Goal: Task Accomplishment & Management: Use online tool/utility

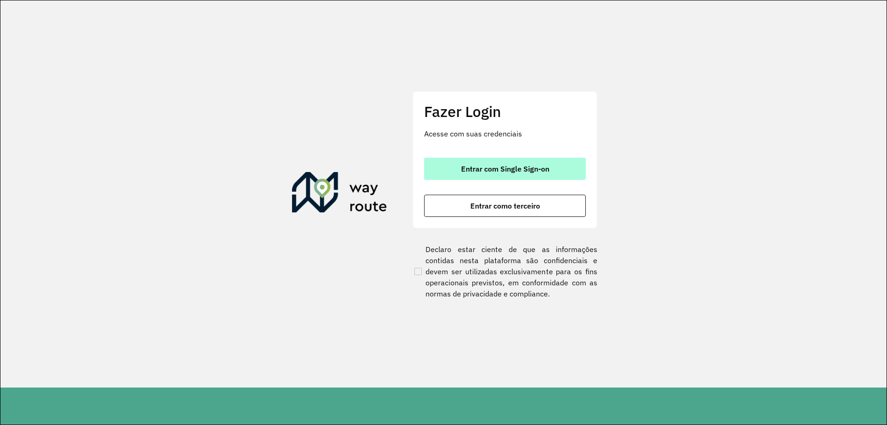
click at [485, 165] on span "Entrar com Single Sign-on" at bounding box center [505, 168] width 88 height 7
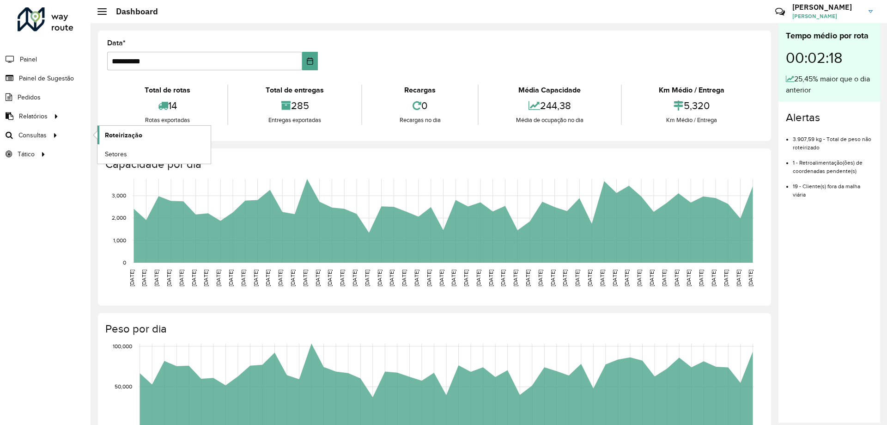
click at [111, 136] on span "Roteirização" at bounding box center [123, 135] width 37 height 10
click at [51, 83] on span "Painel de Sugestão" at bounding box center [48, 78] width 58 height 10
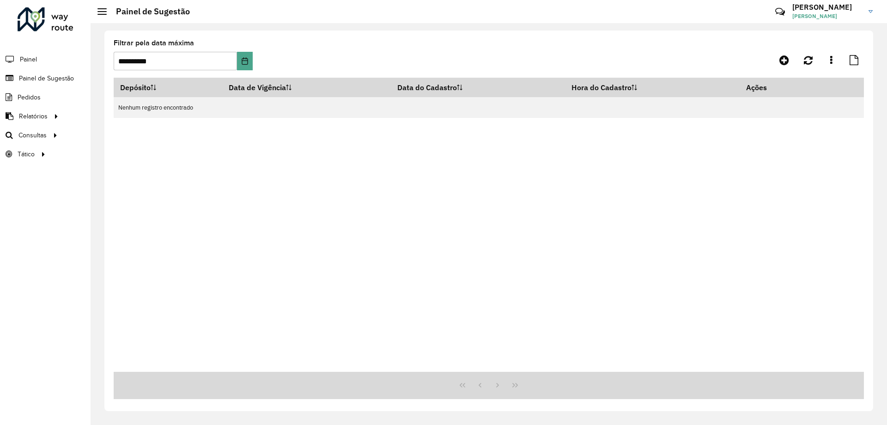
click at [249, 51] on div "**********" at bounding box center [183, 55] width 139 height 31
click at [245, 59] on icon "Choose Date" at bounding box center [244, 60] width 7 height 7
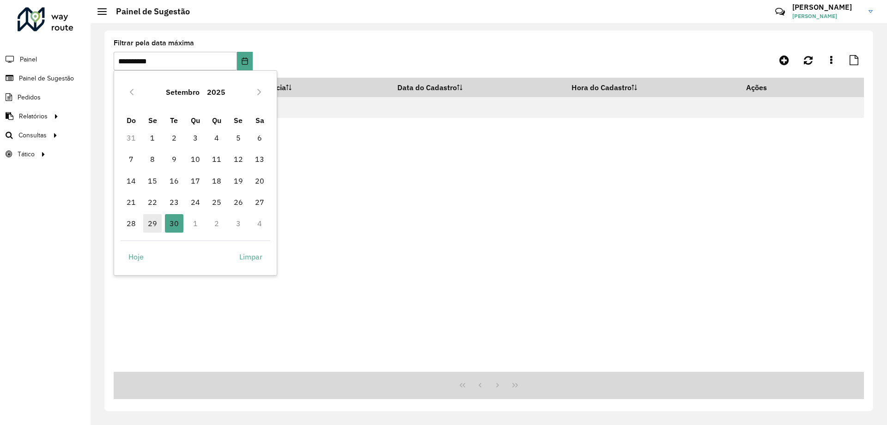
click at [155, 226] on span "29" at bounding box center [152, 223] width 18 height 18
type input "**********"
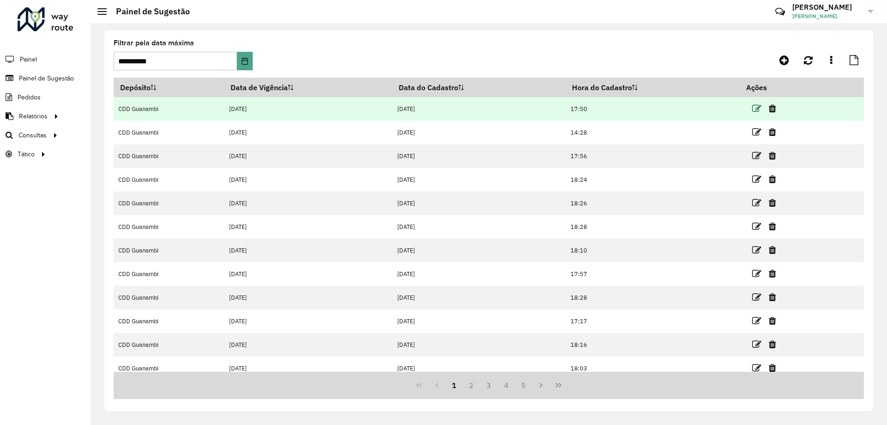
click at [757, 104] on icon at bounding box center [756, 108] width 9 height 9
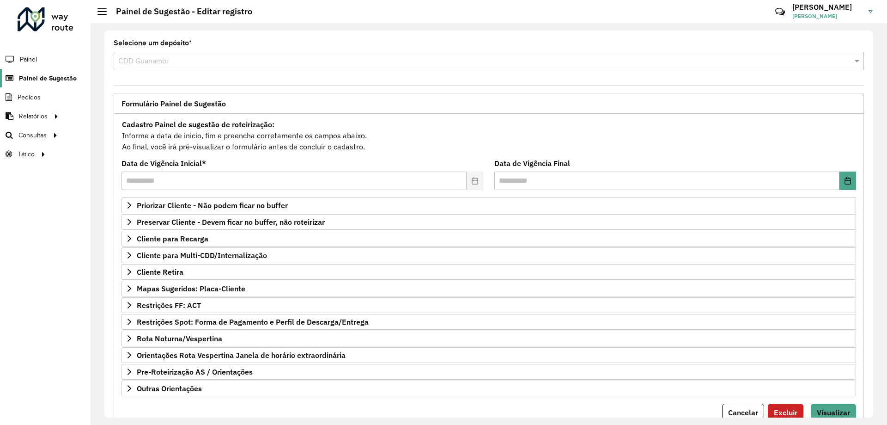
click at [56, 74] on span "Painel de Sugestão" at bounding box center [48, 78] width 58 height 10
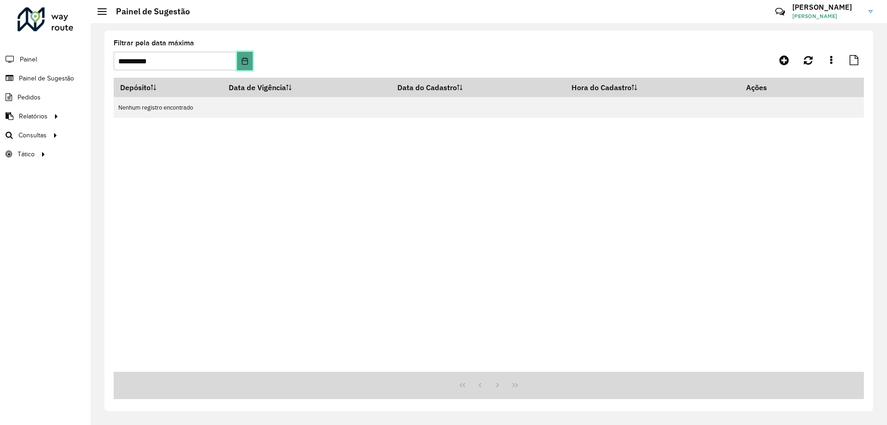
click at [251, 61] on button "Choose Date" at bounding box center [244, 61] width 15 height 18
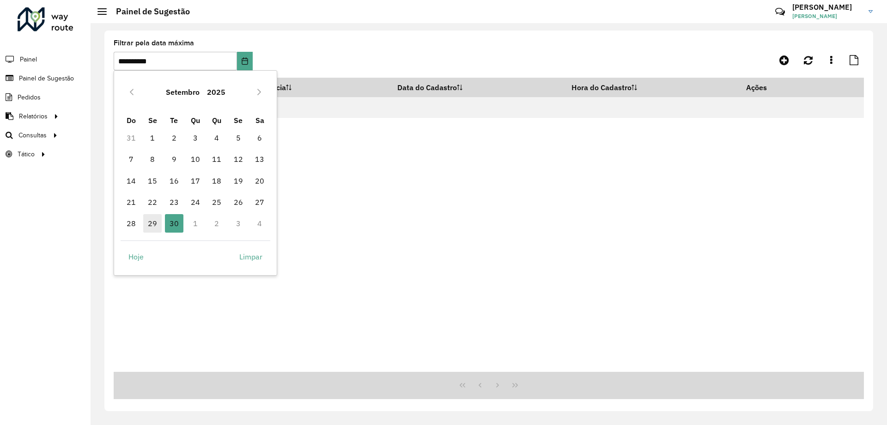
click at [149, 229] on span "29" at bounding box center [152, 223] width 18 height 18
type input "**********"
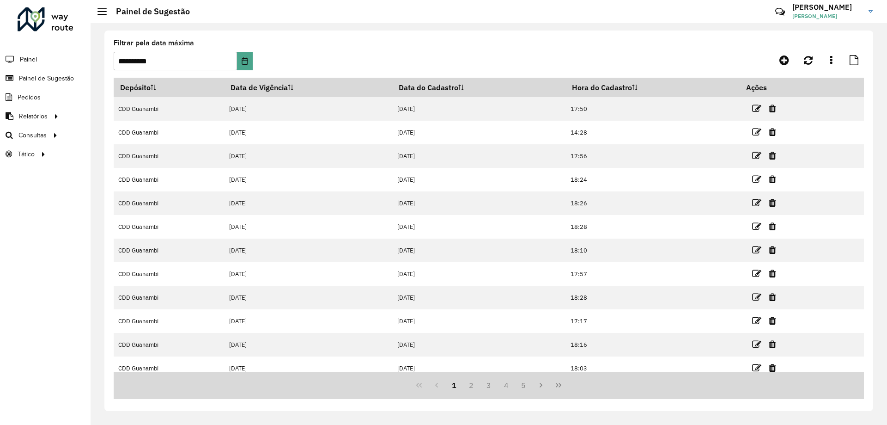
click at [292, 89] on icon at bounding box center [291, 88] width 6 height 6
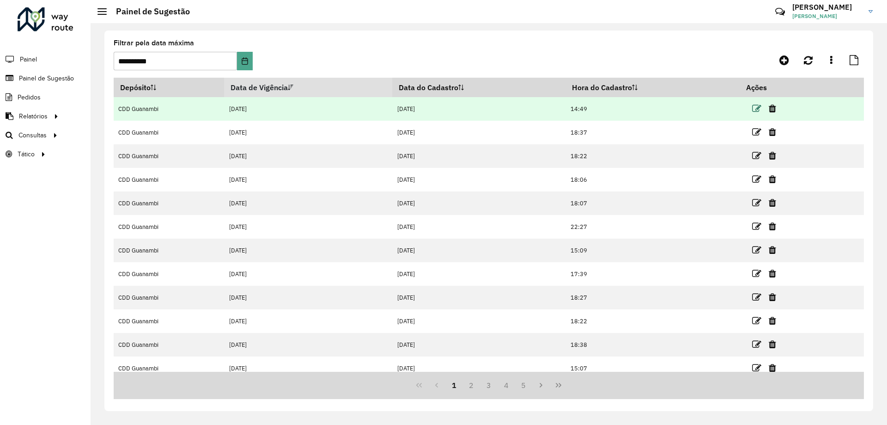
click at [758, 110] on icon at bounding box center [756, 108] width 9 height 9
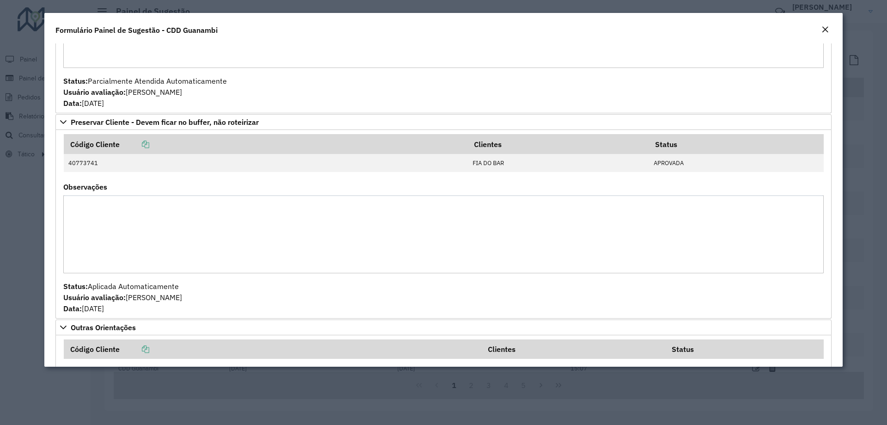
scroll to position [381, 0]
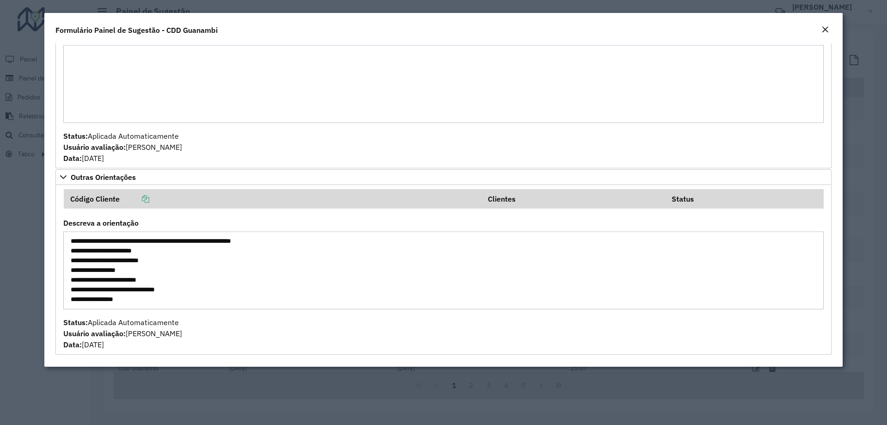
click at [825, 28] on em "Close" at bounding box center [825, 29] width 7 height 7
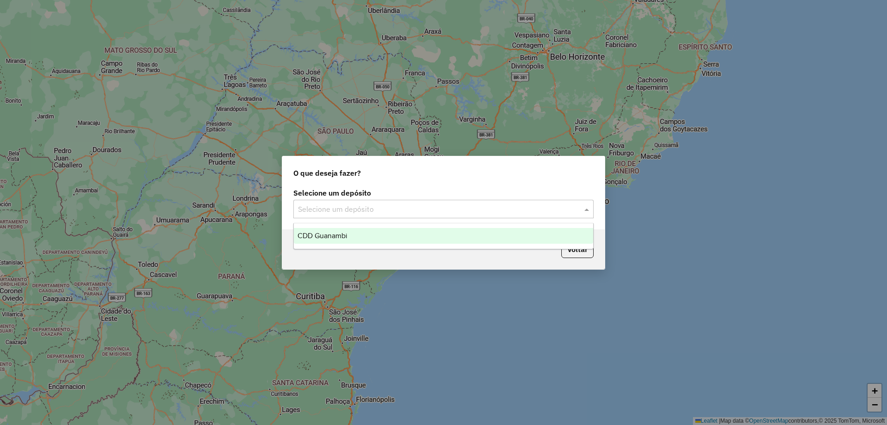
click at [336, 208] on input "text" at bounding box center [434, 209] width 273 height 11
click at [336, 234] on span "CDD Guanambi" at bounding box center [323, 236] width 50 height 8
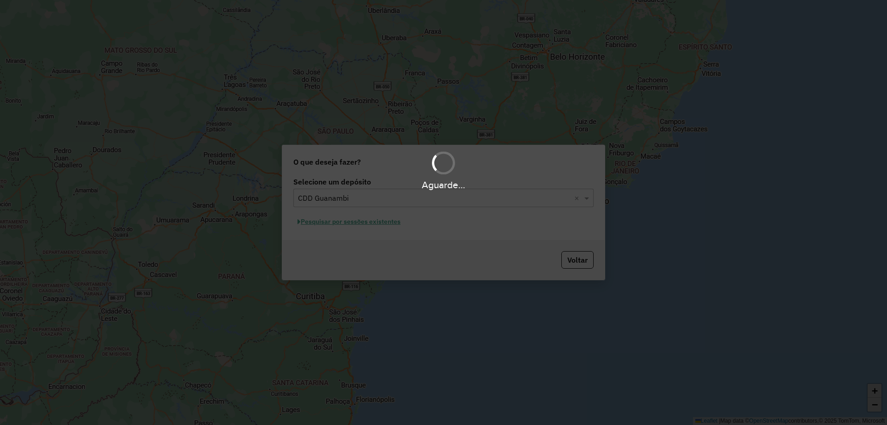
click at [373, 223] on div "Aguarde..." at bounding box center [443, 212] width 887 height 425
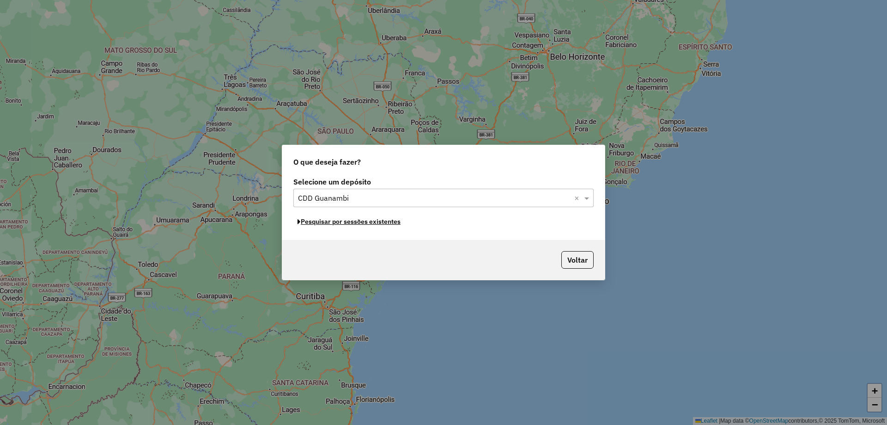
click at [373, 223] on button "Pesquisar por sessões existentes" at bounding box center [348, 221] width 111 height 14
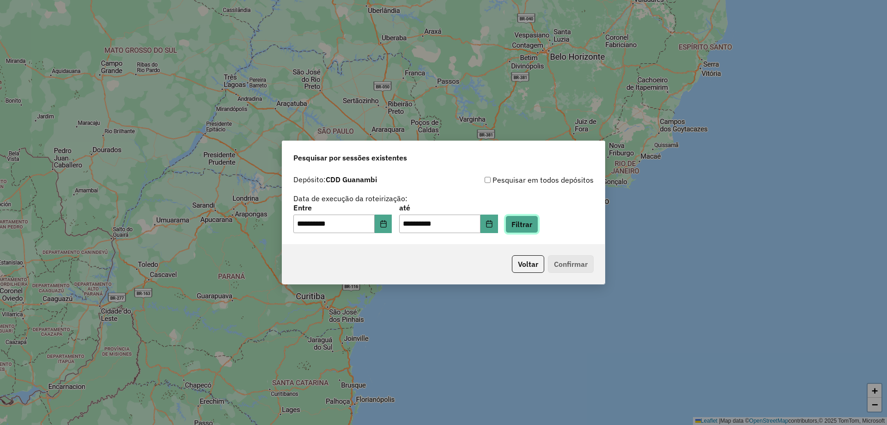
click at [532, 232] on button "Filtrar" at bounding box center [522, 224] width 33 height 18
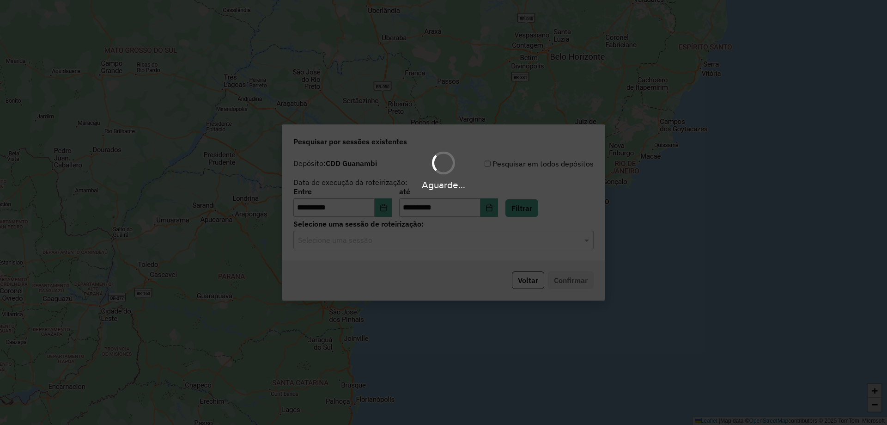
click at [331, 244] on input "text" at bounding box center [434, 240] width 273 height 11
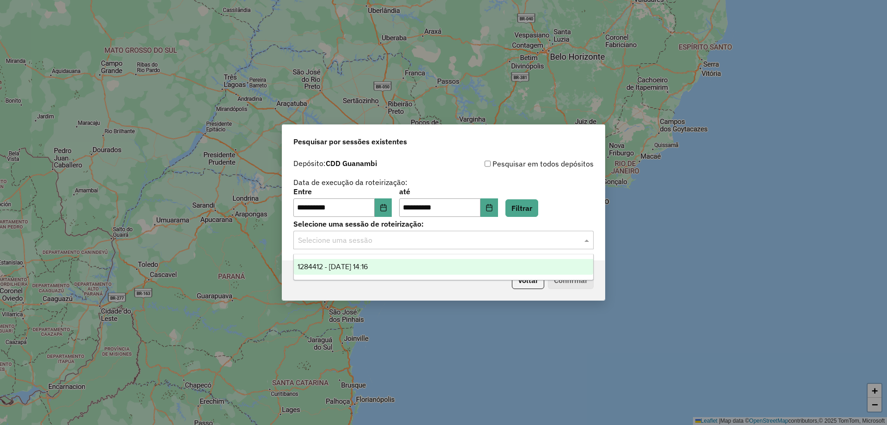
click at [329, 262] on div "1284412 - 29/09/2025 14:16" at bounding box center [443, 267] width 299 height 16
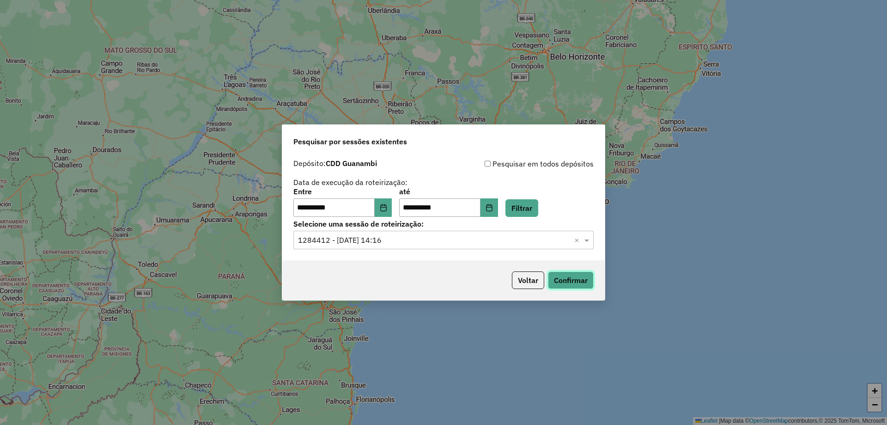
click at [587, 275] on button "Confirmar" at bounding box center [571, 280] width 46 height 18
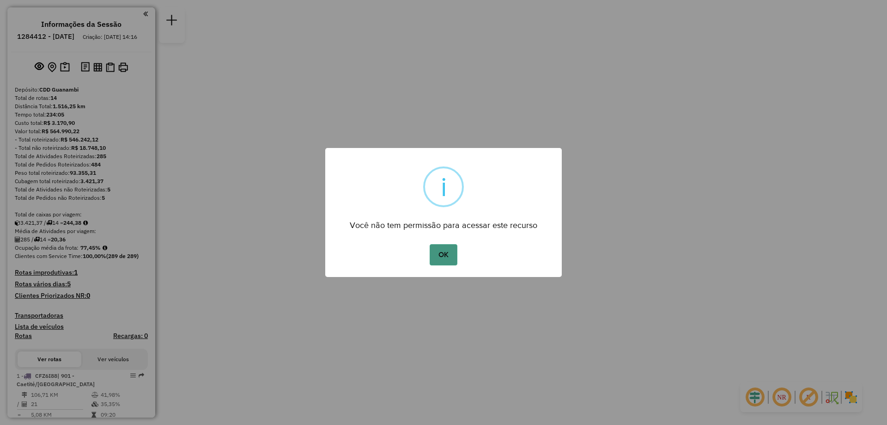
click at [440, 247] on button "OK" at bounding box center [443, 254] width 27 height 21
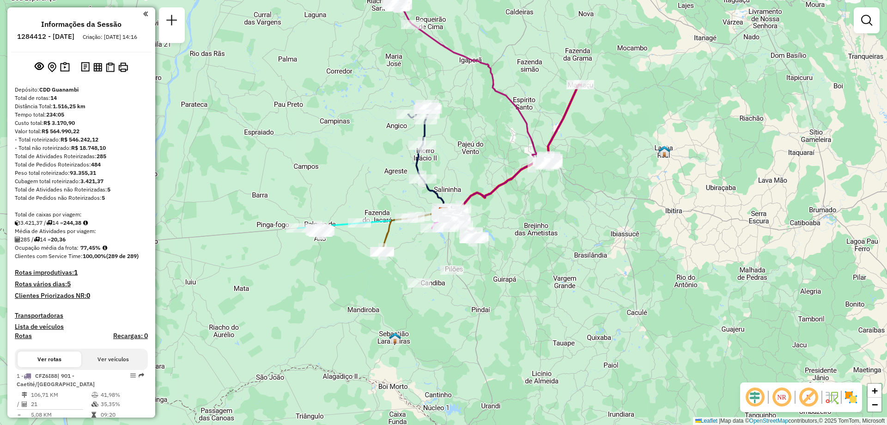
scroll to position [231, 0]
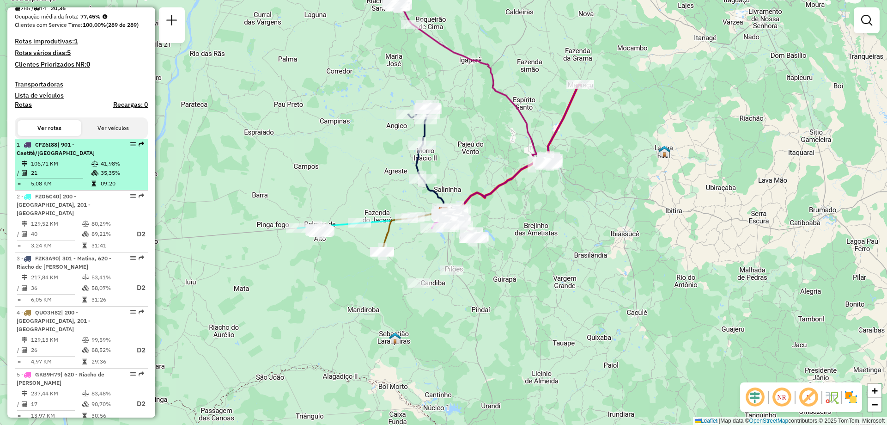
click at [94, 168] on td at bounding box center [95, 163] width 9 height 9
select select "**********"
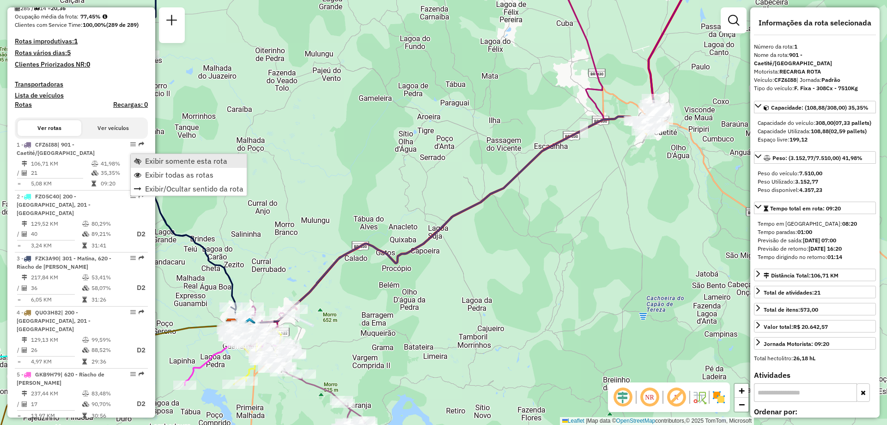
click at [147, 162] on span "Exibir somente esta rota" at bounding box center [186, 160] width 82 height 7
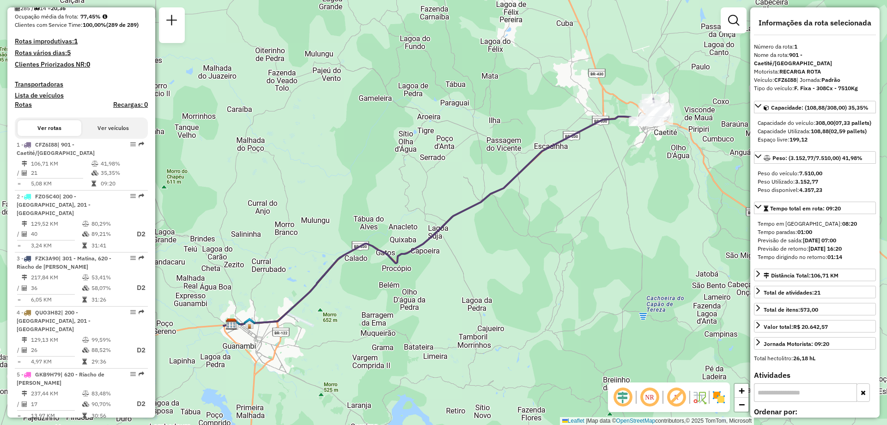
drag, startPoint x: 193, startPoint y: 231, endPoint x: 383, endPoint y: 160, distance: 202.7
click at [383, 160] on div "Janela de atendimento Grade de atendimento Capacidade Transportadoras Veículos …" at bounding box center [443, 212] width 887 height 425
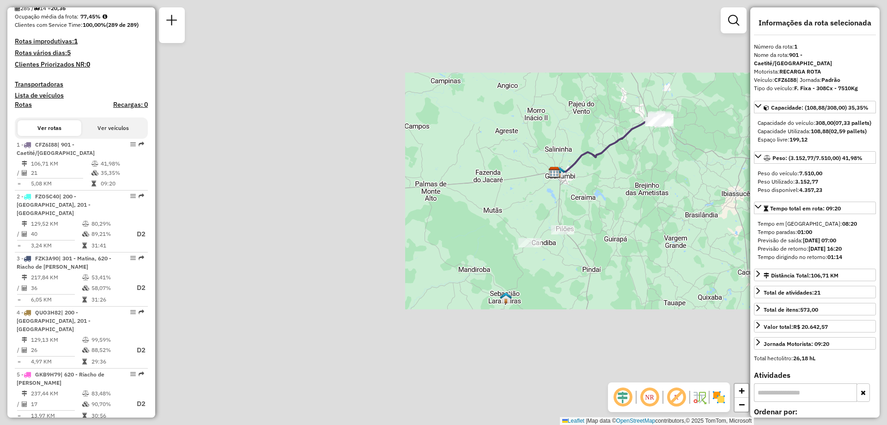
drag, startPoint x: 342, startPoint y: 195, endPoint x: 511, endPoint y: 184, distance: 169.1
click at [511, 184] on div "Janela de atendimento Grade de atendimento Capacidade Transportadoras Veículos …" at bounding box center [443, 212] width 887 height 425
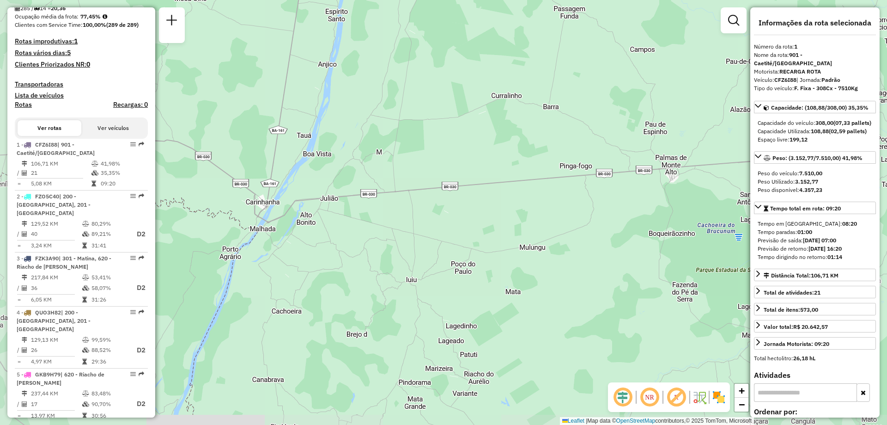
drag, startPoint x: 325, startPoint y: 179, endPoint x: 411, endPoint y: 167, distance: 86.3
click at [411, 167] on div "Janela de atendimento Grade de atendimento Capacidade Transportadoras Veículos …" at bounding box center [443, 212] width 887 height 425
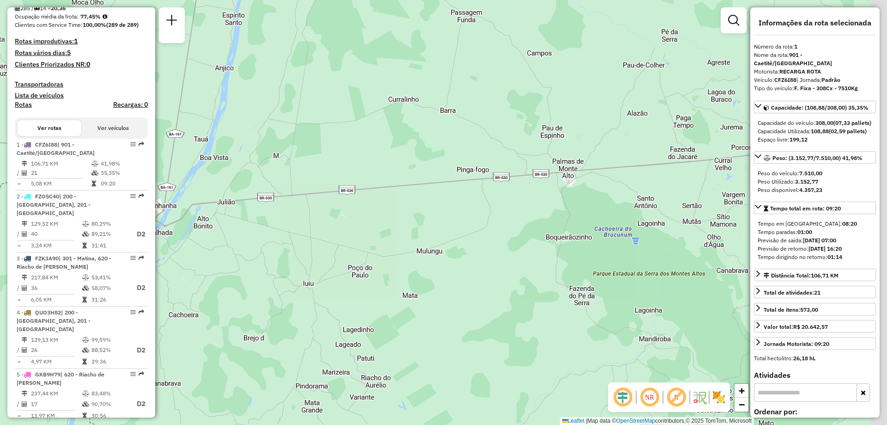
drag, startPoint x: 373, startPoint y: 163, endPoint x: 349, endPoint y: 165, distance: 23.7
click at [349, 165] on div "Janela de atendimento Grade de atendimento Capacidade Transportadoras Veículos …" at bounding box center [443, 212] width 887 height 425
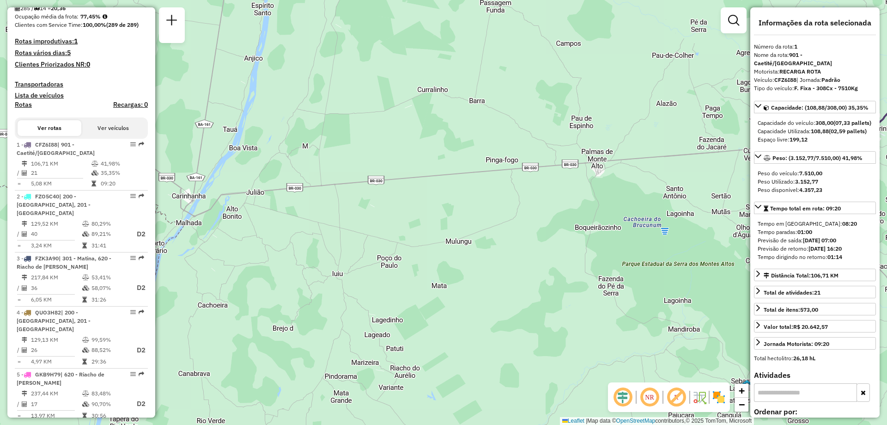
drag, startPoint x: 349, startPoint y: 165, endPoint x: 379, endPoint y: 155, distance: 31.3
click at [379, 155] on div "Janela de atendimento Grade de atendimento Capacidade Transportadoras Veículos …" at bounding box center [443, 212] width 887 height 425
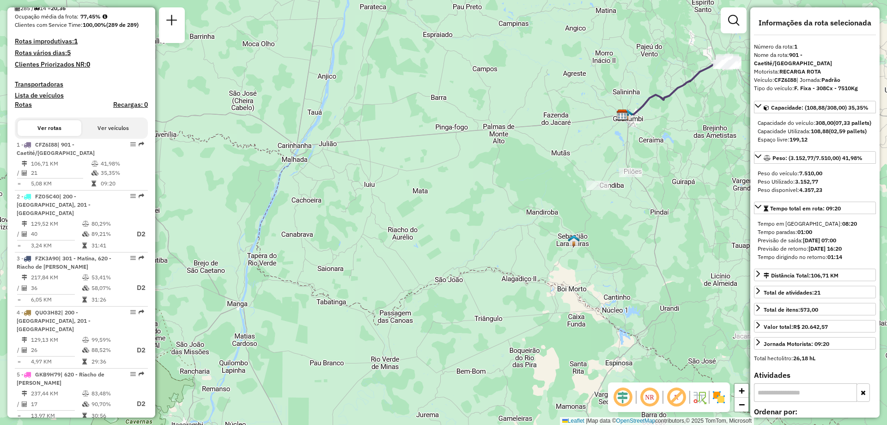
drag, startPoint x: 320, startPoint y: 121, endPoint x: 531, endPoint y: 161, distance: 214.0
click at [531, 161] on div "Janela de atendimento Grade de atendimento Capacidade Transportadoras Veículos …" at bounding box center [443, 212] width 887 height 425
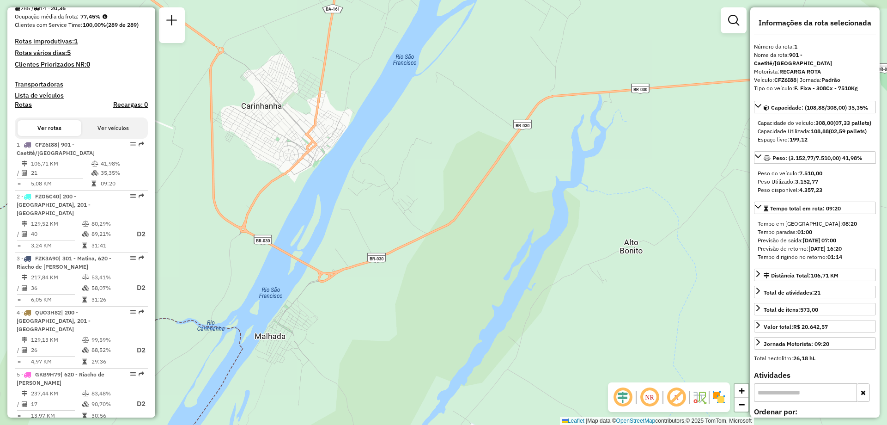
drag, startPoint x: 285, startPoint y: 149, endPoint x: 336, endPoint y: 162, distance: 52.0
click at [336, 162] on div "Janela de atendimento Grade de atendimento Capacidade Transportadoras Veículos …" at bounding box center [443, 212] width 887 height 425
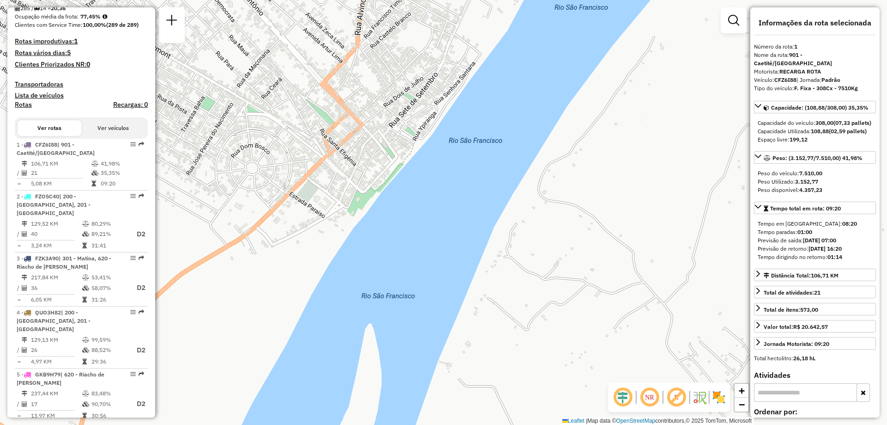
drag, startPoint x: 242, startPoint y: 133, endPoint x: 309, endPoint y: 139, distance: 67.3
click at [309, 139] on div "Janela de atendimento Grade de atendimento Capacidade Transportadoras Veículos …" at bounding box center [443, 212] width 887 height 425
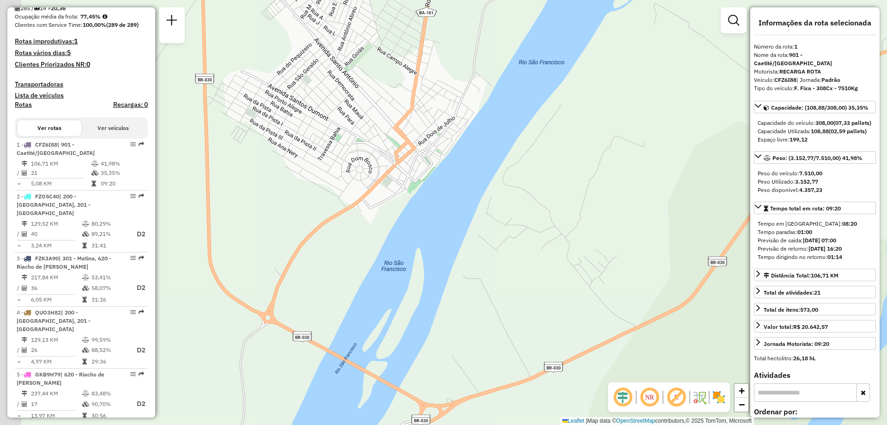
drag, startPoint x: 321, startPoint y: 121, endPoint x: 387, endPoint y: 136, distance: 68.3
click at [387, 136] on div "Janela de atendimento Grade de atendimento Capacidade Transportadoras Veículos …" at bounding box center [443, 212] width 887 height 425
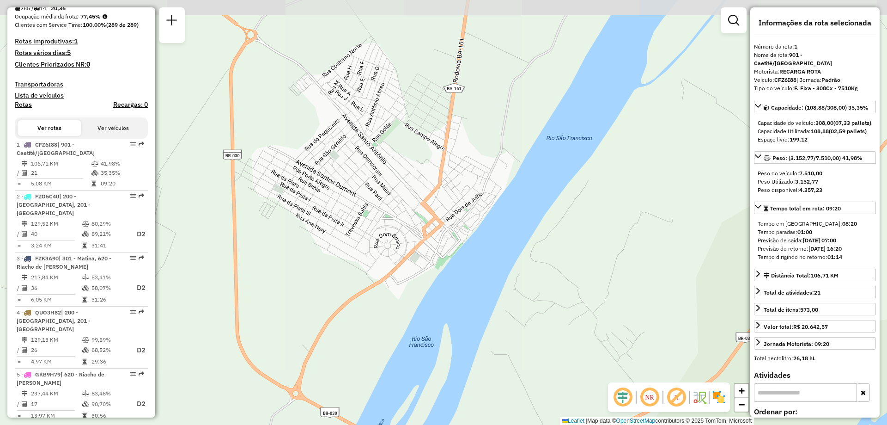
drag, startPoint x: 399, startPoint y: 94, endPoint x: 425, endPoint y: 170, distance: 79.7
click at [425, 170] on div "Janela de atendimento Grade de atendimento Capacidade Transportadoras Veículos …" at bounding box center [443, 212] width 887 height 425
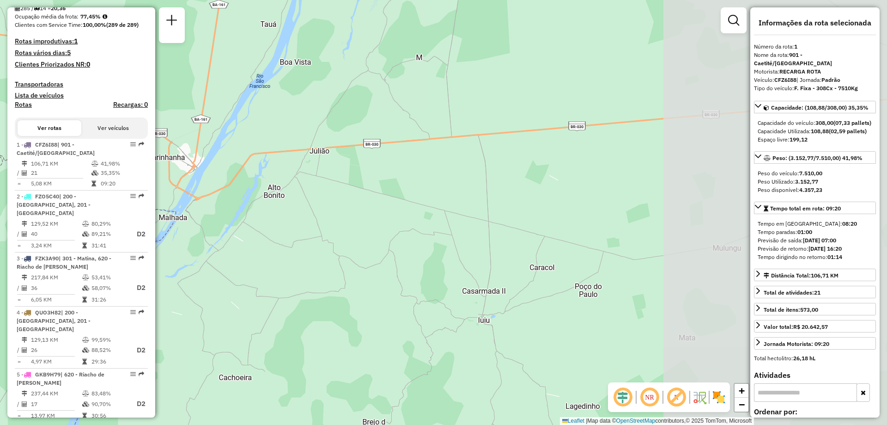
drag, startPoint x: 588, startPoint y: 173, endPoint x: 360, endPoint y: 172, distance: 228.3
click at [360, 172] on div "Janela de atendimento Grade de atendimento Capacidade Transportadoras Veículos …" at bounding box center [443, 212] width 887 height 425
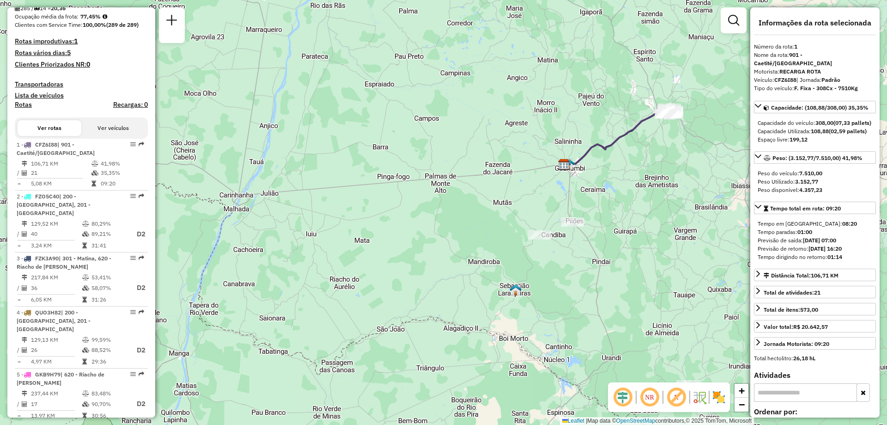
drag, startPoint x: 543, startPoint y: 153, endPoint x: 417, endPoint y: 187, distance: 130.2
click at [417, 187] on div "Janela de atendimento Grade de atendimento Capacidade Transportadoras Veículos …" at bounding box center [443, 212] width 887 height 425
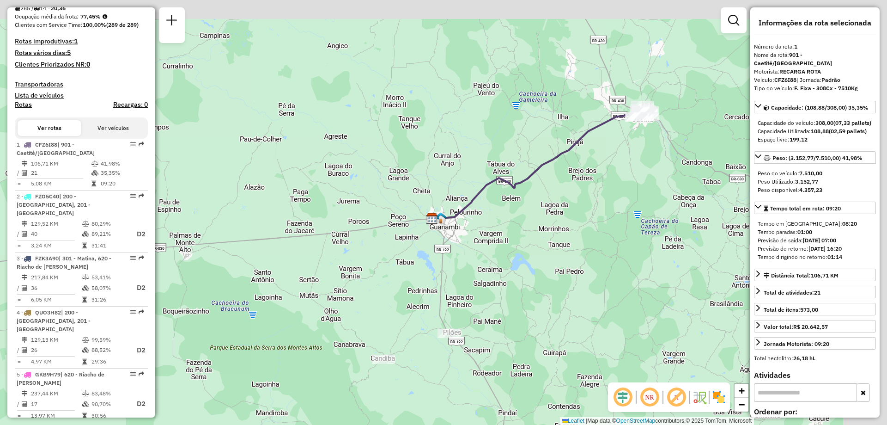
drag, startPoint x: 577, startPoint y: 123, endPoint x: 537, endPoint y: 134, distance: 41.7
click at [537, 134] on div "Janela de atendimento Grade de atendimento Capacidade Transportadoras Veículos …" at bounding box center [443, 212] width 887 height 425
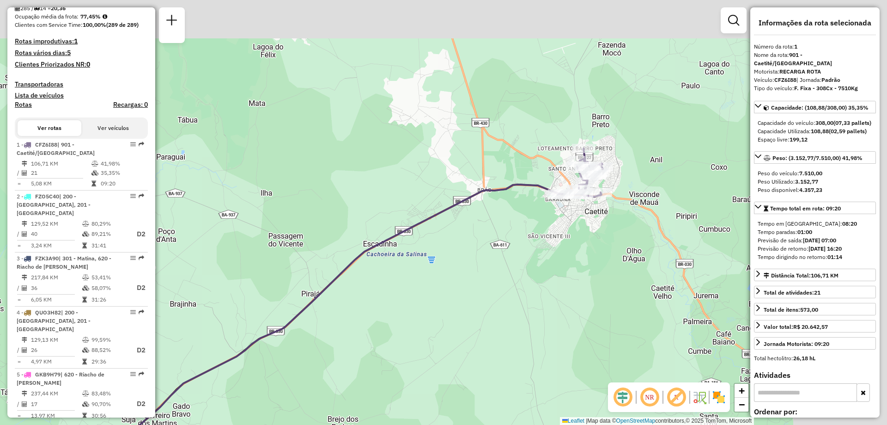
drag, startPoint x: 507, startPoint y: 99, endPoint x: 252, endPoint y: 217, distance: 280.6
click at [252, 217] on div "Janela de atendimento Grade de atendimento Capacidade Transportadoras Veículos …" at bounding box center [443, 212] width 887 height 425
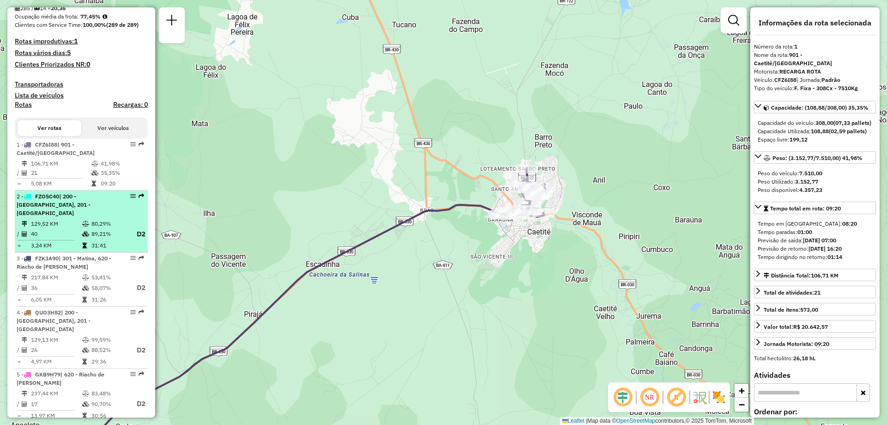
click at [71, 217] on div "2 - FZO5C40 | 200 - Palmas de Monte Alto, 201 - Mutãs" at bounding box center [66, 204] width 98 height 25
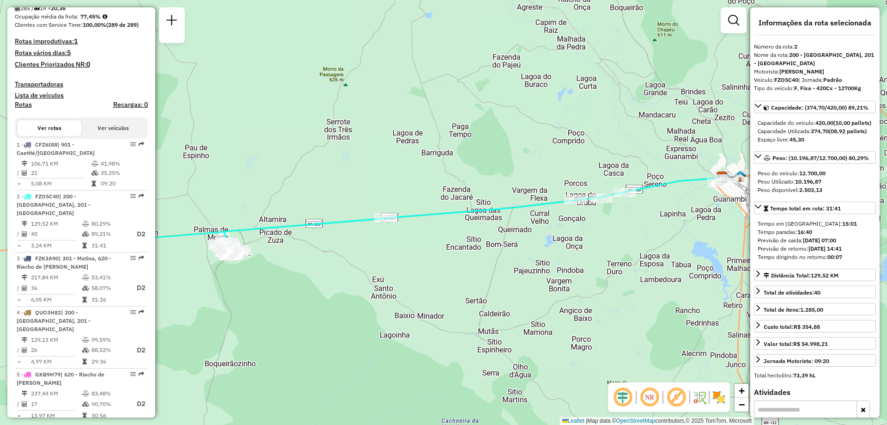
drag, startPoint x: 612, startPoint y: 217, endPoint x: 593, endPoint y: 222, distance: 19.5
click at [593, 222] on div "Janela de atendimento Grade de atendimento Capacidade Transportadoras Veículos …" at bounding box center [443, 212] width 887 height 425
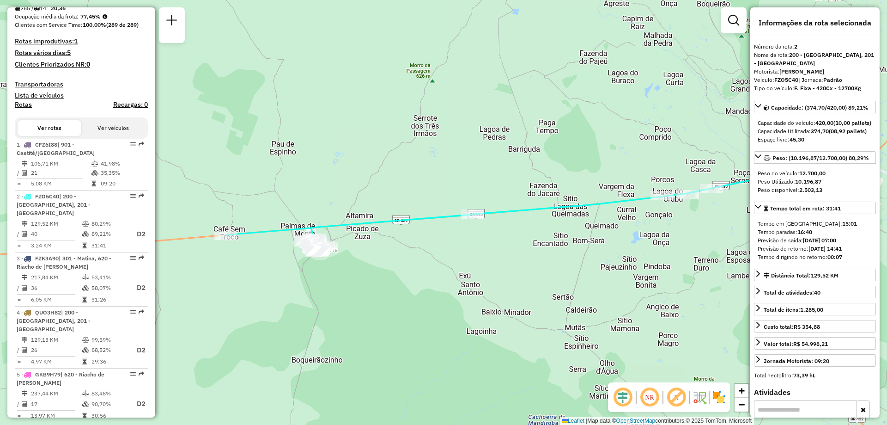
drag, startPoint x: 396, startPoint y: 231, endPoint x: 519, endPoint y: 219, distance: 123.5
click at [512, 220] on div "Janela de atendimento Grade de atendimento Capacidade Transportadoras Veículos …" at bounding box center [443, 212] width 887 height 425
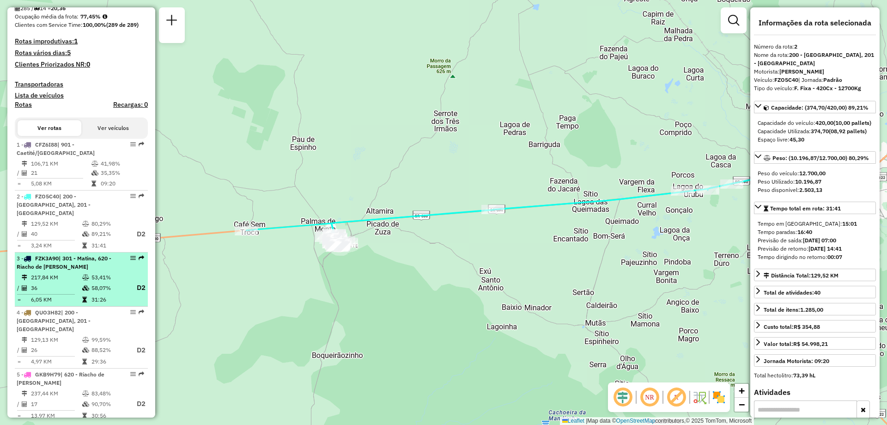
click at [92, 263] on div "3 - FZK3A90 | 301 - Matina, 620 - Riacho de Santana" at bounding box center [66, 262] width 98 height 17
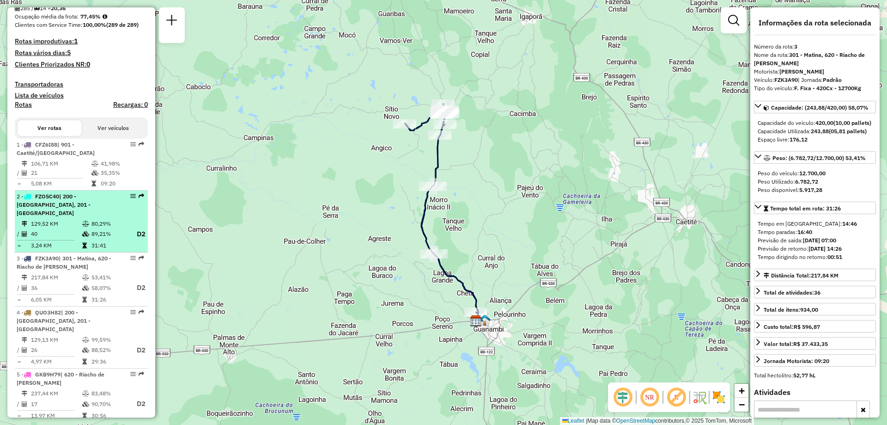
click at [85, 222] on icon at bounding box center [85, 224] width 7 height 6
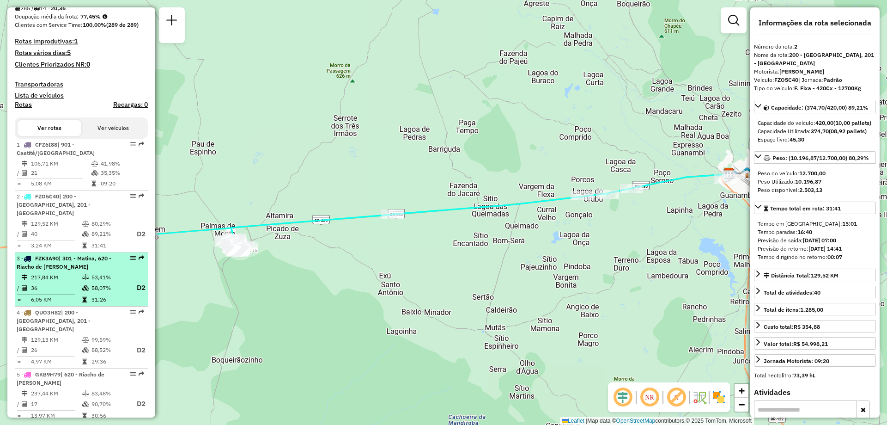
click at [70, 282] on td "36" at bounding box center [56, 288] width 51 height 12
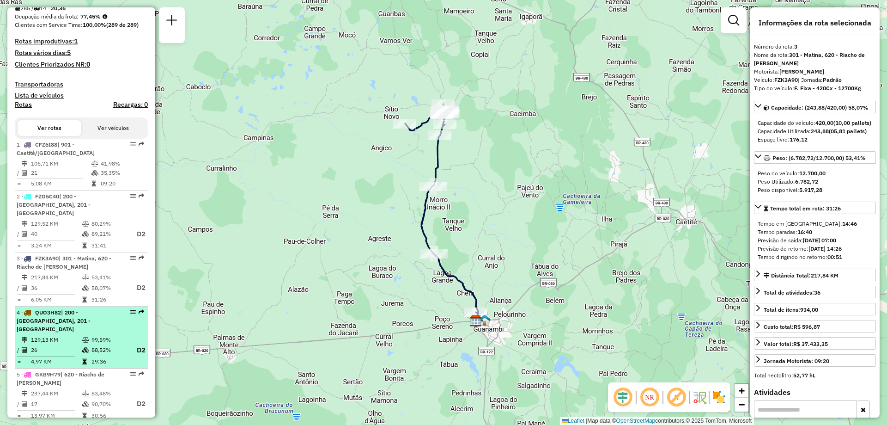
click at [68, 335] on td "129,13 KM" at bounding box center [56, 339] width 51 height 9
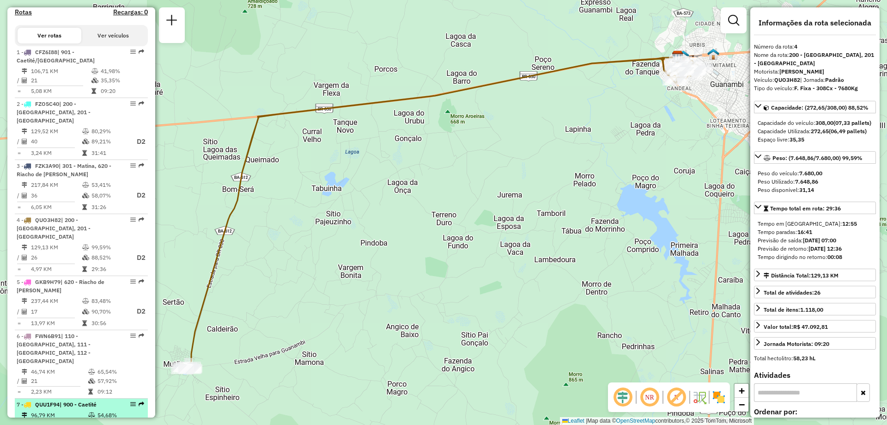
scroll to position [416, 0]
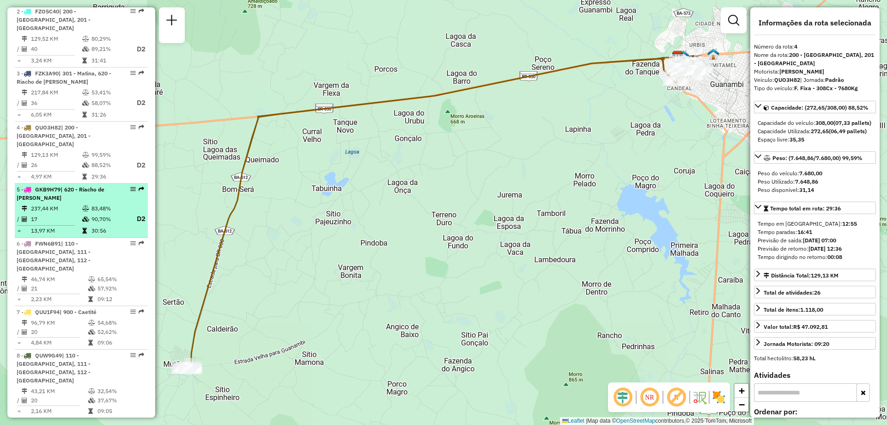
click at [69, 213] on td "17" at bounding box center [56, 219] width 51 height 12
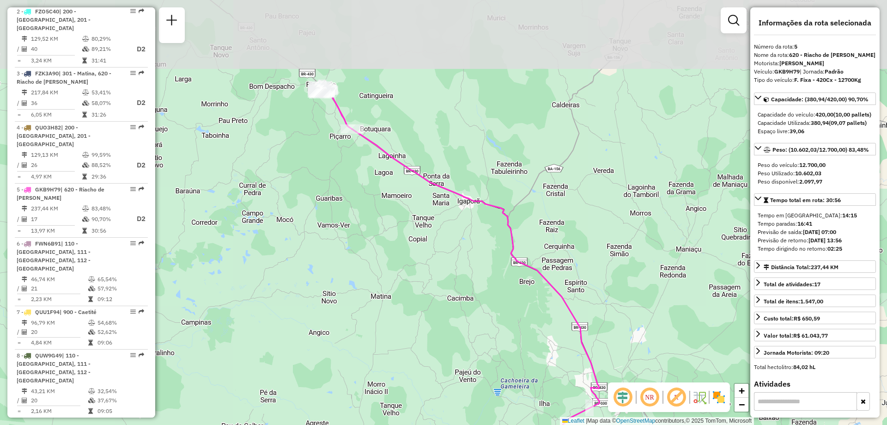
drag, startPoint x: 348, startPoint y: 220, endPoint x: 364, endPoint y: 304, distance: 86.0
click at [364, 304] on div "Janela de atendimento Grade de atendimento Capacidade Transportadoras Veículos …" at bounding box center [443, 212] width 887 height 425
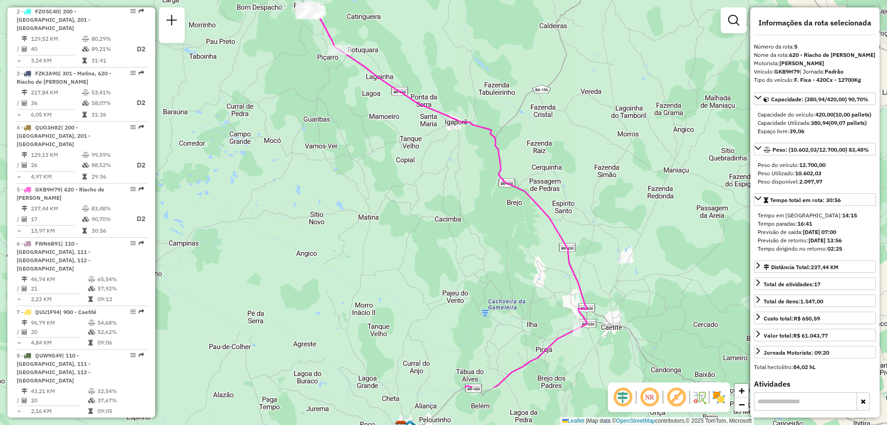
drag, startPoint x: 373, startPoint y: 279, endPoint x: 360, endPoint y: 205, distance: 75.5
click at [360, 205] on div "Janela de atendimento Grade de atendimento Capacidade Transportadoras Veículos …" at bounding box center [443, 212] width 887 height 425
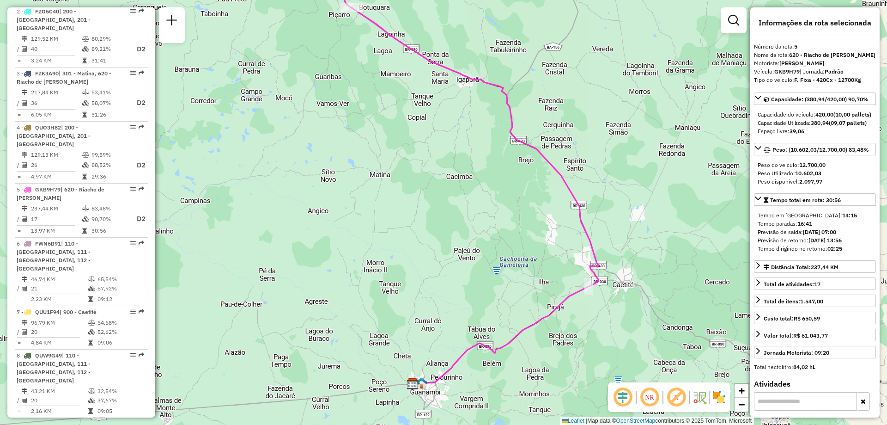
drag, startPoint x: 382, startPoint y: 322, endPoint x: 393, endPoint y: 281, distance: 41.6
click at [393, 281] on div "Janela de atendimento Grade de atendimento Capacidade Transportadoras Veículos …" at bounding box center [443, 212] width 887 height 425
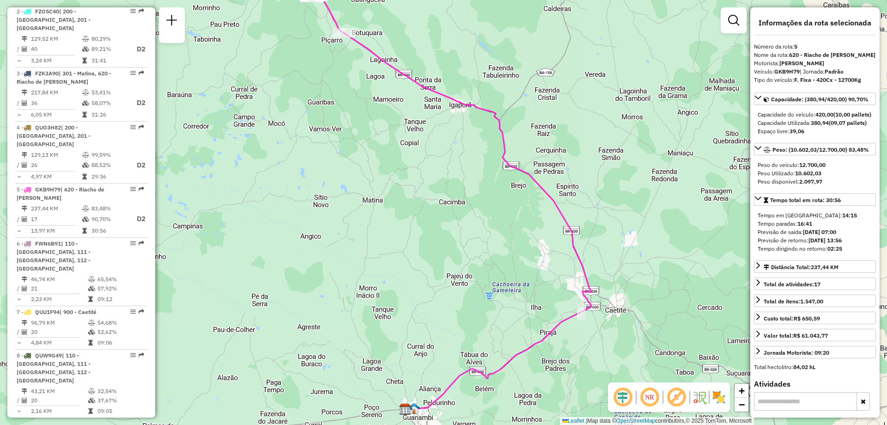
drag, startPoint x: 393, startPoint y: 281, endPoint x: 385, endPoint y: 307, distance: 26.5
click at [385, 307] on div "Janela de atendimento Grade de atendimento Capacidade Transportadoras Veículos …" at bounding box center [443, 212] width 887 height 425
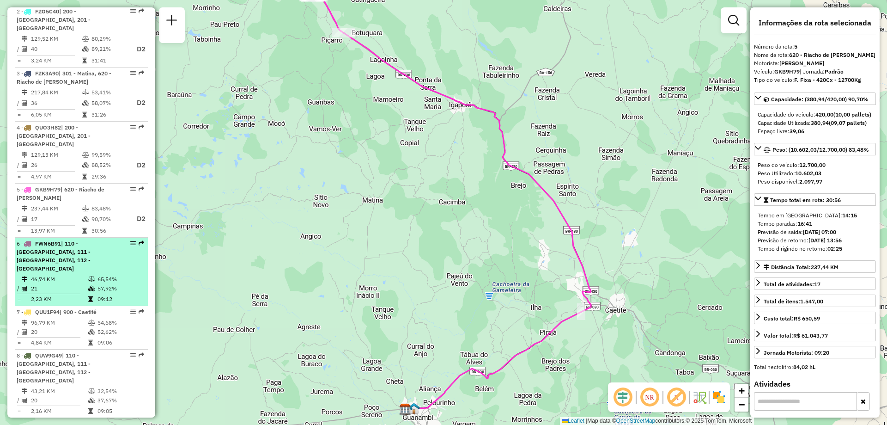
click at [93, 276] on icon at bounding box center [91, 279] width 7 height 6
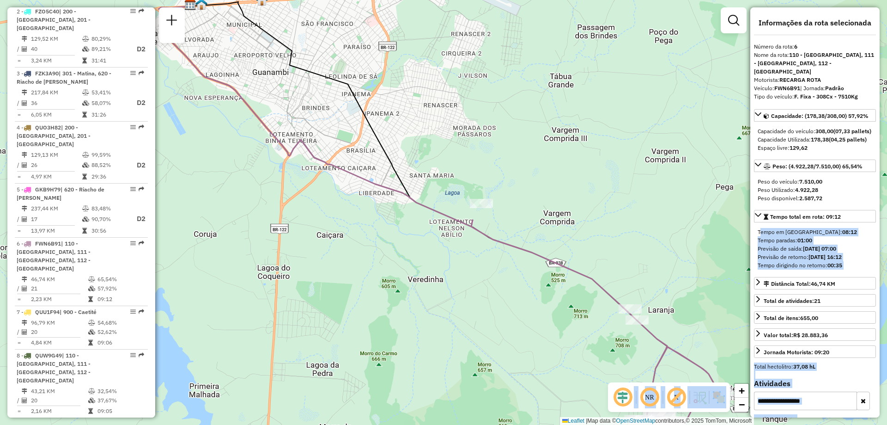
drag, startPoint x: 756, startPoint y: 241, endPoint x: 644, endPoint y: 200, distance: 119.2
click at [644, 200] on hb-router-mapa "Informações da Sessão 1284412 - 29/09/2025 Criação: 27/09/2025 14:16 Depósito: …" at bounding box center [443, 212] width 887 height 425
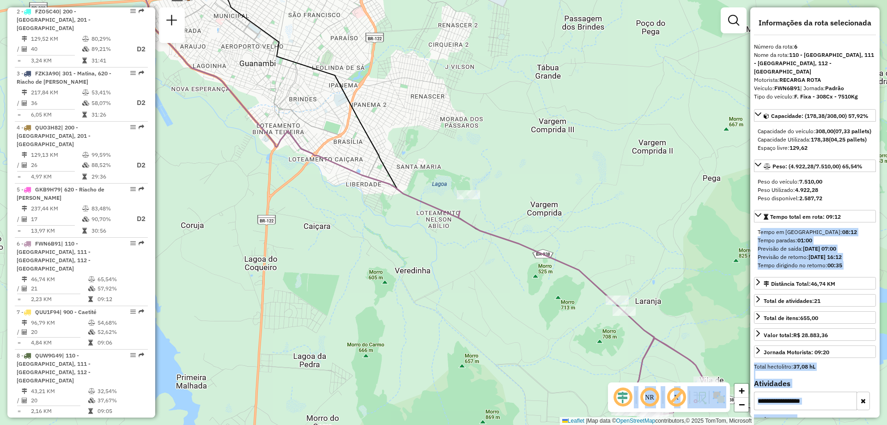
drag, startPoint x: 680, startPoint y: 211, endPoint x: 595, endPoint y: 156, distance: 101.3
click at [595, 156] on div "Janela de atendimento Grade de atendimento Capacidade Transportadoras Veículos …" at bounding box center [443, 212] width 887 height 425
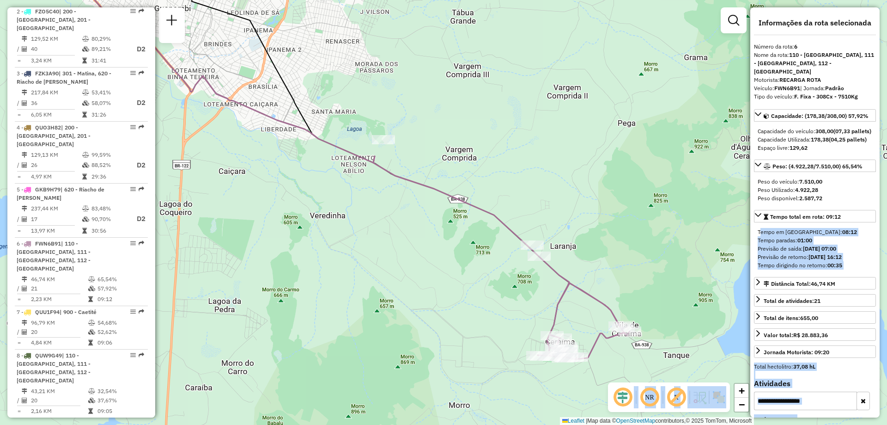
click at [595, 156] on div "Janela de atendimento Grade de atendimento Capacidade Transportadoras Veículos …" at bounding box center [443, 212] width 887 height 425
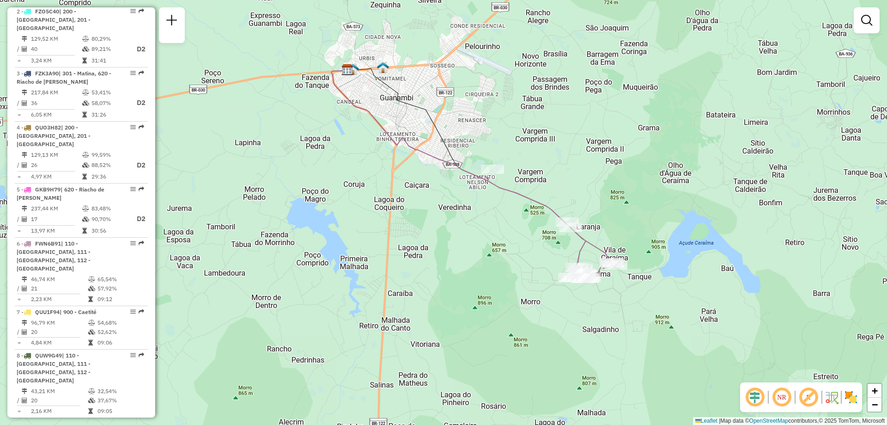
drag, startPoint x: 509, startPoint y: 142, endPoint x: 531, endPoint y: 178, distance: 41.7
click at [531, 178] on div "Janela de atendimento Grade de atendimento Capacidade Transportadoras Veículos …" at bounding box center [443, 212] width 887 height 425
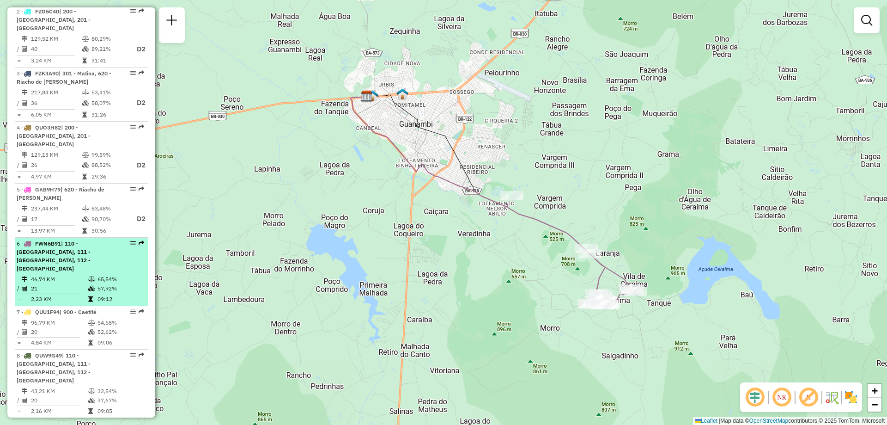
click at [67, 252] on div "6 - FWN6B91 | 110 - Santo Antonio, 111 - Caiçara, 112 - Ceraíma" at bounding box center [66, 255] width 98 height 33
select select "**********"
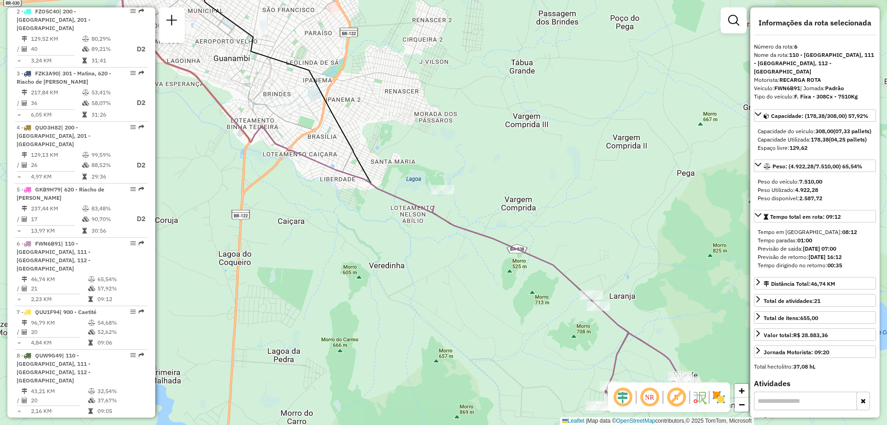
drag, startPoint x: 569, startPoint y: 188, endPoint x: 506, endPoint y: 159, distance: 69.3
click at [506, 159] on div "Janela de atendimento Grade de atendimento Capacidade Transportadoras Veículos …" at bounding box center [443, 212] width 887 height 425
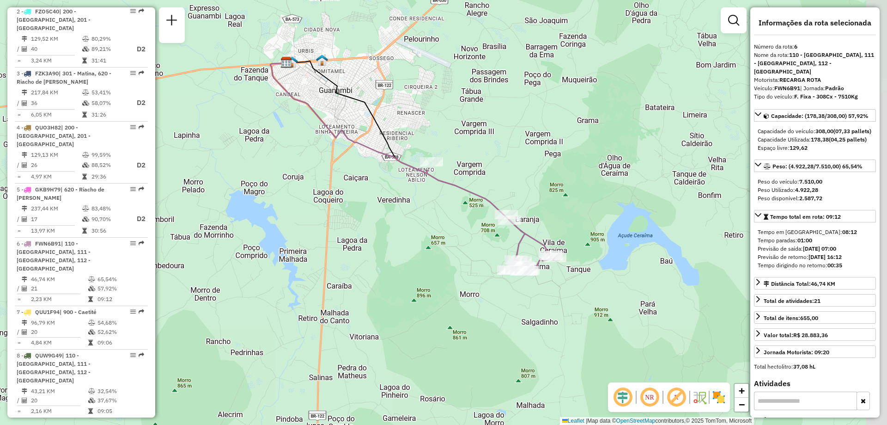
drag, startPoint x: 474, startPoint y: 250, endPoint x: 441, endPoint y: 244, distance: 33.3
click at [443, 244] on div "Janela de atendimento Grade de atendimento Capacidade Transportadoras Veículos …" at bounding box center [443, 212] width 887 height 425
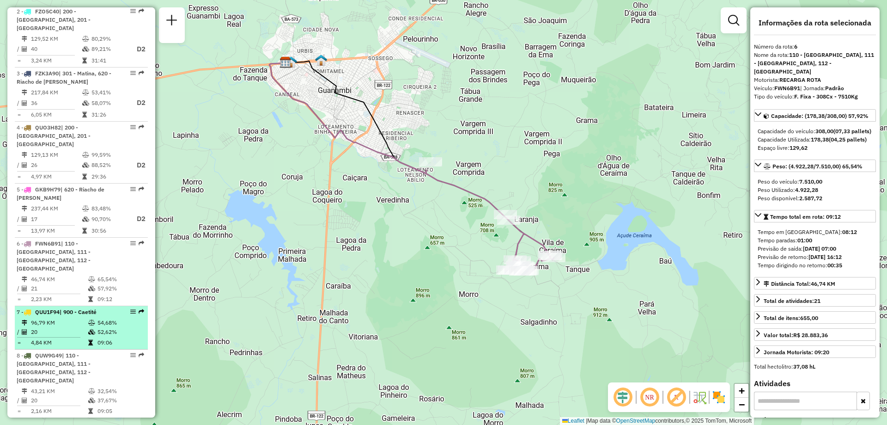
click at [84, 327] on td "20" at bounding box center [59, 331] width 57 height 9
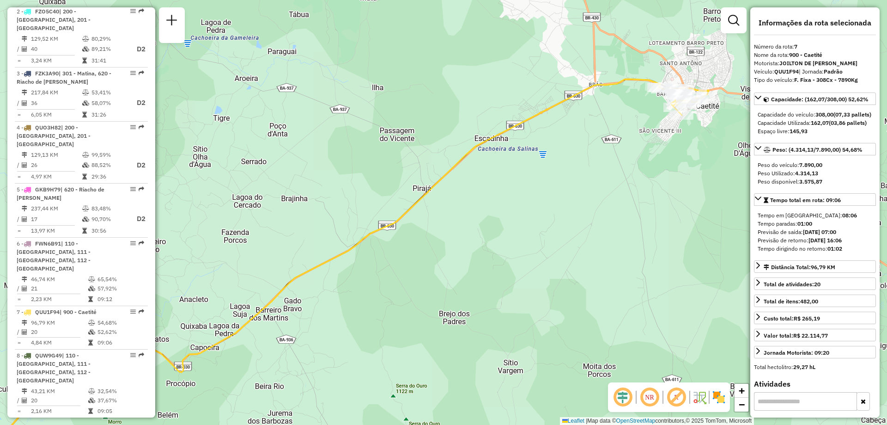
drag, startPoint x: 475, startPoint y: 212, endPoint x: 308, endPoint y: 289, distance: 184.1
click at [308, 289] on div "Janela de atendimento Grade de atendimento Capacidade Transportadoras Veículos …" at bounding box center [443, 212] width 887 height 425
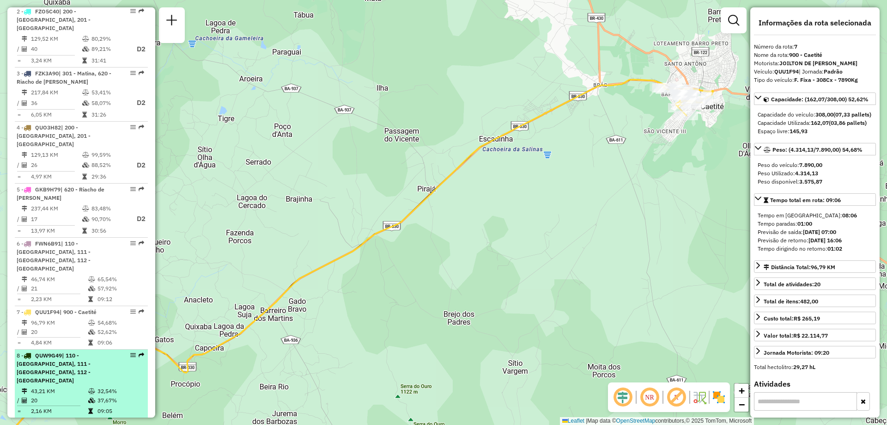
click at [98, 358] on div "8 - QUW9G49 | 110 - Santo Antonio, 111 - Caiçara, 112 - Ceraíma" at bounding box center [66, 367] width 98 height 33
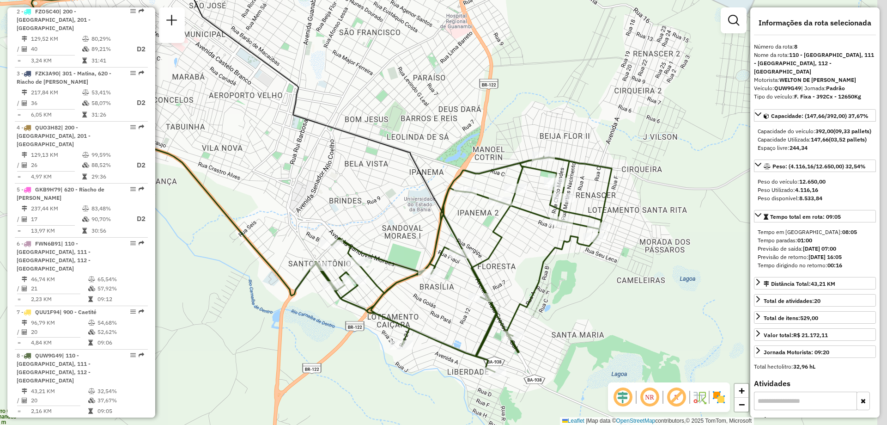
drag, startPoint x: 440, startPoint y: 218, endPoint x: 328, endPoint y: 185, distance: 117.4
click at [328, 185] on div "Janela de atendimento Grade de atendimento Capacidade Transportadoras Veículos …" at bounding box center [443, 212] width 887 height 425
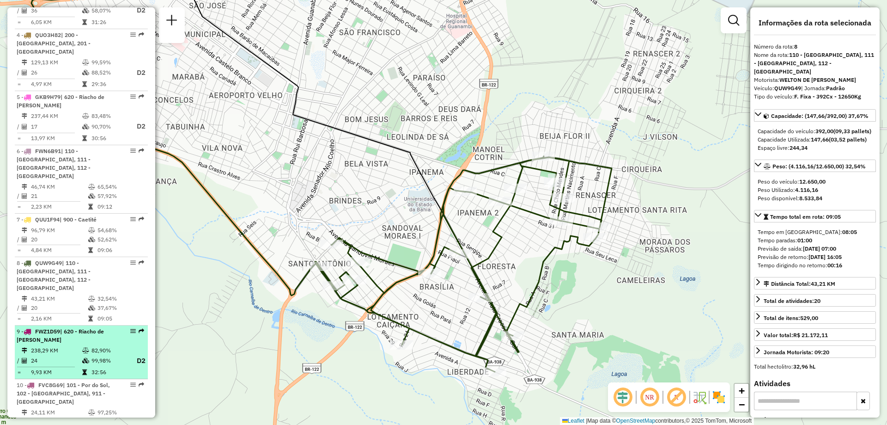
click at [64, 346] on td "238,29 KM" at bounding box center [56, 350] width 51 height 9
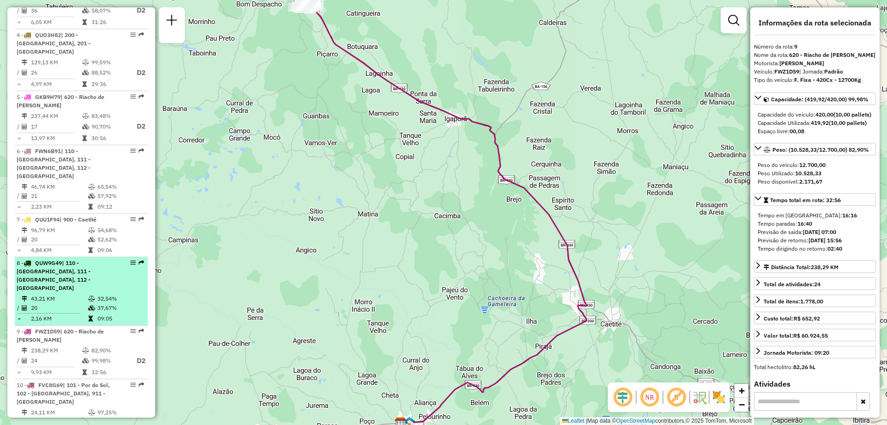
click at [97, 294] on td "32,54%" at bounding box center [120, 298] width 47 height 9
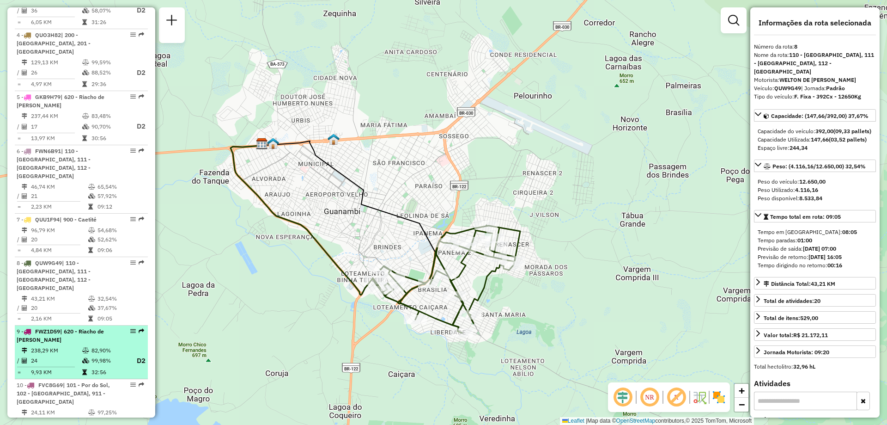
click at [53, 346] on td "238,29 KM" at bounding box center [56, 350] width 51 height 9
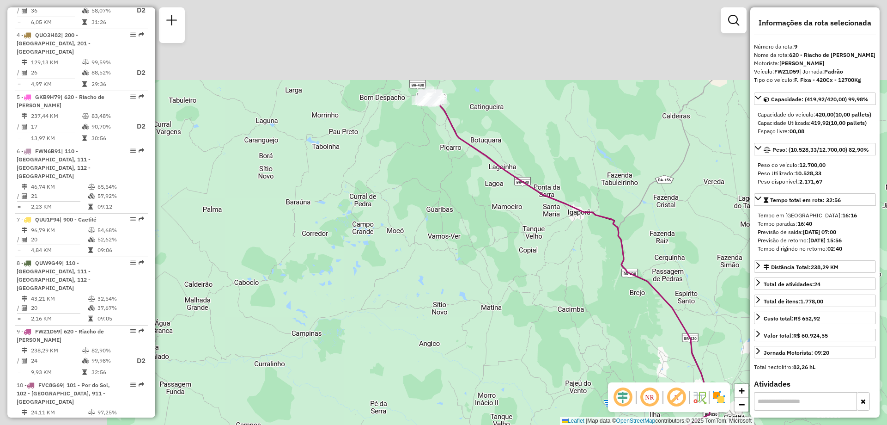
drag, startPoint x: 372, startPoint y: 105, endPoint x: 512, endPoint y: 210, distance: 175.0
click at [511, 210] on div "Janela de atendimento Grade de atendimento Capacidade Transportadoras Veículos …" at bounding box center [443, 212] width 887 height 425
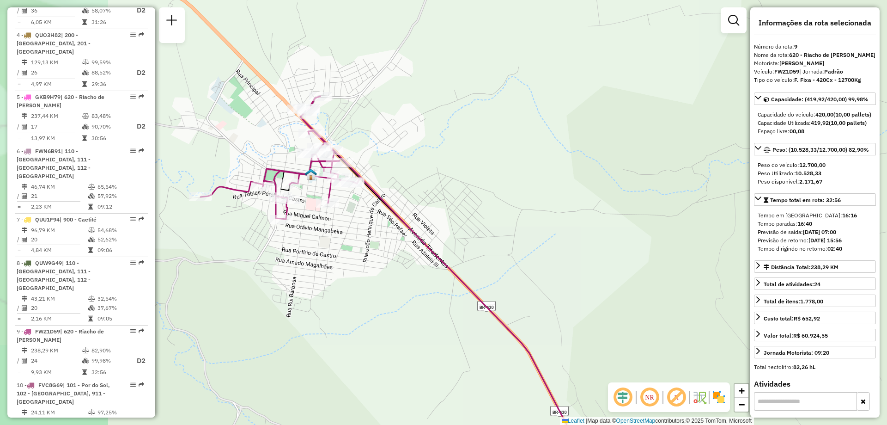
drag, startPoint x: 327, startPoint y: 125, endPoint x: 444, endPoint y: 116, distance: 117.7
click at [444, 116] on div "Janela de atendimento Grade de atendimento Capacidade Transportadoras Veículos …" at bounding box center [443, 212] width 887 height 425
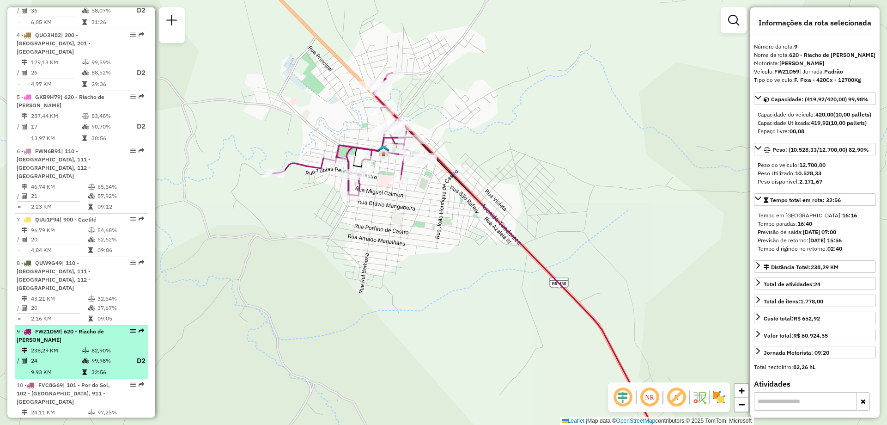
scroll to position [647, 0]
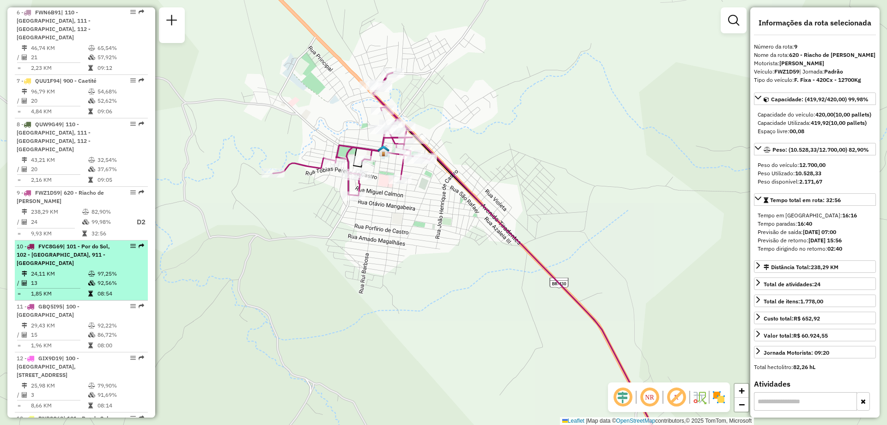
click at [88, 242] on div "10 - FVC8G69 | 101 - Por do Sol, 102 - Vomitamel, 911 - Monte Pascoal" at bounding box center [66, 254] width 98 height 25
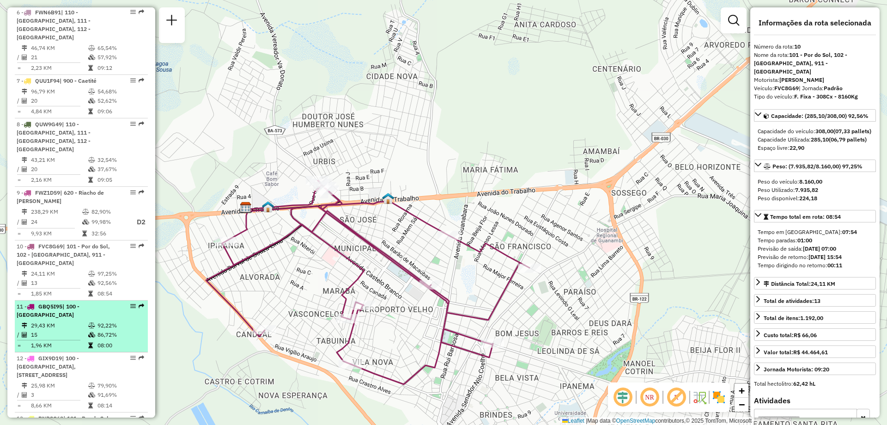
click at [62, 341] on td "1,96 KM" at bounding box center [59, 345] width 57 height 9
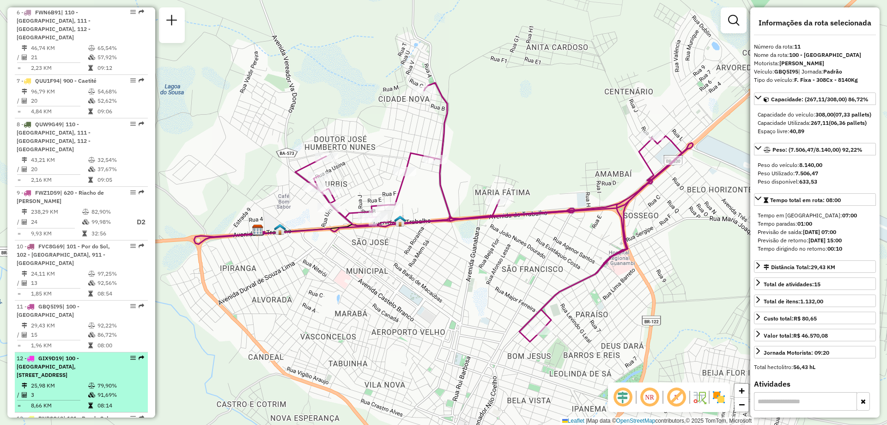
click at [61, 381] on td "25,98 KM" at bounding box center [59, 385] width 57 height 9
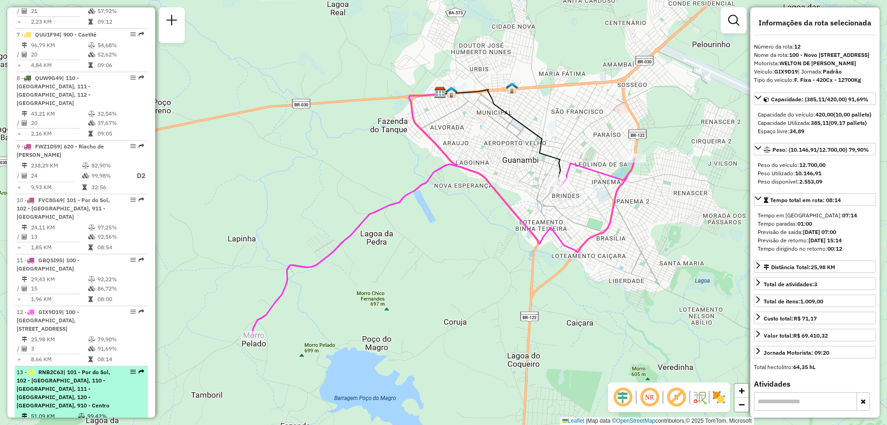
scroll to position [739, 0]
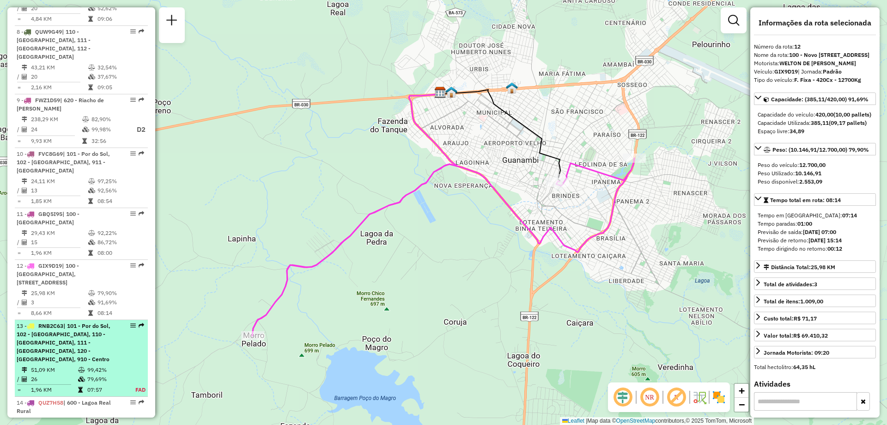
click at [68, 324] on span "| 101 - Por do Sol, 102 - Vomitamel, 110 - Santo Antonio, 111 - Caiçara, 120 - …" at bounding box center [64, 342] width 94 height 40
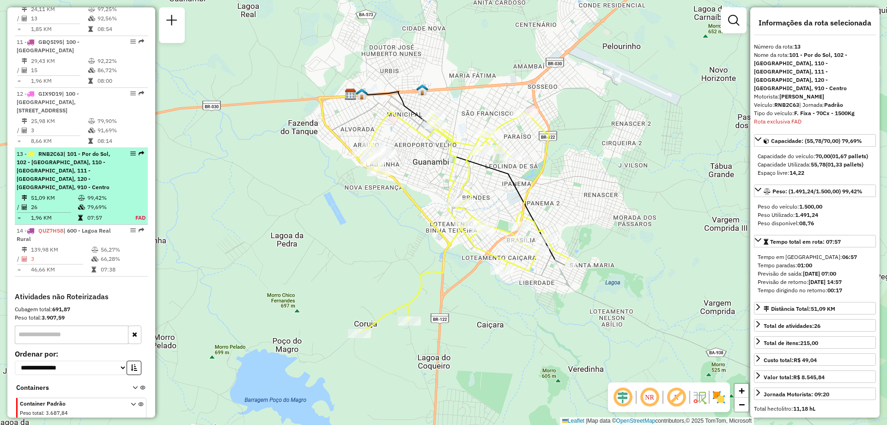
scroll to position [940, 0]
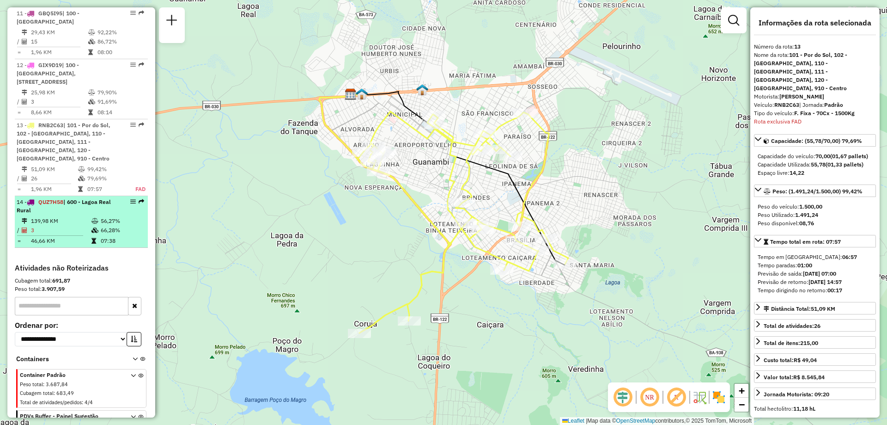
click at [65, 198] on div "14 - QUZ7H58 | 600 - Lagoa Real Rural" at bounding box center [66, 206] width 98 height 17
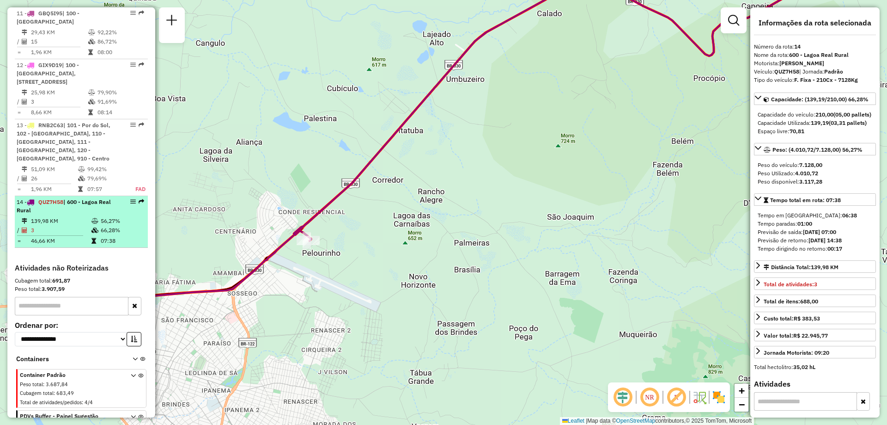
click at [92, 218] on icon at bounding box center [95, 221] width 7 height 6
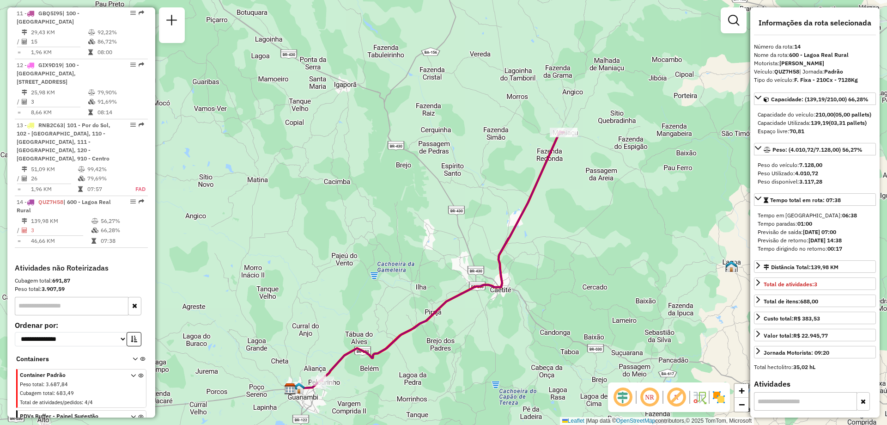
drag, startPoint x: 579, startPoint y: 68, endPoint x: 548, endPoint y: 148, distance: 85.1
click at [548, 148] on div "Janela de atendimento Grade de atendimento Capacidade Transportadoras Veículos …" at bounding box center [443, 212] width 887 height 425
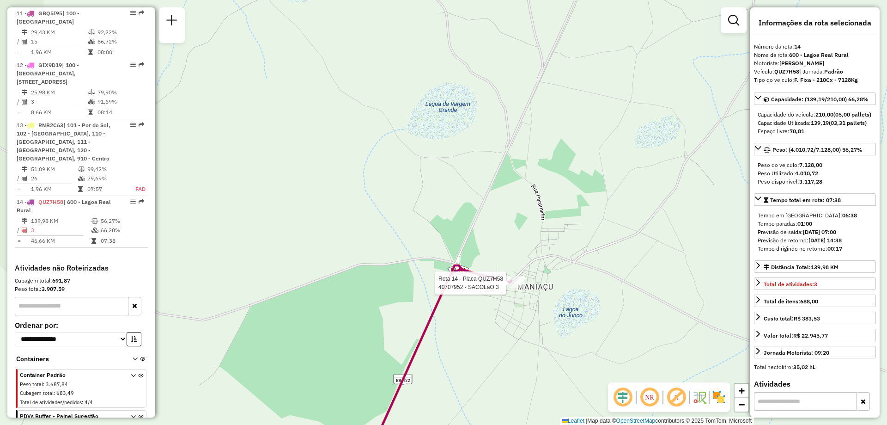
drag, startPoint x: 537, startPoint y: 334, endPoint x: 548, endPoint y: 274, distance: 61.0
click at [548, 277] on div "Rota 14 - Placa QUZ7H58 40707952 - SACOLaO 3 Janela de atendimento Grade de ate…" at bounding box center [443, 212] width 887 height 425
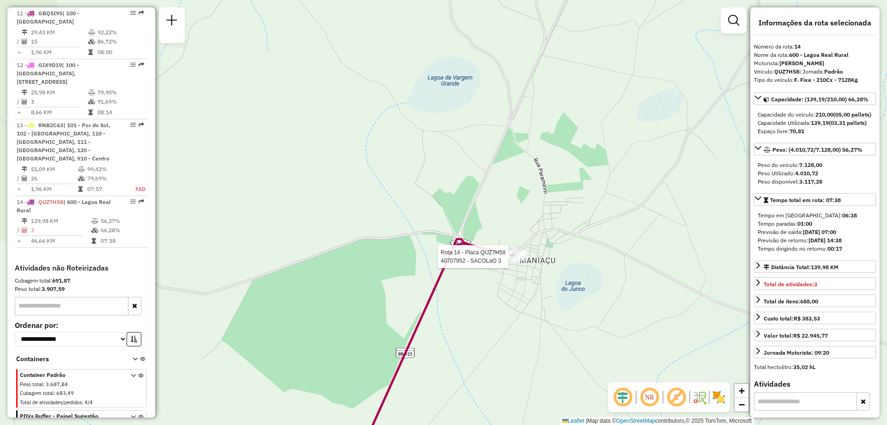
click at [551, 287] on div "Rota 14 - Placa QUZ7H58 40707952 - SACOLaO 3 Janela de atendimento Grade de ate…" at bounding box center [443, 212] width 887 height 425
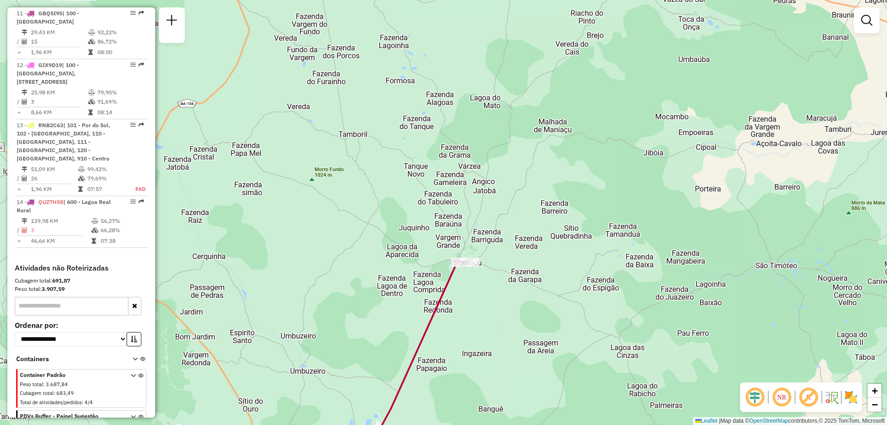
drag, startPoint x: 345, startPoint y: 342, endPoint x: 434, endPoint y: 158, distance: 204.4
click at [434, 160] on div "Janela de atendimento Grade de atendimento Capacidade Transportadoras Veículos …" at bounding box center [443, 212] width 887 height 425
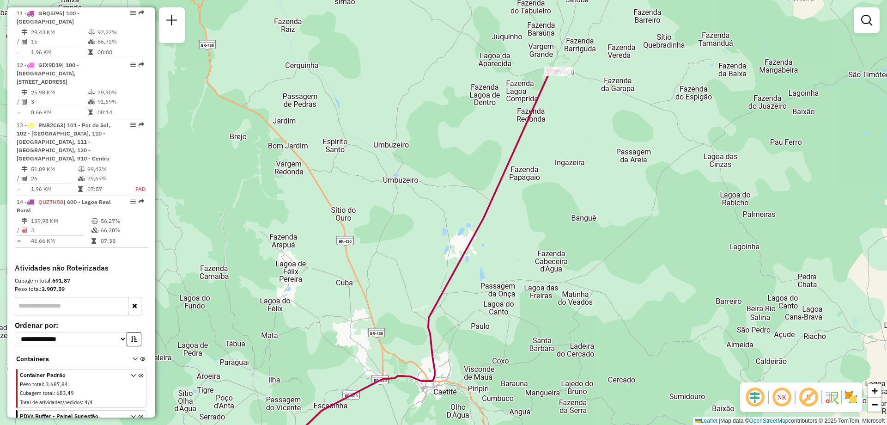
drag, startPoint x: 432, startPoint y: 223, endPoint x: 469, endPoint y: 146, distance: 85.4
click at [468, 148] on div "Janela de atendimento Grade de atendimento Capacidade Transportadoras Veículos …" at bounding box center [443, 212] width 887 height 425
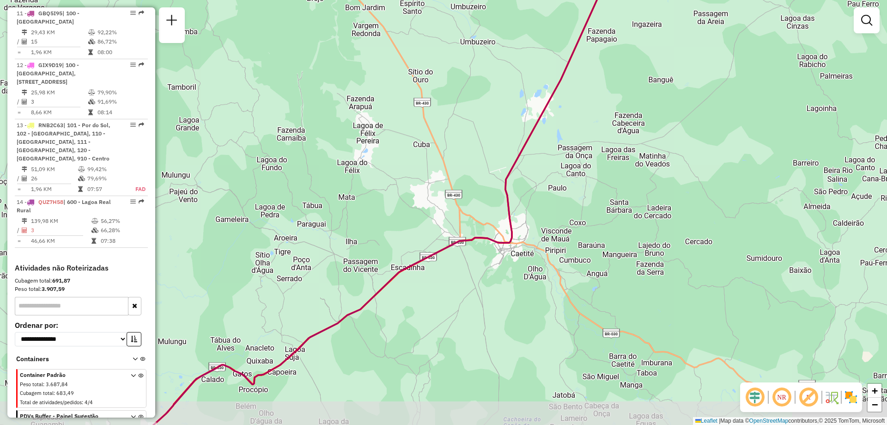
drag, startPoint x: 335, startPoint y: 239, endPoint x: 422, endPoint y: 153, distance: 123.2
click at [422, 153] on div "Janela de atendimento Grade de atendimento Capacidade Transportadoras Veículos …" at bounding box center [443, 212] width 887 height 425
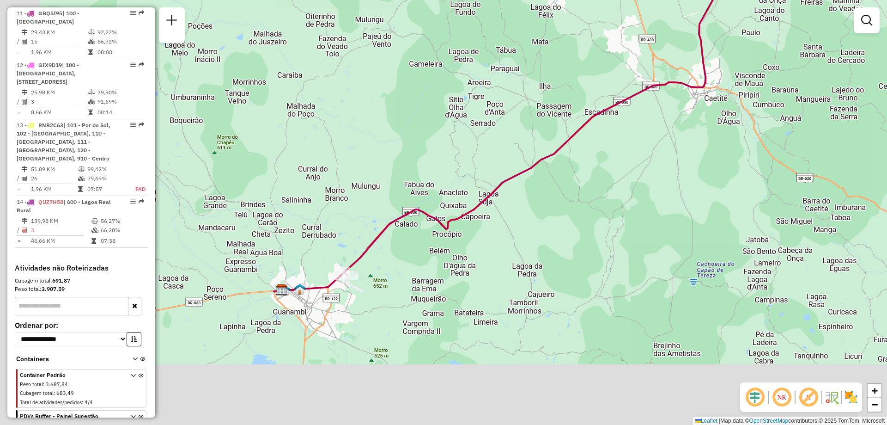
drag, startPoint x: 319, startPoint y: 207, endPoint x: 399, endPoint y: 164, distance: 91.4
click at [399, 164] on div "Janela de atendimento Grade de atendimento Capacidade Transportadoras Veículos …" at bounding box center [443, 212] width 887 height 425
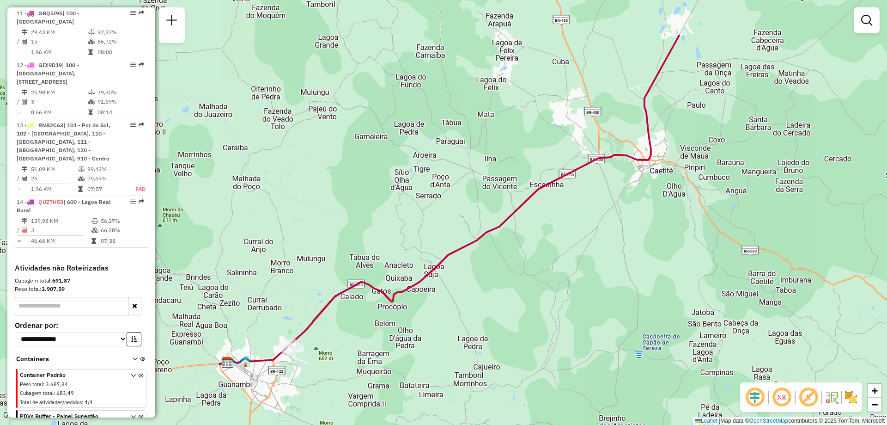
drag, startPoint x: 544, startPoint y: 155, endPoint x: 432, endPoint y: 281, distance: 168.9
click at [441, 272] on div "Janela de atendimento Grade de atendimento Capacidade Transportadoras Veículos …" at bounding box center [443, 212] width 887 height 425
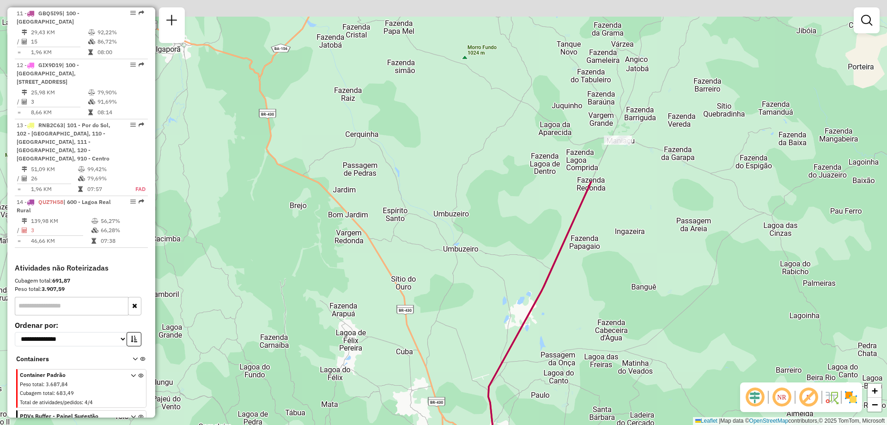
drag, startPoint x: 673, startPoint y: 41, endPoint x: 566, endPoint y: 302, distance: 282.3
click at [566, 302] on div "Janela de atendimento Grade de atendimento Capacidade Transportadoras Veículos …" at bounding box center [443, 212] width 887 height 425
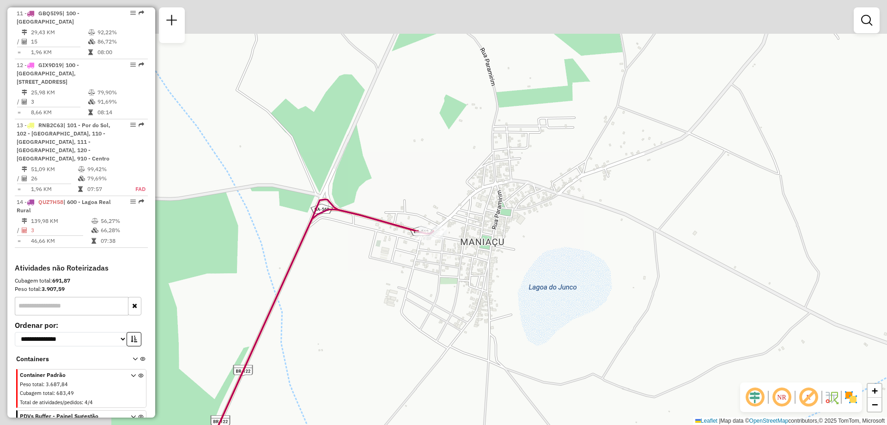
drag, startPoint x: 340, startPoint y: 159, endPoint x: 555, endPoint y: 268, distance: 241.6
click at [563, 271] on div "Janela de atendimento Grade de atendimento Capacidade Transportadoras Veículos …" at bounding box center [443, 212] width 887 height 425
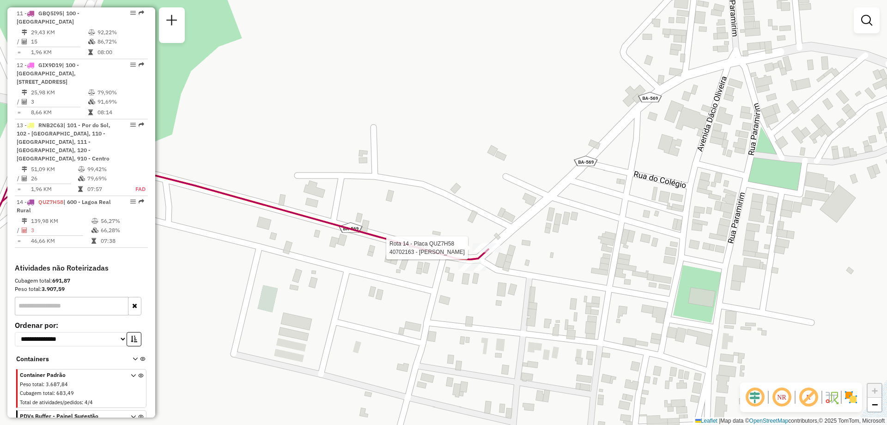
click at [474, 252] on div at bounding box center [487, 247] width 28 height 9
select select "**********"
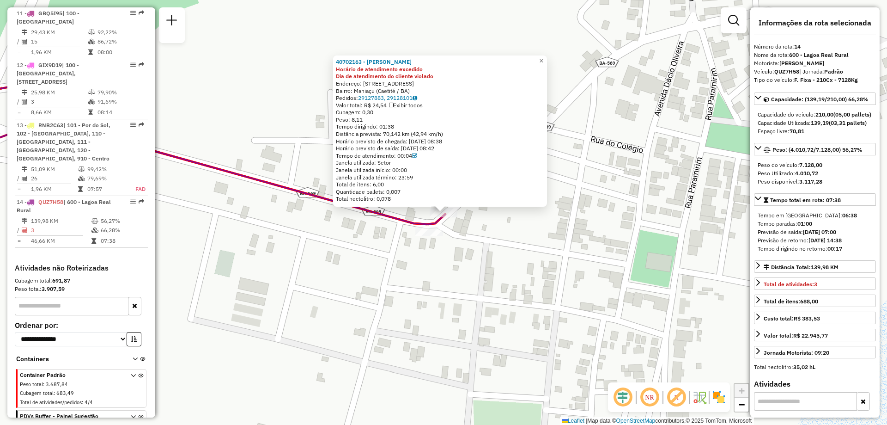
click at [418, 239] on div "40702163 - JOSE AMERICO FROTA Horário de atendimento excedido Dia de atendiment…" at bounding box center [443, 212] width 887 height 425
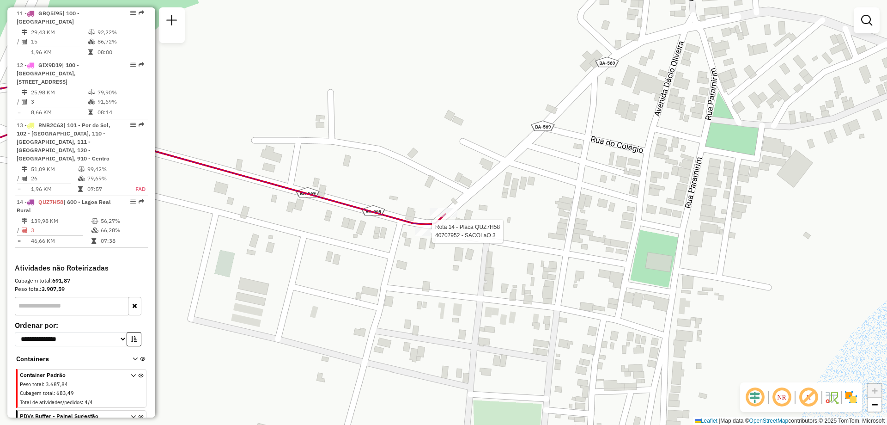
click at [425, 236] on div at bounding box center [429, 230] width 28 height 9
select select "**********"
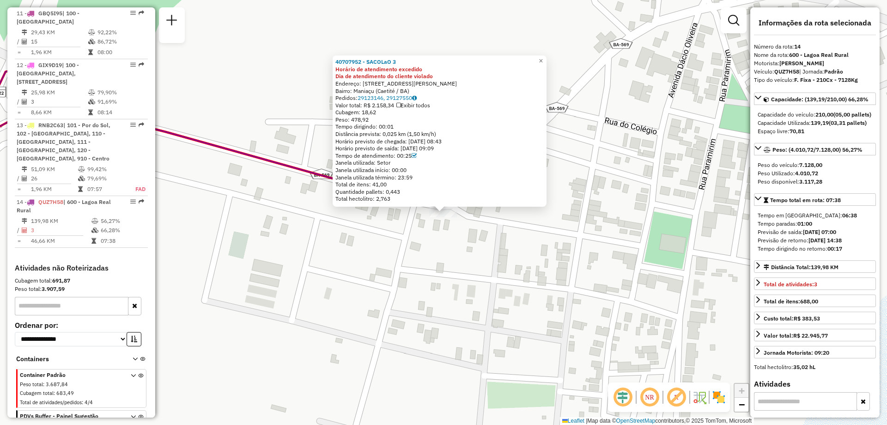
click at [300, 220] on div "Rota 14 - Placa QUZ7H58 40707952 - SACOLaO 3 40707952 - SACOLaO 3 Horário de at…" at bounding box center [443, 212] width 887 height 425
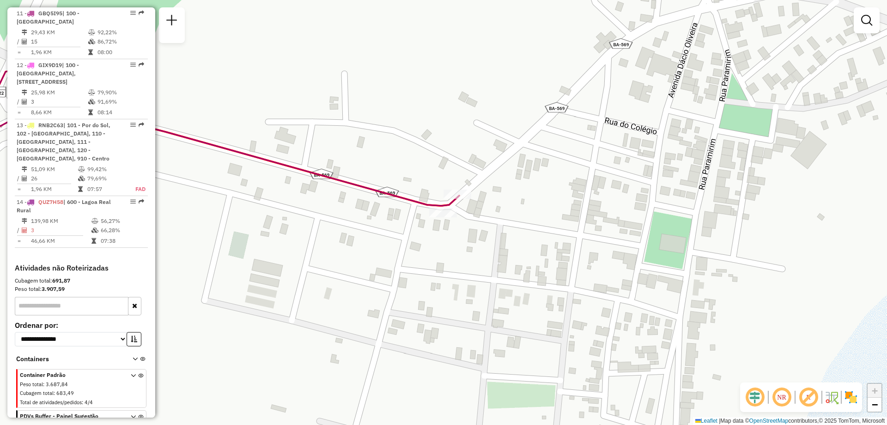
drag, startPoint x: 298, startPoint y: 333, endPoint x: 427, endPoint y: 294, distance: 135.1
click at [427, 294] on div "Janela de atendimento Grade de atendimento Capacidade Transportadoras Veículos …" at bounding box center [443, 212] width 887 height 425
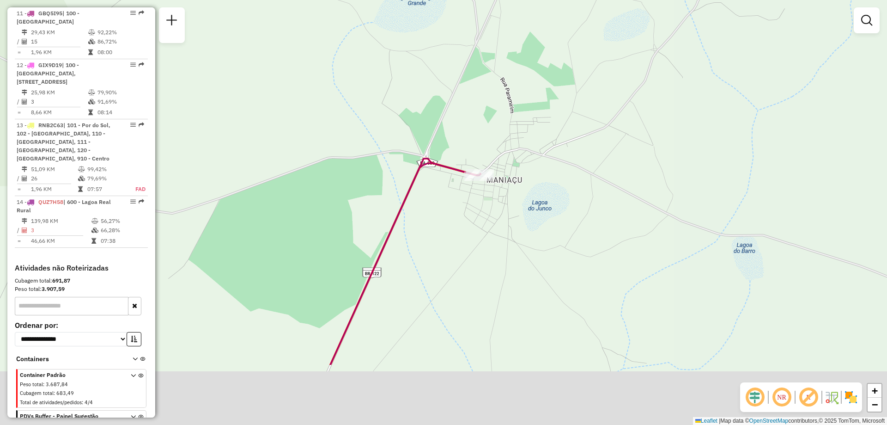
drag, startPoint x: 445, startPoint y: 240, endPoint x: 450, endPoint y: 223, distance: 17.5
click at [450, 225] on div "Janela de atendimento Grade de atendimento Capacidade Transportadoras Veículos …" at bounding box center [443, 212] width 887 height 425
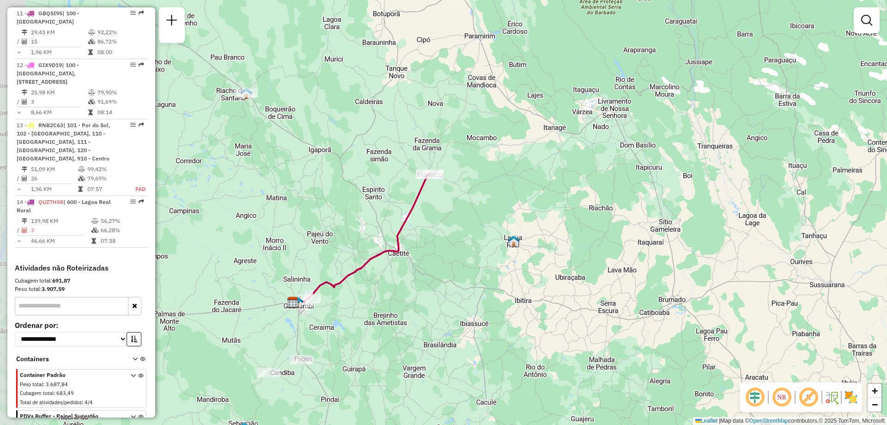
drag, startPoint x: 270, startPoint y: 227, endPoint x: 378, endPoint y: 186, distance: 115.4
click at [378, 186] on div "Janela de atendimento Grade de atendimento Capacidade Transportadoras Veículos …" at bounding box center [443, 212] width 887 height 425
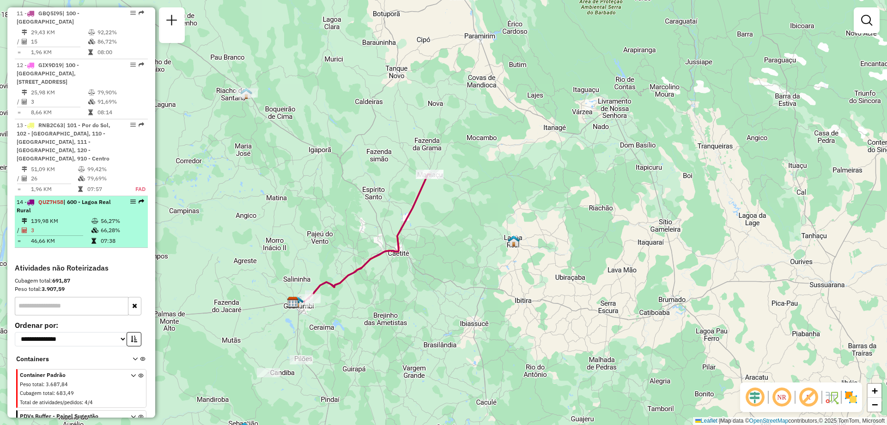
scroll to position [848, 0]
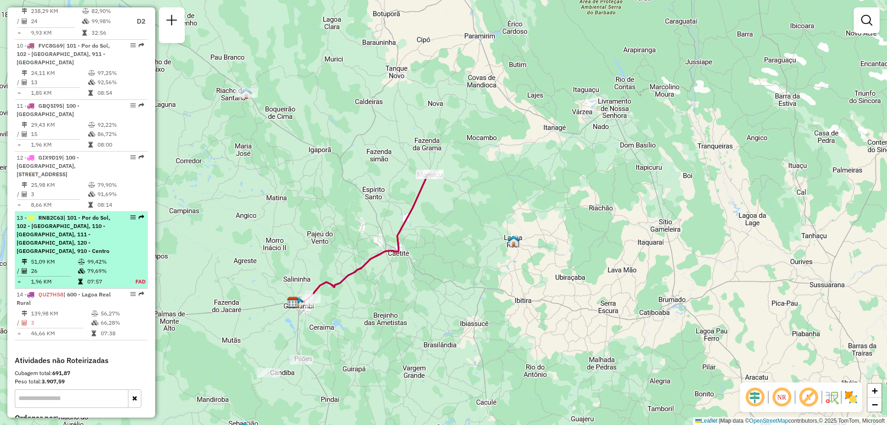
click at [97, 257] on td "99,42%" at bounding box center [106, 261] width 38 height 9
select select "**********"
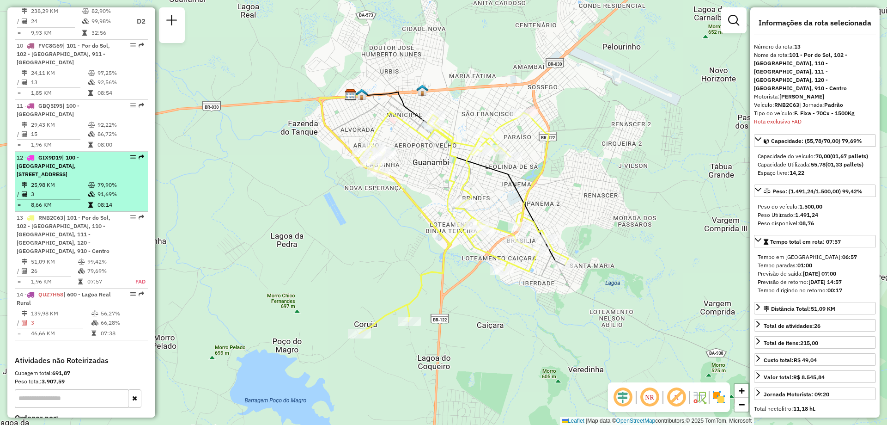
click at [104, 189] on td "91,69%" at bounding box center [120, 193] width 47 height 9
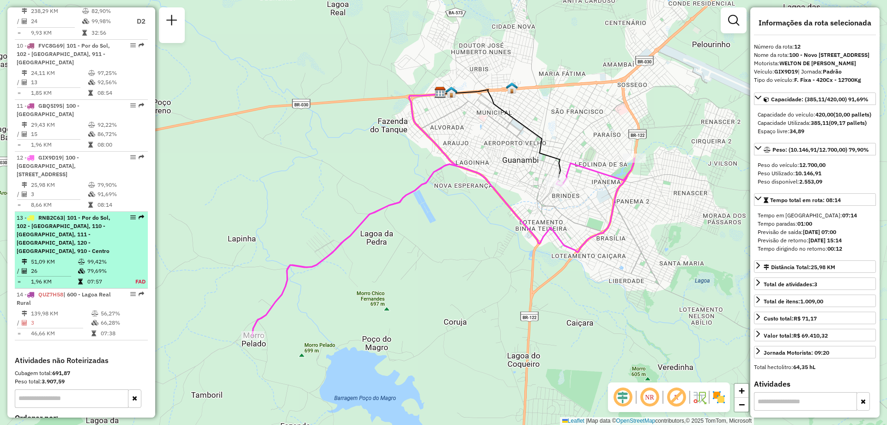
scroll to position [709, 0]
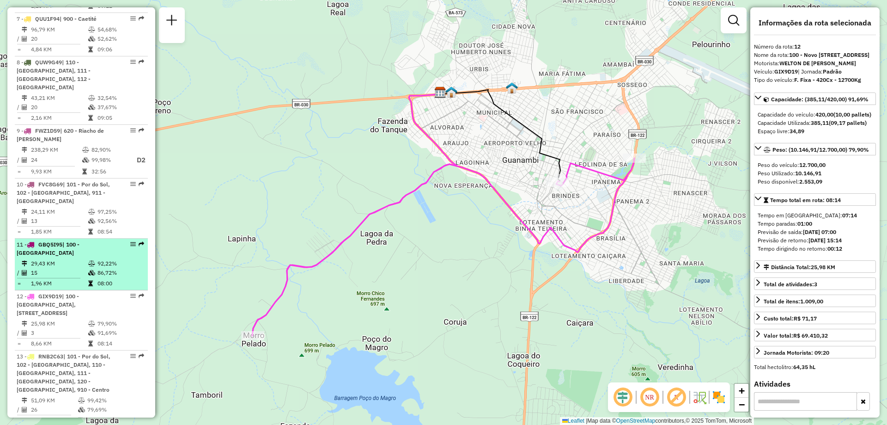
click at [98, 259] on td "92,22%" at bounding box center [120, 263] width 47 height 9
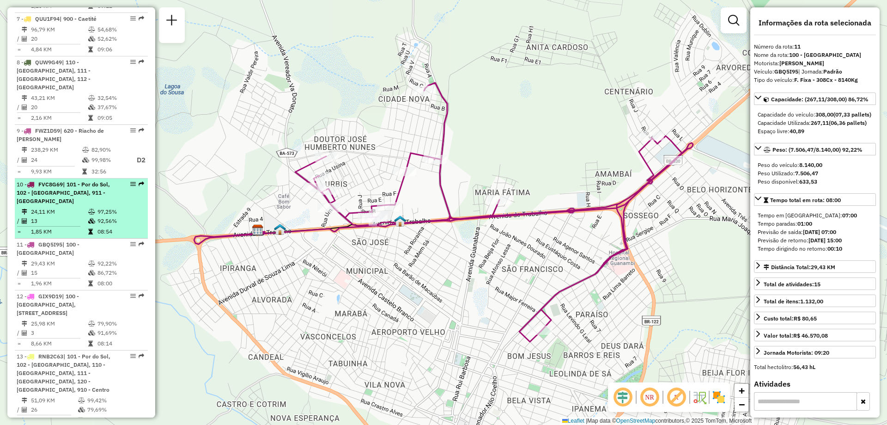
click at [86, 181] on span "| 101 - Por do Sol, 102 - Vomitamel, 911 - Monte Pascoal" at bounding box center [63, 193] width 93 height 24
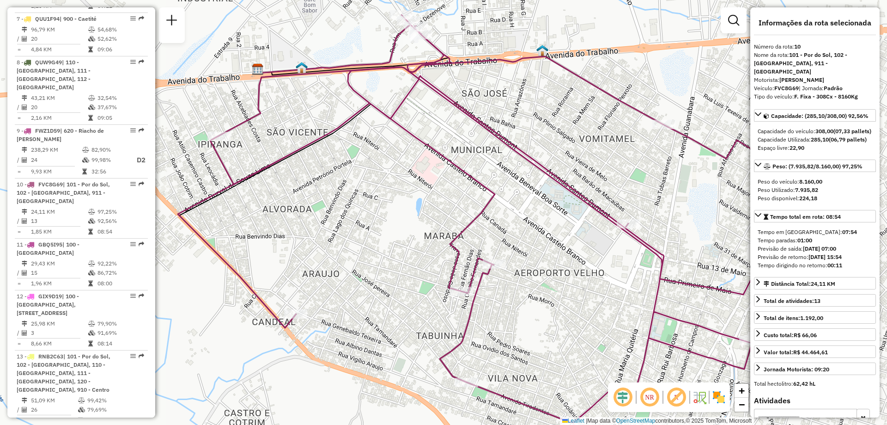
drag, startPoint x: 300, startPoint y: 207, endPoint x: 358, endPoint y: 213, distance: 58.5
click at [358, 213] on div "Janela de atendimento Grade de atendimento Capacidade Transportadoras Veículos …" at bounding box center [443, 212] width 887 height 425
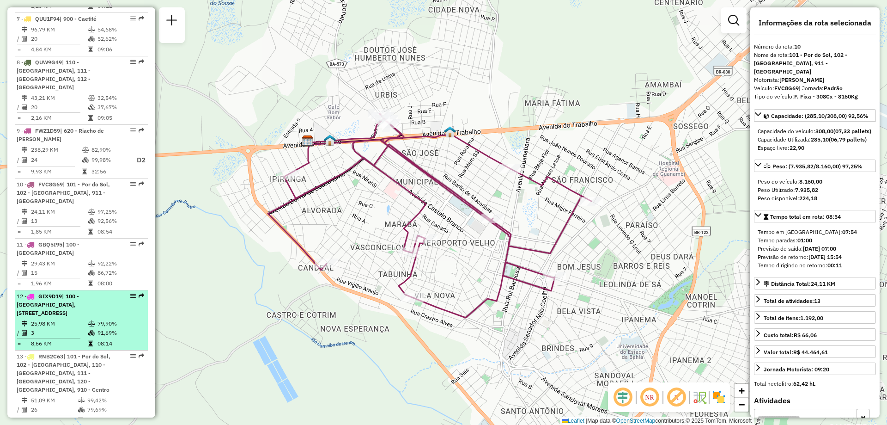
click at [79, 293] on span "| 100 - Novo Horizonte, 110 - Santo Antonio, 120 - São Francisco, 121 - Belo Ho…" at bounding box center [48, 305] width 62 height 24
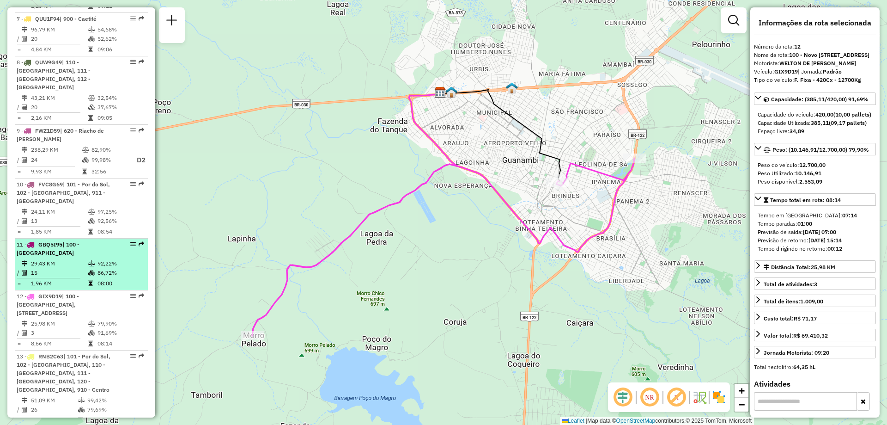
click at [98, 268] on td "86,72%" at bounding box center [120, 272] width 47 height 9
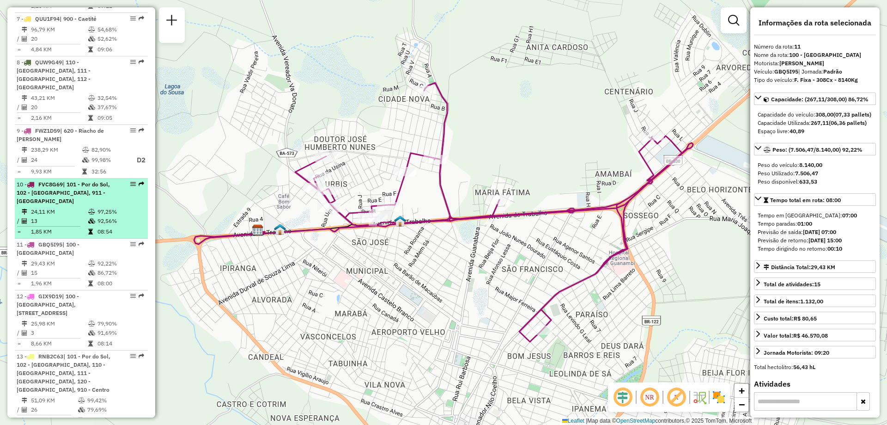
click at [97, 216] on td "92,56%" at bounding box center [120, 220] width 47 height 9
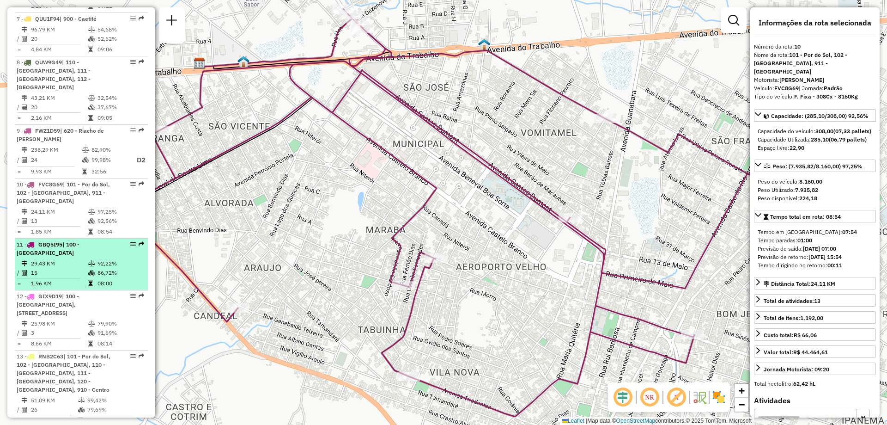
click at [84, 268] on td "15" at bounding box center [59, 272] width 57 height 9
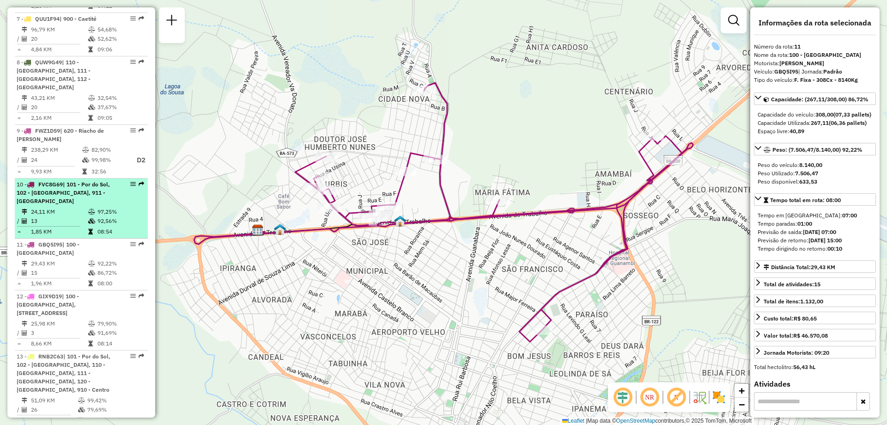
click at [108, 207] on td "97,25%" at bounding box center [120, 211] width 47 height 9
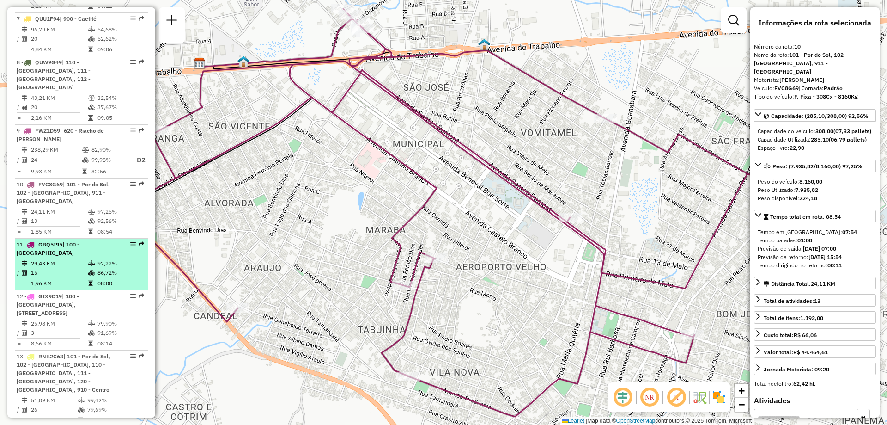
click at [98, 240] on div "11 - GBQ5I95 | 100 - Novo Horizonte" at bounding box center [66, 248] width 98 height 17
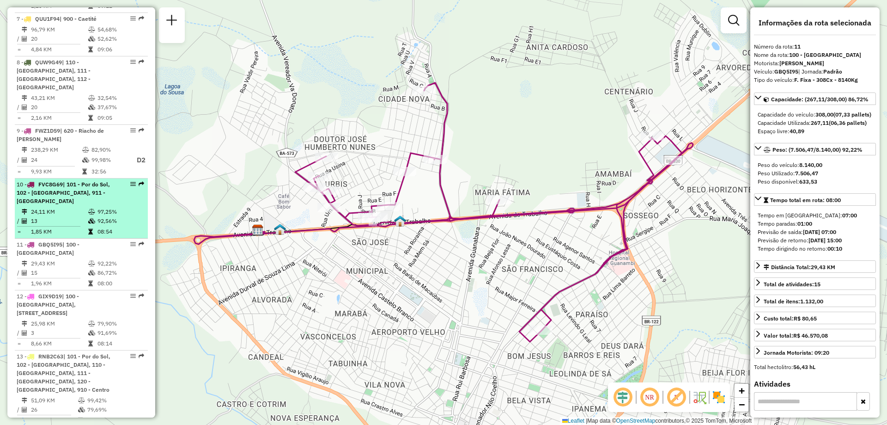
click at [102, 216] on td "92,56%" at bounding box center [120, 220] width 47 height 9
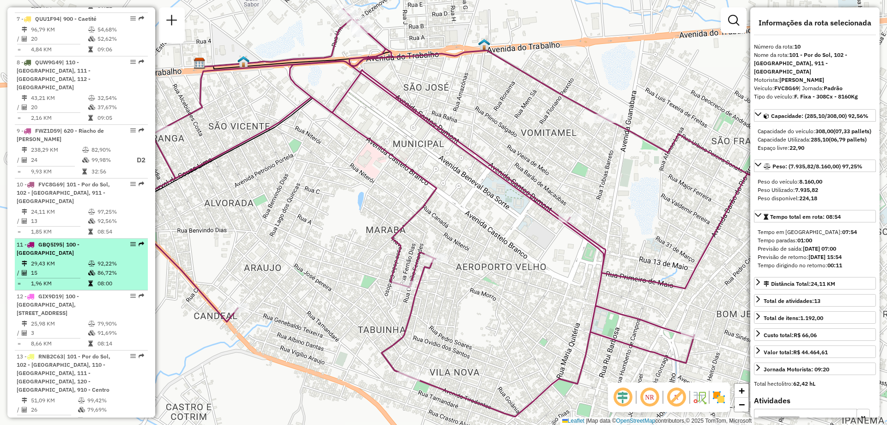
click at [83, 259] on td "29,43 KM" at bounding box center [59, 263] width 57 height 9
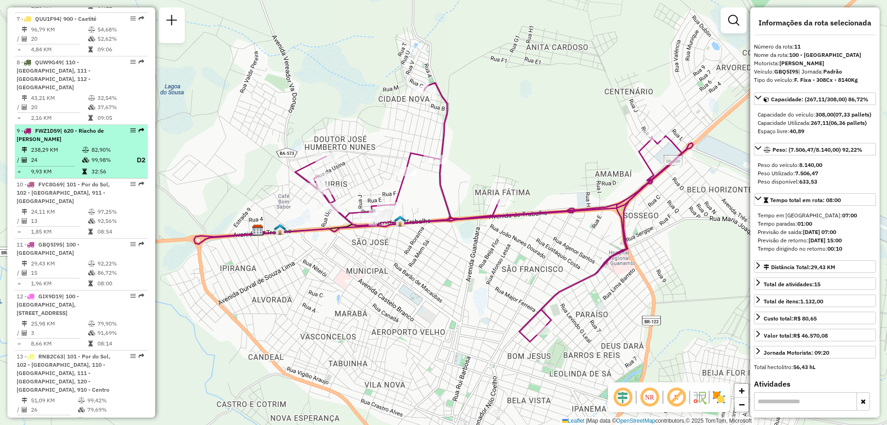
click at [108, 125] on li "9 - FWZ1D59 | 620 - Riacho de Santana 238,29 KM 82,90% / 24 99,98% D2 = 9,93 KM…" at bounding box center [81, 152] width 133 height 54
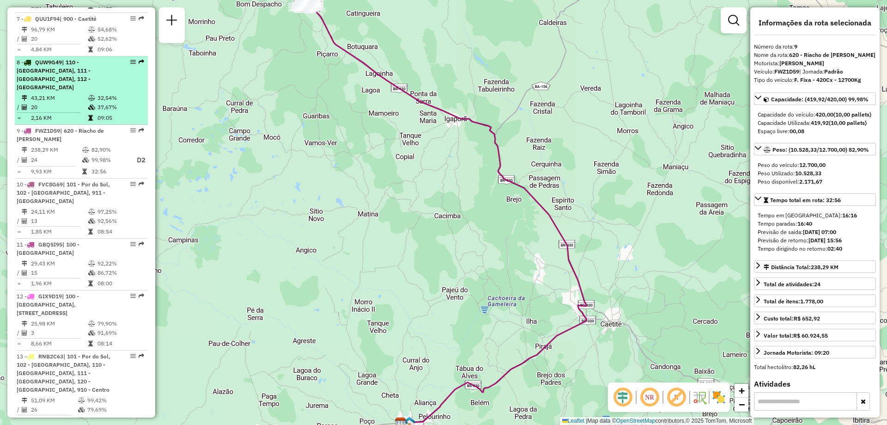
click at [94, 67] on li "8 - QUW9G49 | 110 - Santo Antonio, 111 - Caiçara, 112 - Ceraíma 43,21 KM 32,54%…" at bounding box center [81, 90] width 133 height 68
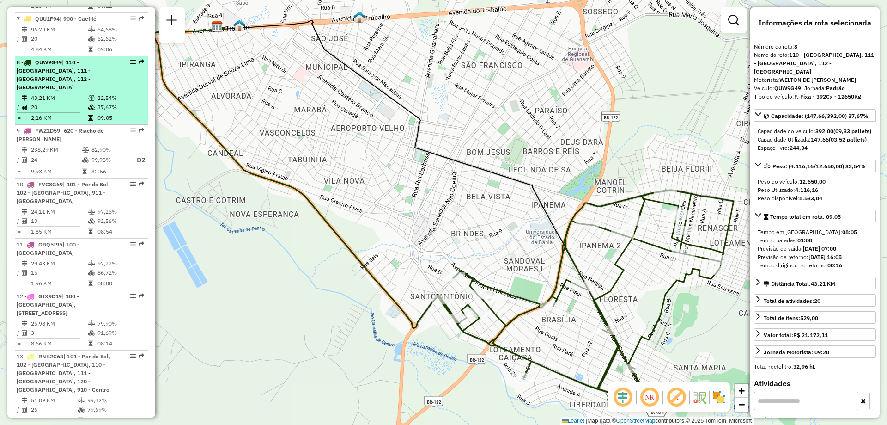
scroll to position [663, 0]
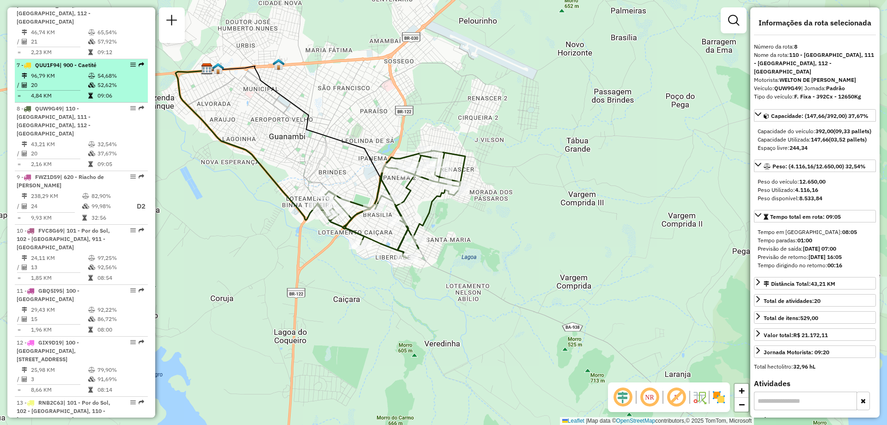
click at [103, 91] on td "09:06" at bounding box center [120, 95] width 47 height 9
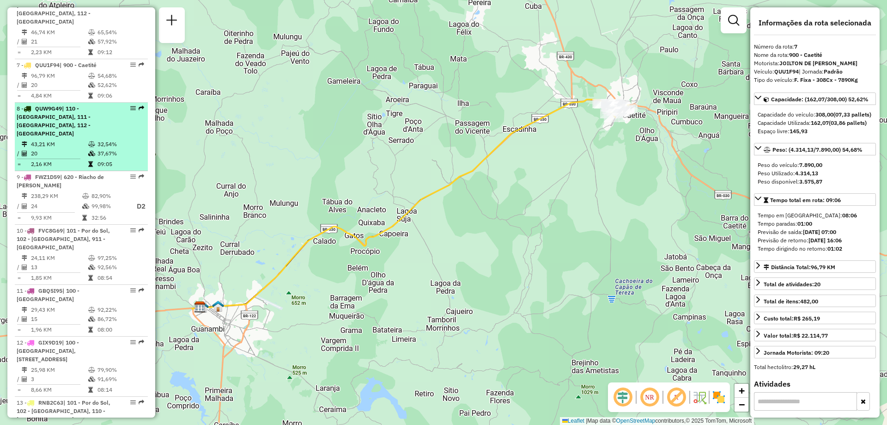
scroll to position [617, 0]
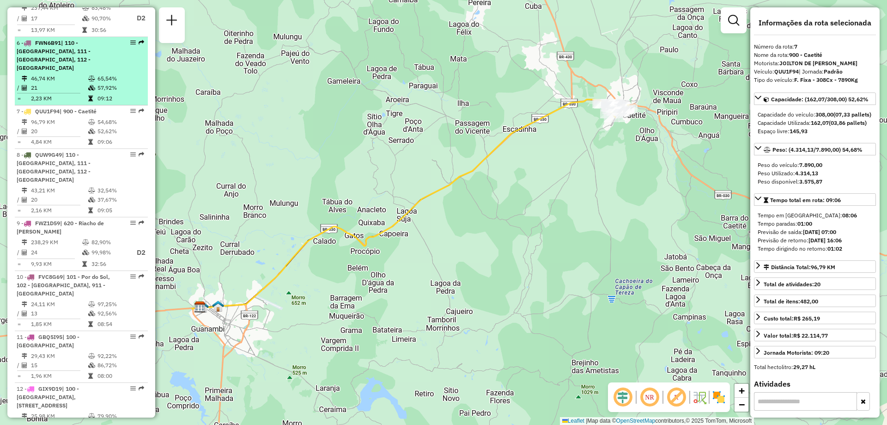
click at [88, 76] on icon at bounding box center [91, 79] width 7 height 6
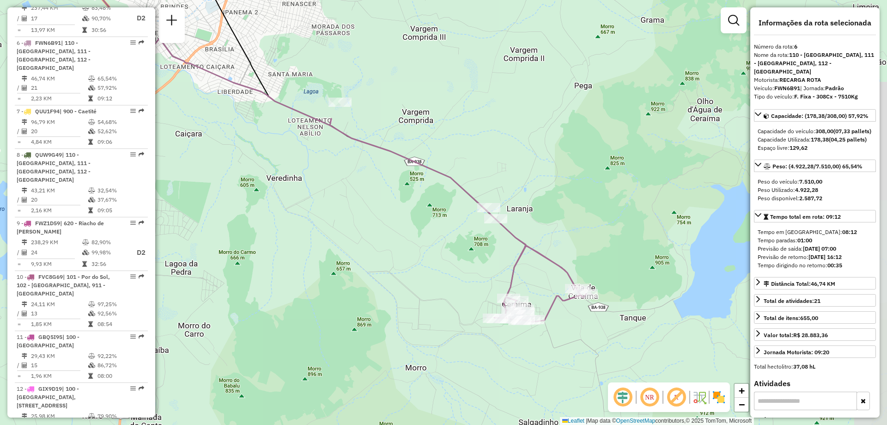
drag, startPoint x: 480, startPoint y: 263, endPoint x: 338, endPoint y: 161, distance: 173.9
click at [338, 161] on div "Janela de atendimento Grade de atendimento Capacidade Transportadoras Veículos …" at bounding box center [443, 212] width 887 height 425
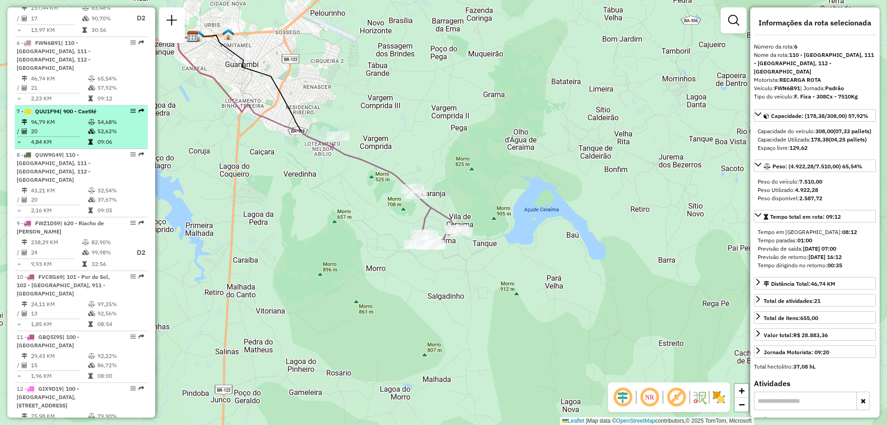
scroll to position [570, 0]
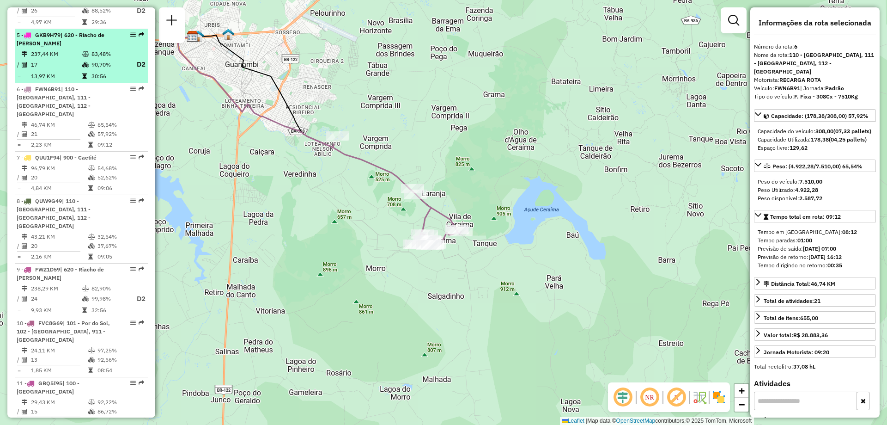
click at [93, 72] on td "30:56" at bounding box center [109, 76] width 37 height 9
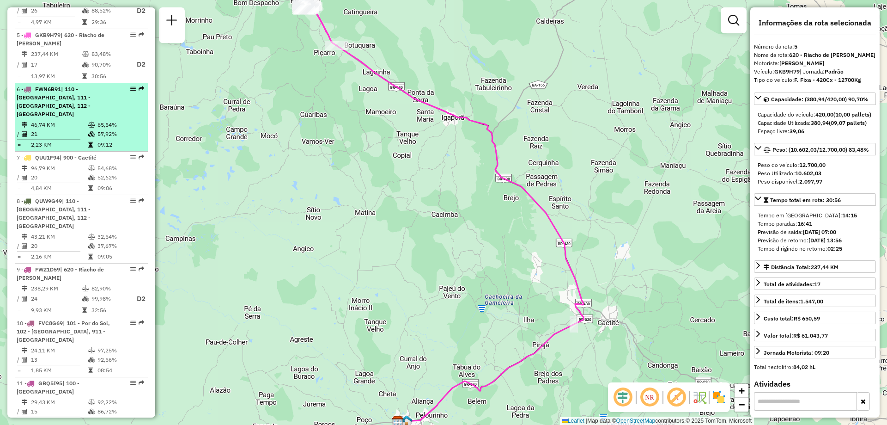
scroll to position [524, 0]
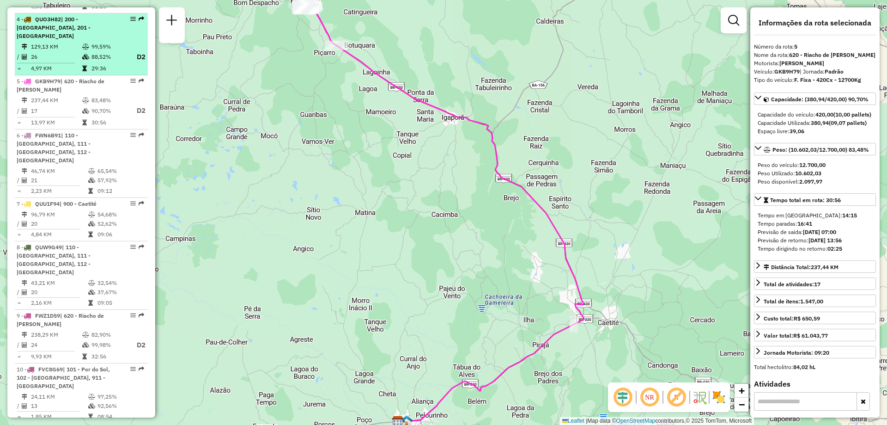
click at [92, 42] on td "99,59%" at bounding box center [109, 46] width 37 height 9
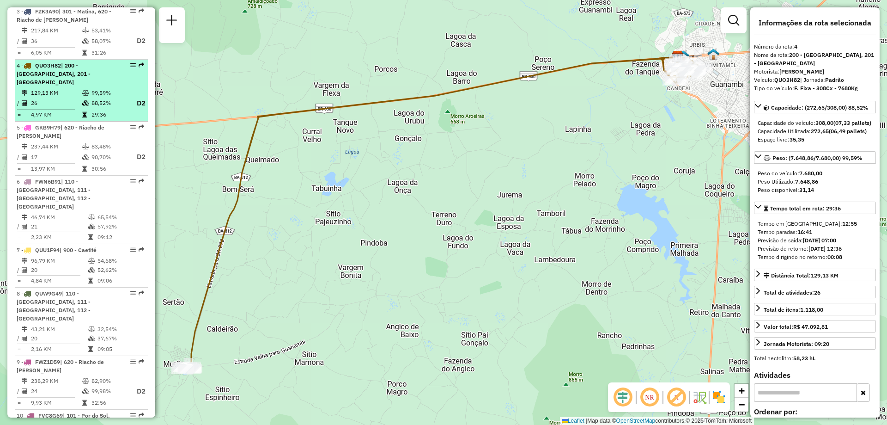
scroll to position [432, 0]
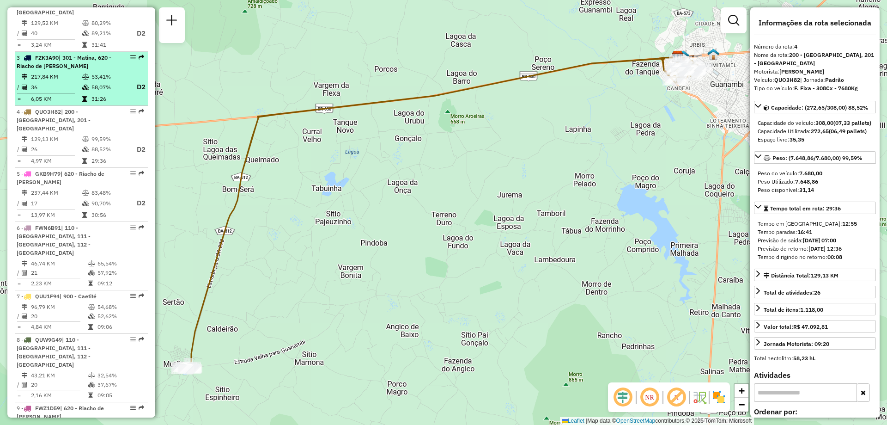
click at [107, 68] on div "3 - FZK3A90 | 301 - Matina, 620 - Riacho de Santana" at bounding box center [66, 62] width 98 height 17
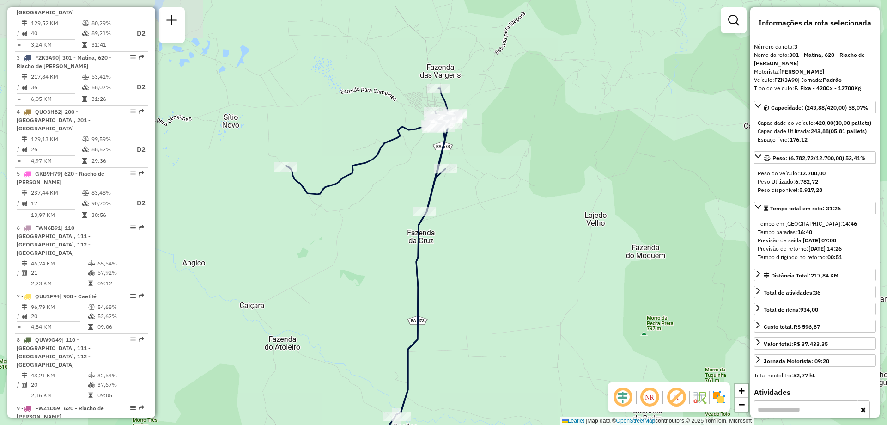
drag, startPoint x: 438, startPoint y: 151, endPoint x: 468, endPoint y: 266, distance: 119.4
click at [468, 266] on div "Janela de atendimento Grade de atendimento Capacidade Transportadoras Veículos …" at bounding box center [443, 212] width 887 height 425
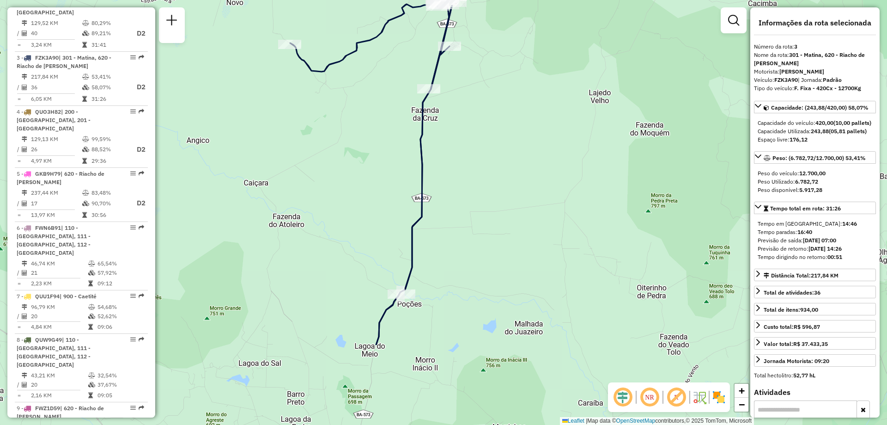
drag, startPoint x: 466, startPoint y: 298, endPoint x: 471, endPoint y: 172, distance: 125.8
click at [471, 172] on div "Janela de atendimento Grade de atendimento Capacidade Transportadoras Veículos …" at bounding box center [443, 212] width 887 height 425
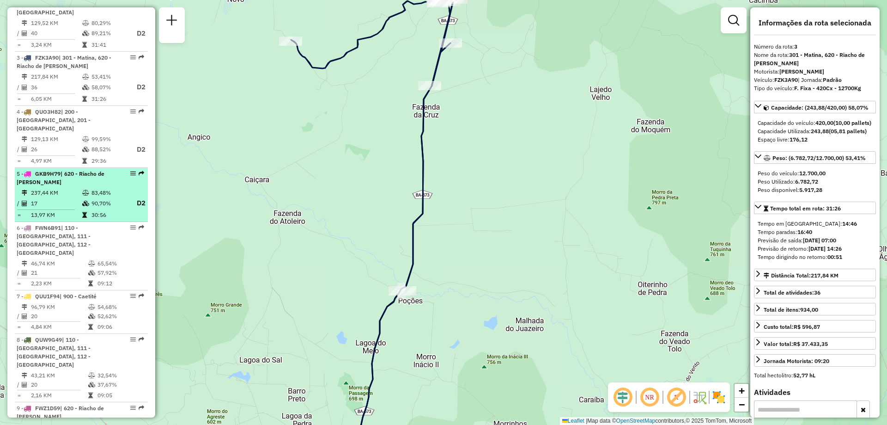
scroll to position [339, 0]
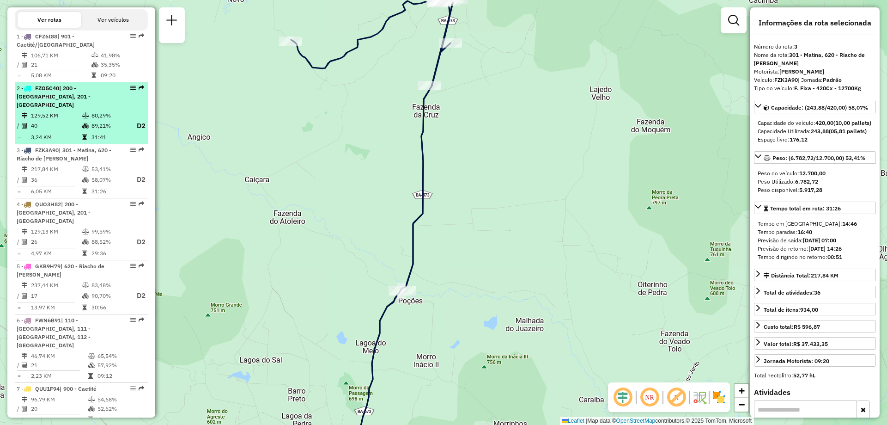
click at [109, 110] on li "2 - FZO5C40 | 200 - Palmas de Monte Alto, 201 - Mutãs 129,52 KM 80,29% / 40 89,…" at bounding box center [81, 113] width 133 height 62
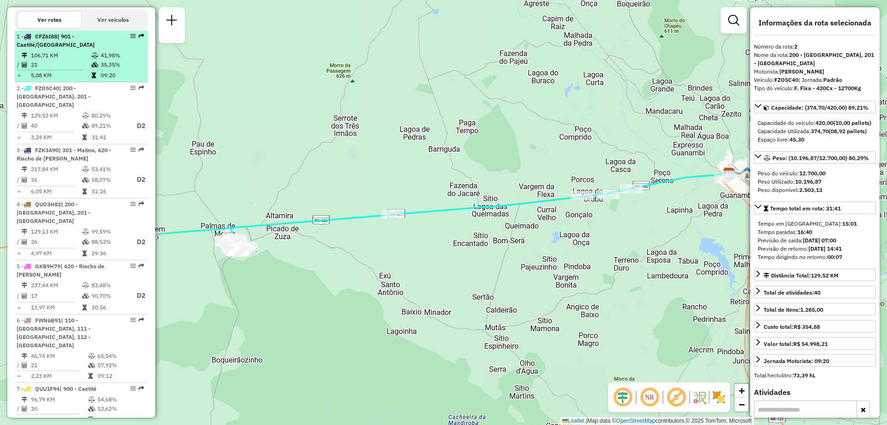
click at [110, 60] on td "41,98%" at bounding box center [122, 55] width 44 height 9
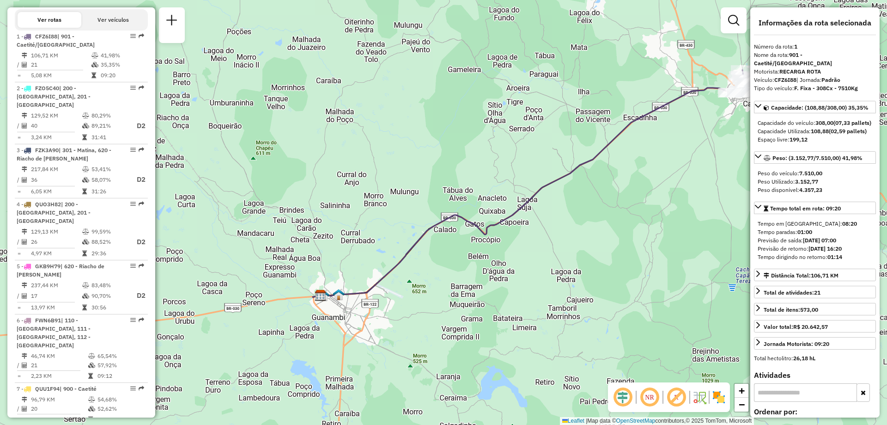
drag, startPoint x: 535, startPoint y: 297, endPoint x: 639, endPoint y: 262, distance: 109.8
click at [639, 262] on div "Janela de atendimento Grade de atendimento Capacidade Transportadoras Veículos …" at bounding box center [443, 212] width 887 height 425
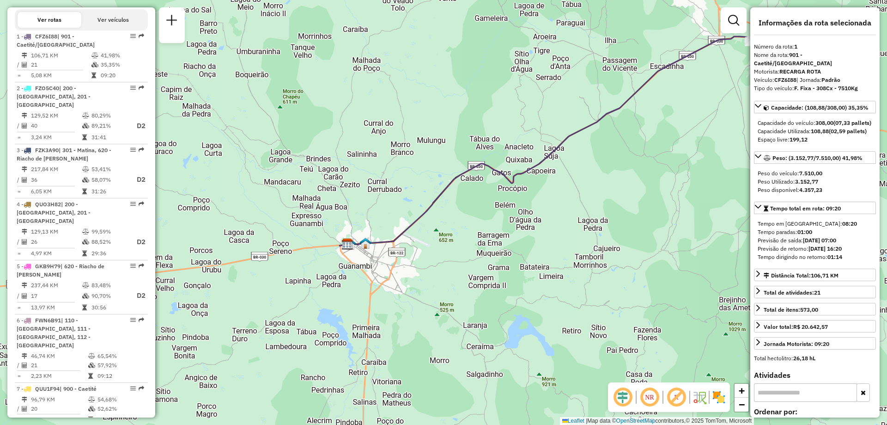
drag, startPoint x: 522, startPoint y: 280, endPoint x: 527, endPoint y: 226, distance: 54.8
click at [527, 226] on div "Janela de atendimento Grade de atendimento Capacidade Transportadoras Veículos …" at bounding box center [443, 212] width 887 height 425
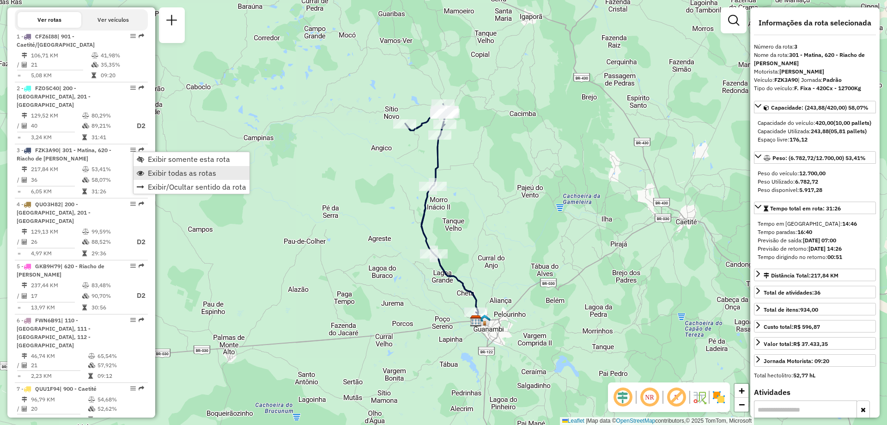
click at [185, 174] on span "Exibir todas as rotas" at bounding box center [182, 172] width 68 height 7
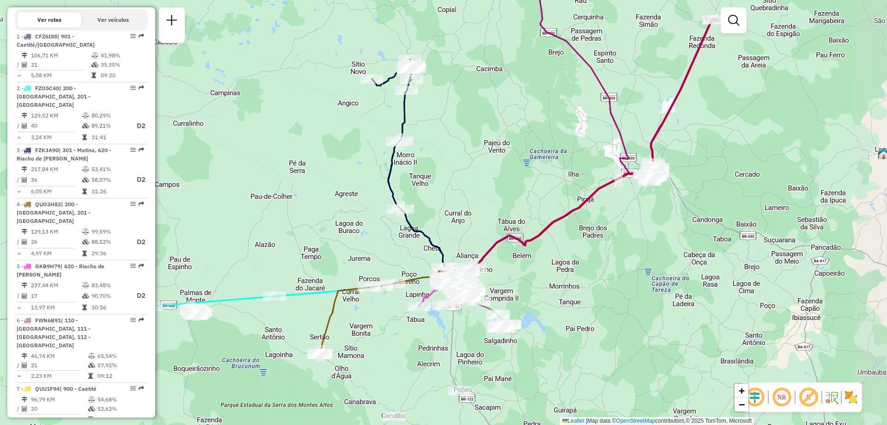
drag, startPoint x: 404, startPoint y: 276, endPoint x: 369, endPoint y: 232, distance: 56.3
click at [370, 232] on div "Janela de atendimento Grade de atendimento Capacidade Transportadoras Veículos …" at bounding box center [443, 212] width 887 height 425
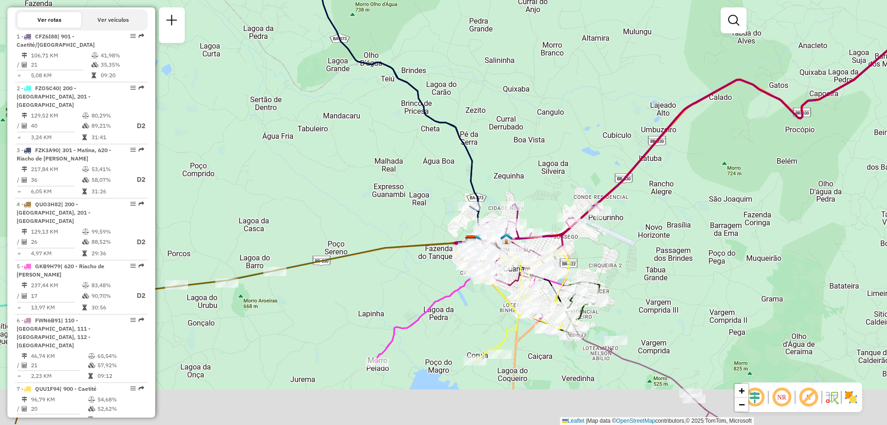
drag, startPoint x: 518, startPoint y: 207, endPoint x: 459, endPoint y: 150, distance: 81.7
click at [459, 150] on div "Janela de atendimento Grade de atendimento Capacidade Transportadoras Veículos …" at bounding box center [443, 212] width 887 height 425
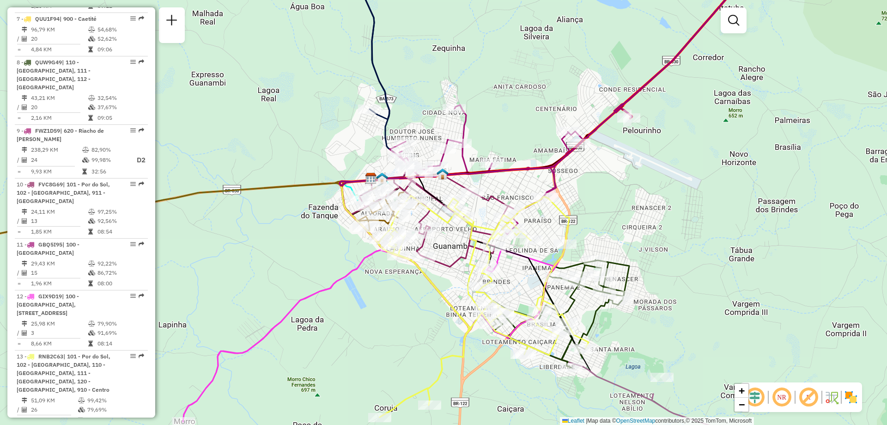
scroll to position [848, 0]
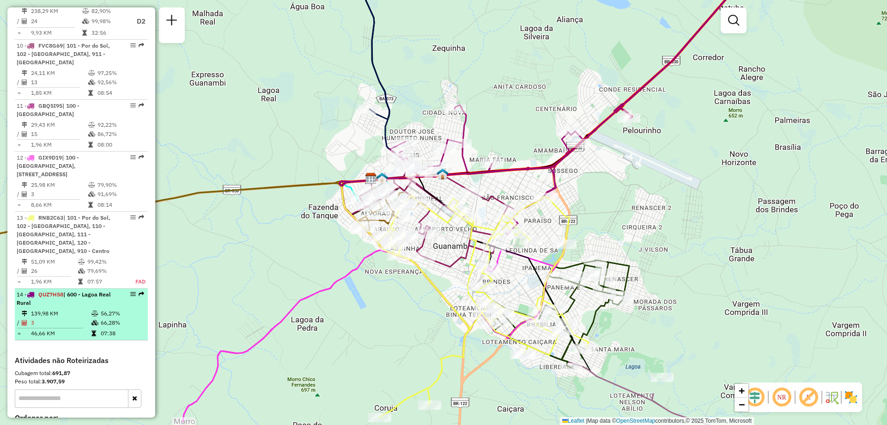
click at [68, 318] on td "3" at bounding box center [61, 322] width 61 height 9
select select "**********"
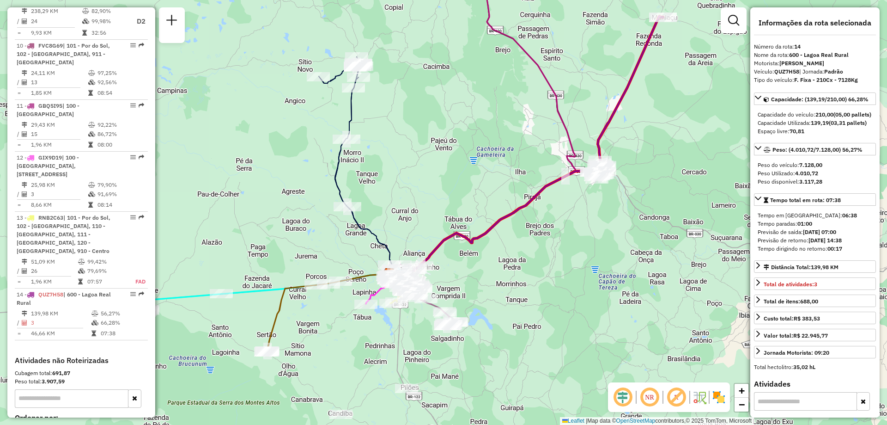
drag, startPoint x: 408, startPoint y: 227, endPoint x: 489, endPoint y: 160, distance: 105.0
click at [489, 160] on div "Janela de atendimento Grade de atendimento Capacidade Transportadoras Veículos …" at bounding box center [443, 212] width 887 height 425
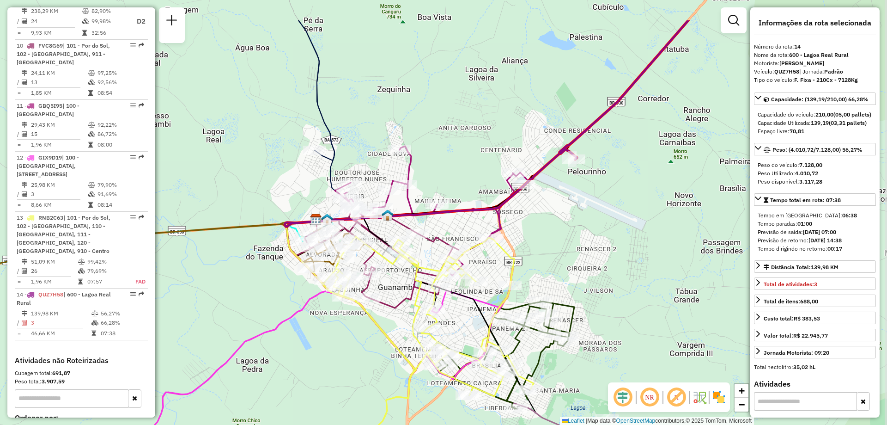
drag, startPoint x: 619, startPoint y: 153, endPoint x: 599, endPoint y: 215, distance: 65.9
click at [599, 215] on div "Janela de atendimento Grade de atendimento Capacidade Transportadoras Veículos …" at bounding box center [443, 212] width 887 height 425
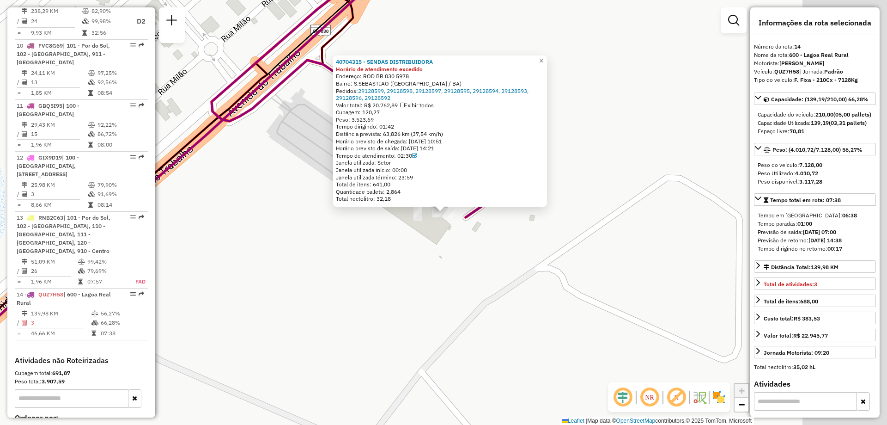
scroll to position [940, 0]
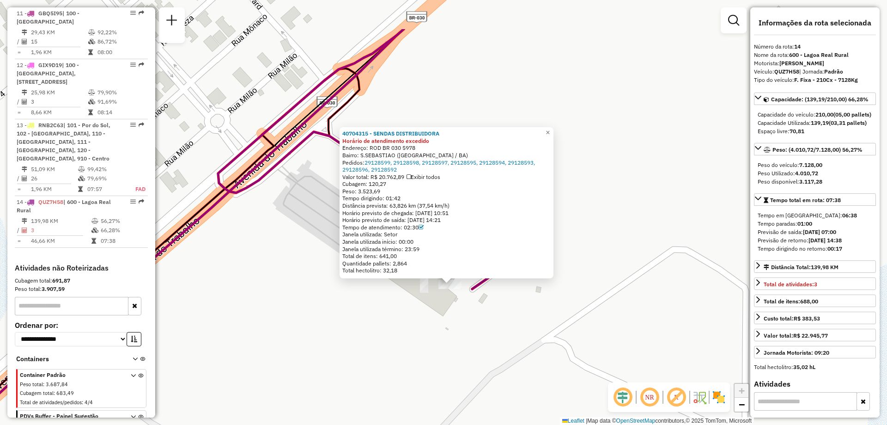
drag, startPoint x: 567, startPoint y: 262, endPoint x: 568, endPoint y: 284, distance: 22.2
click at [568, 284] on div "40704315 - SENDAS DISTRIBUIDORA Horário de atendimento excedido Endereço: ROD B…" at bounding box center [443, 212] width 887 height 425
click at [578, 261] on div "40704315 - SENDAS DISTRIBUIDORA Horário de atendimento excedido Endereço: ROD B…" at bounding box center [443, 212] width 887 height 425
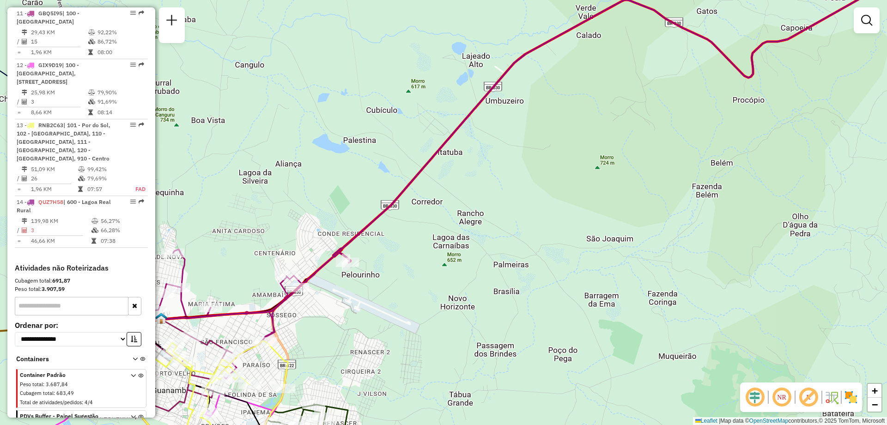
drag, startPoint x: 332, startPoint y: 304, endPoint x: 559, endPoint y: 159, distance: 269.4
click at [558, 160] on div "Janela de atendimento Grade de atendimento Capacidade Transportadoras Veículos …" at bounding box center [443, 212] width 887 height 425
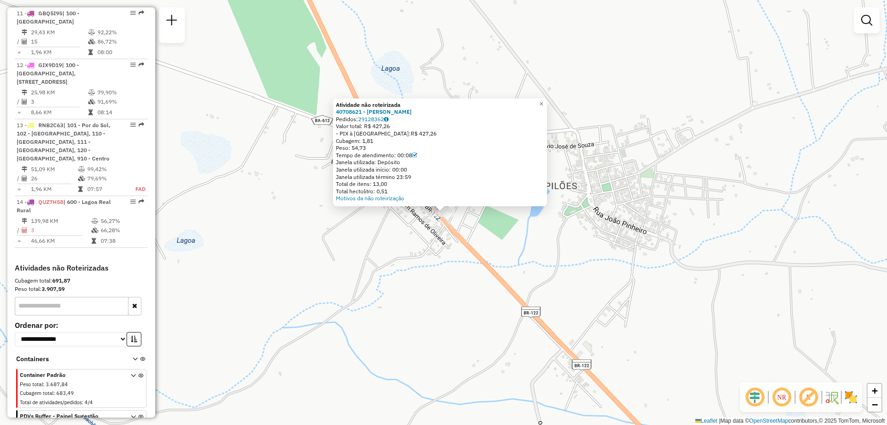
click at [602, 272] on div "Atividade não roteirizada 40708621 - NILZO DA SILVA VIANA Pedidos: 29128362 Val…" at bounding box center [443, 212] width 887 height 425
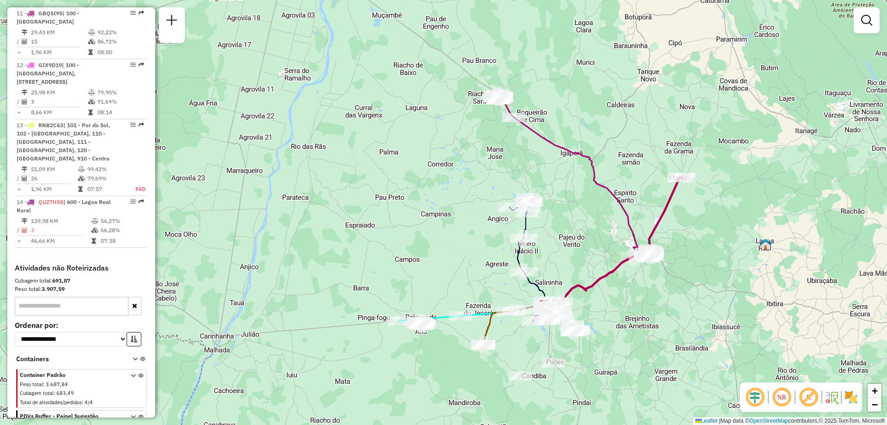
drag, startPoint x: 689, startPoint y: 145, endPoint x: 643, endPoint y: 237, distance: 102.7
click at [643, 237] on div "Janela de atendimento Grade de atendimento Capacidade Transportadoras Veículos …" at bounding box center [443, 212] width 887 height 425
click at [432, 224] on div "Rota 5 - Placa GKB9H79 40701901 - VILMAR DOURADO DE SO Rota 1 - Placa CFZ6I88 4…" at bounding box center [443, 212] width 887 height 425
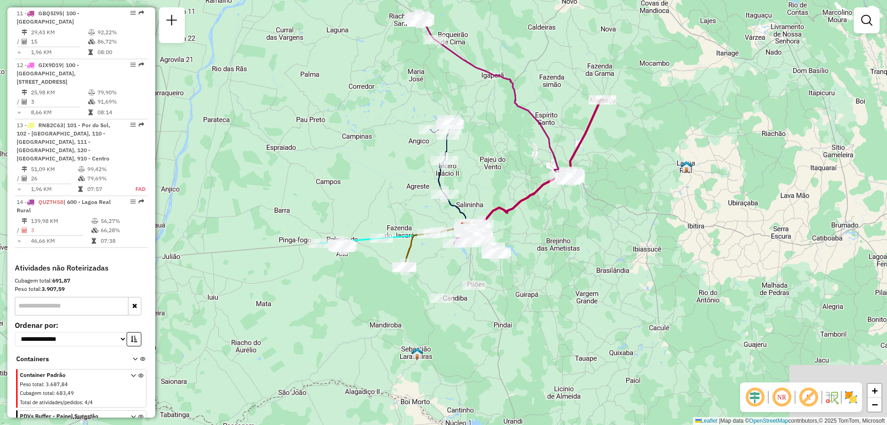
drag, startPoint x: 426, startPoint y: 207, endPoint x: 347, endPoint y: 129, distance: 111.1
click at [347, 129] on div "Janela de atendimento Grade de atendimento Capacidade Transportadoras Veículos …" at bounding box center [443, 212] width 887 height 425
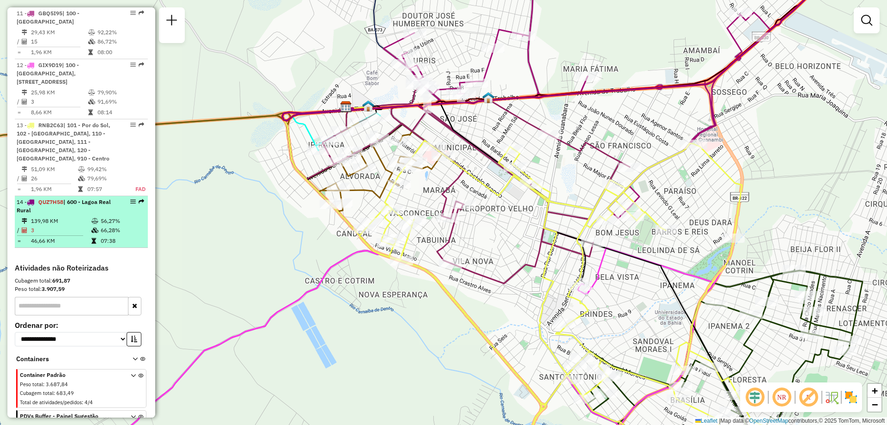
select select "**********"
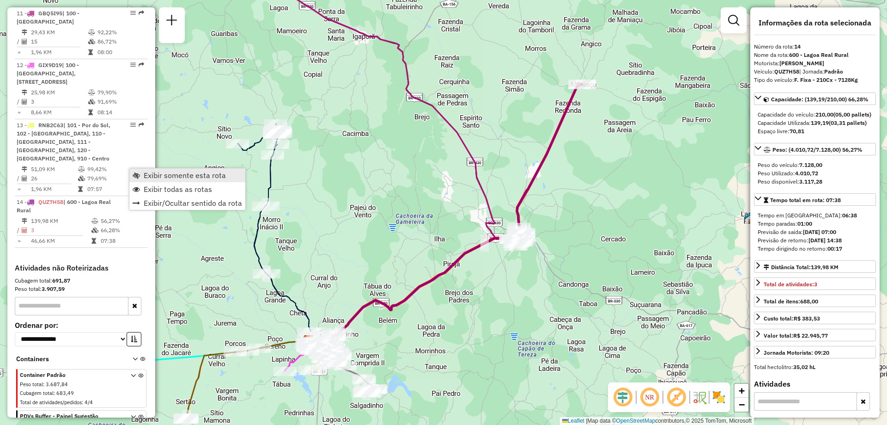
click at [173, 174] on span "Exibir somente esta rota" at bounding box center [185, 174] width 82 height 7
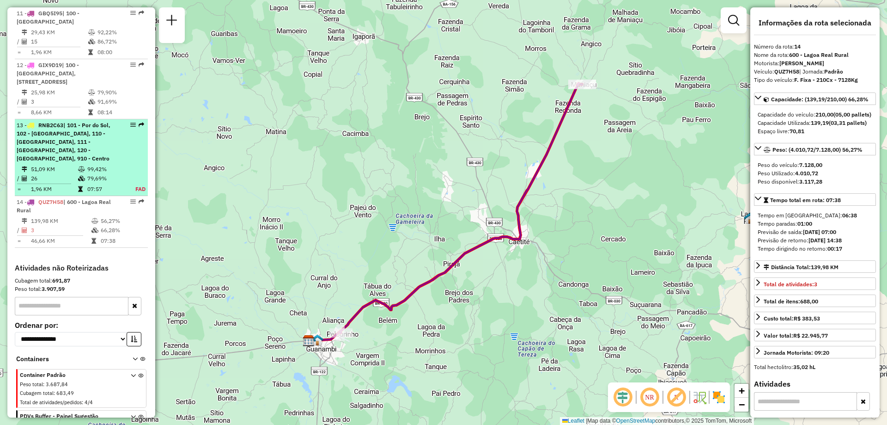
click at [74, 165] on td "51,09 KM" at bounding box center [54, 169] width 47 height 9
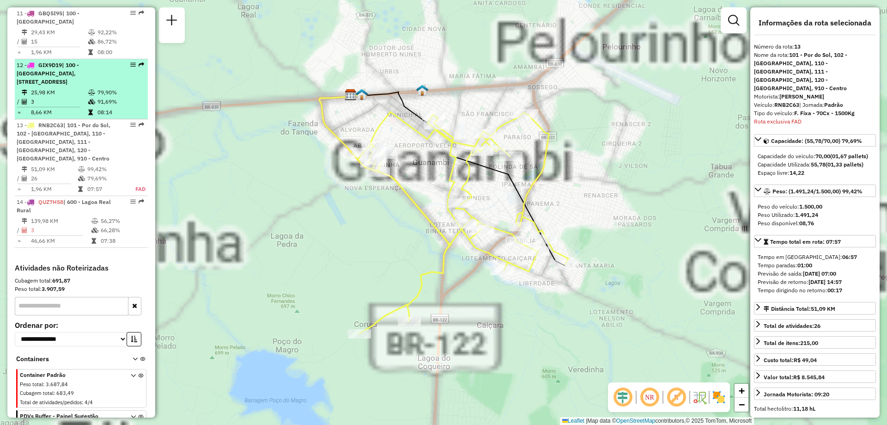
click at [82, 88] on td "25,98 KM" at bounding box center [59, 92] width 57 height 9
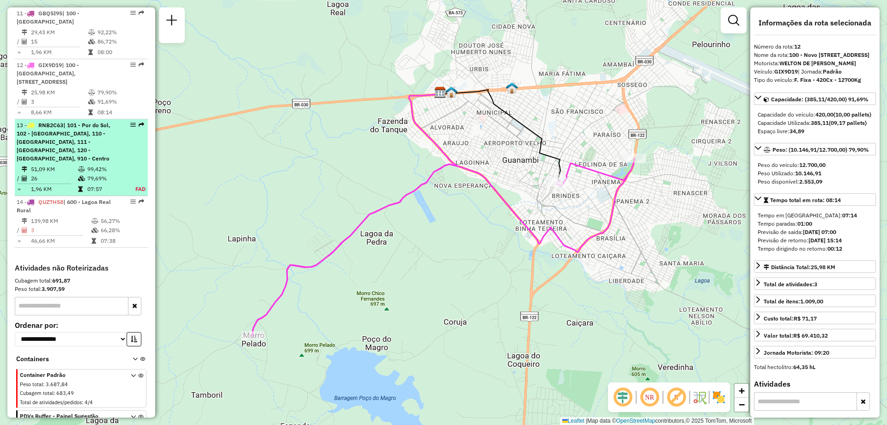
click at [80, 128] on div "13 - RNB2C63 | 101 - Por do Sol, 102 - Vomitamel, 110 - Santo Antonio, 111 - Ca…" at bounding box center [66, 142] width 98 height 42
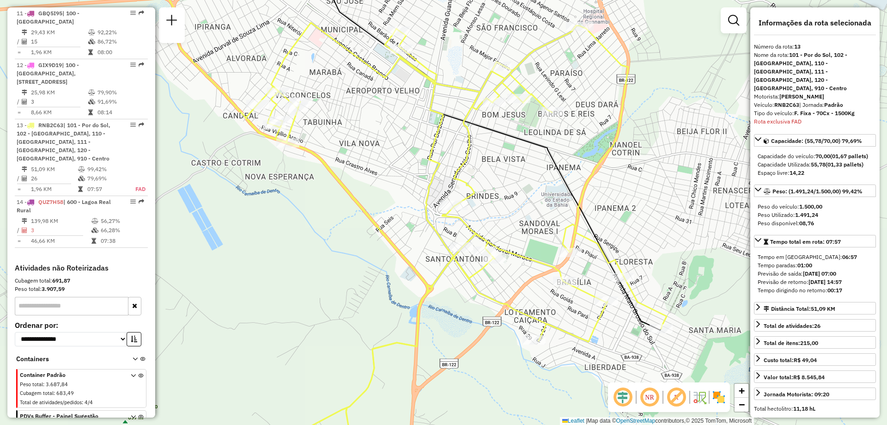
drag, startPoint x: 544, startPoint y: 215, endPoint x: 519, endPoint y: 206, distance: 27.6
click at [519, 206] on div "Janela de atendimento Grade de atendimento Capacidade Transportadoras Veículos …" at bounding box center [443, 212] width 887 height 425
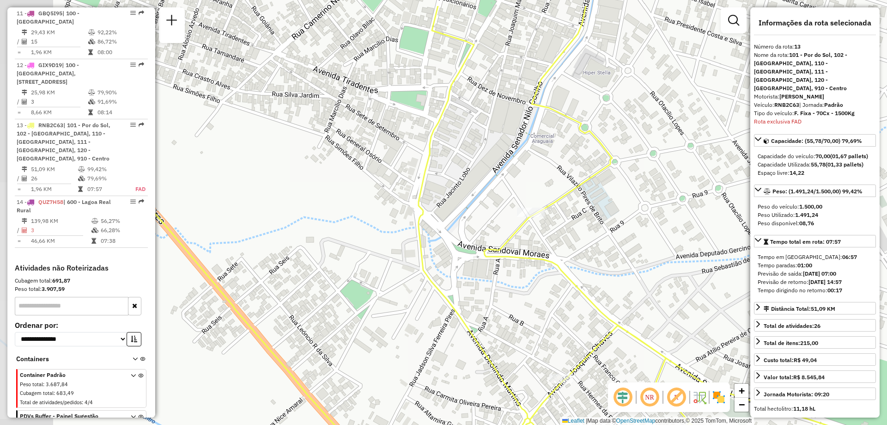
drag, startPoint x: 463, startPoint y: 219, endPoint x: 573, endPoint y: 267, distance: 119.8
click at [573, 267] on div "Janela de atendimento Grade de atendimento Capacidade Transportadoras Veículos …" at bounding box center [443, 212] width 887 height 425
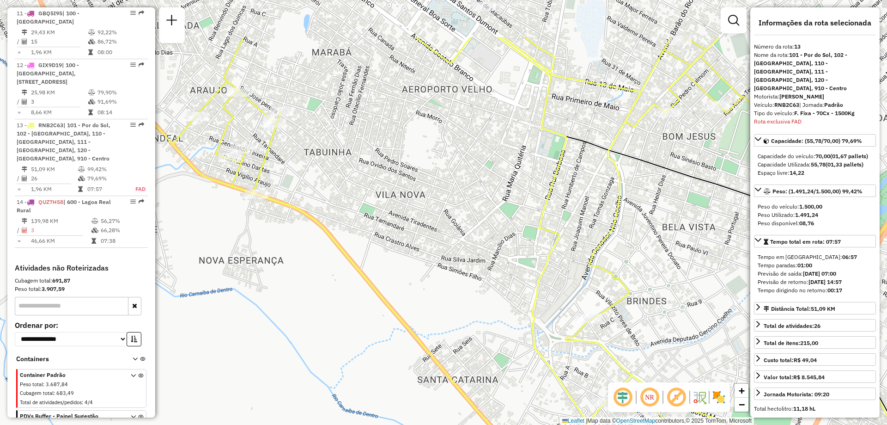
drag, startPoint x: 405, startPoint y: 172, endPoint x: 442, endPoint y: 252, distance: 87.7
click at [442, 252] on div "Janela de atendimento Grade de atendimento Capacidade Transportadoras Veículos …" at bounding box center [443, 212] width 887 height 425
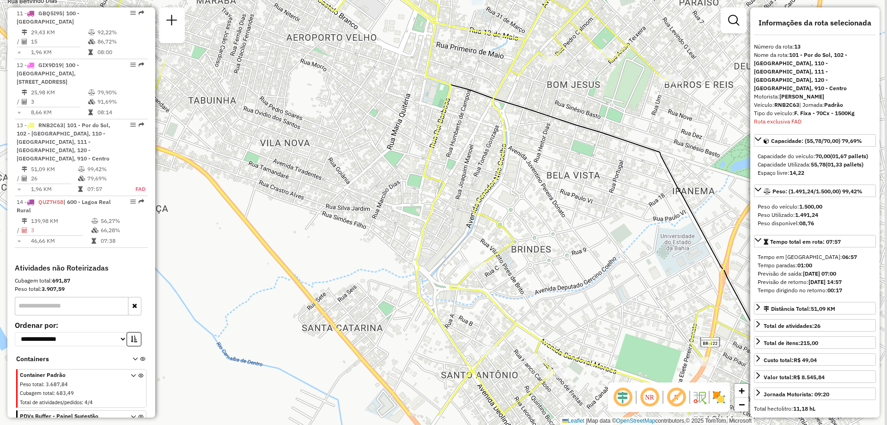
drag, startPoint x: 608, startPoint y: 193, endPoint x: 492, endPoint y: 141, distance: 126.6
click at [492, 141] on div "Janela de atendimento Grade de atendimento Capacidade Transportadoras Veículos …" at bounding box center [443, 212] width 887 height 425
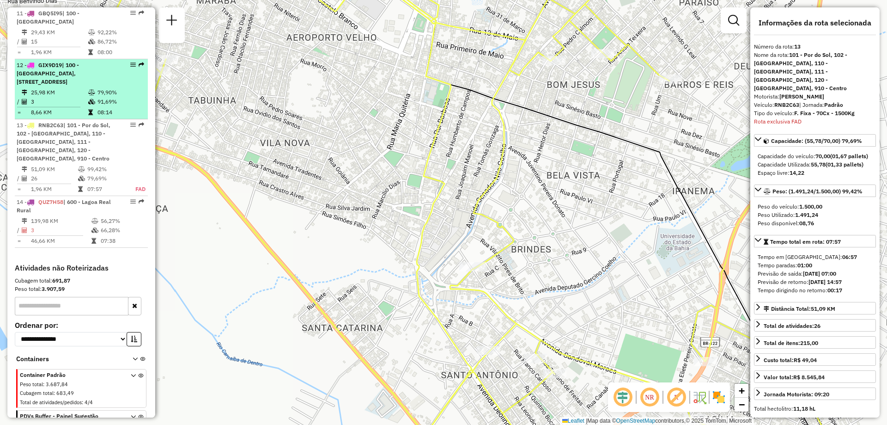
click at [72, 61] on span "| 100 - Novo Horizonte, 110 - Santo Antonio, 120 - São Francisco, 121 - Belo Ho…" at bounding box center [48, 73] width 62 height 24
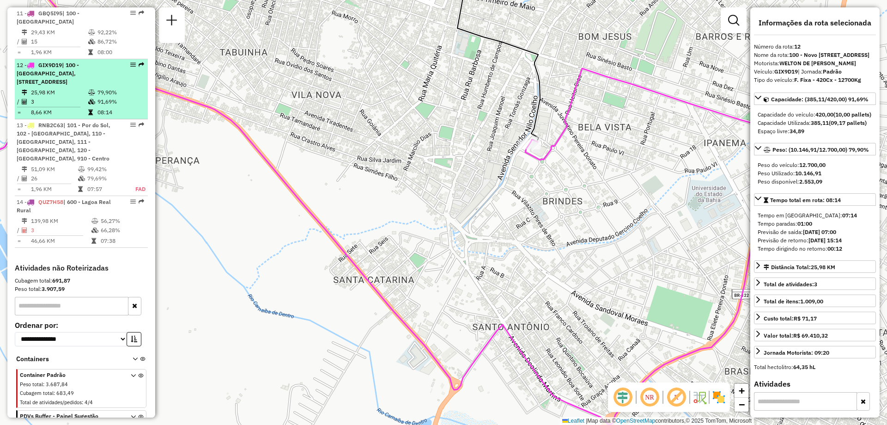
scroll to position [848, 0]
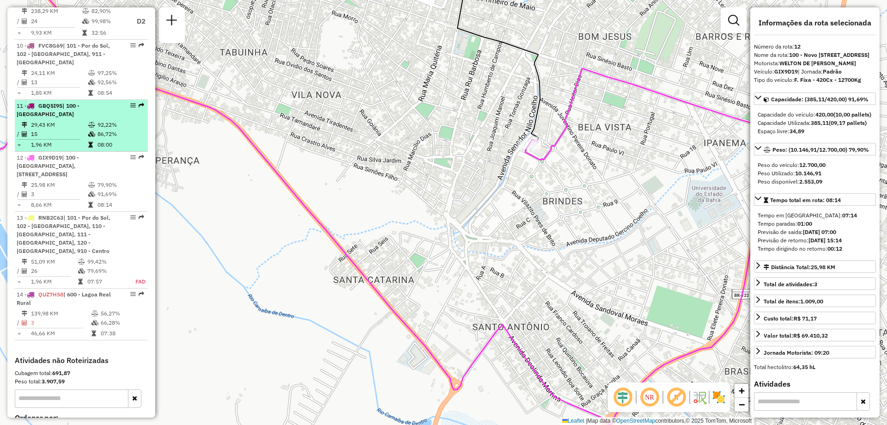
click at [109, 120] on td "92,22%" at bounding box center [120, 124] width 47 height 9
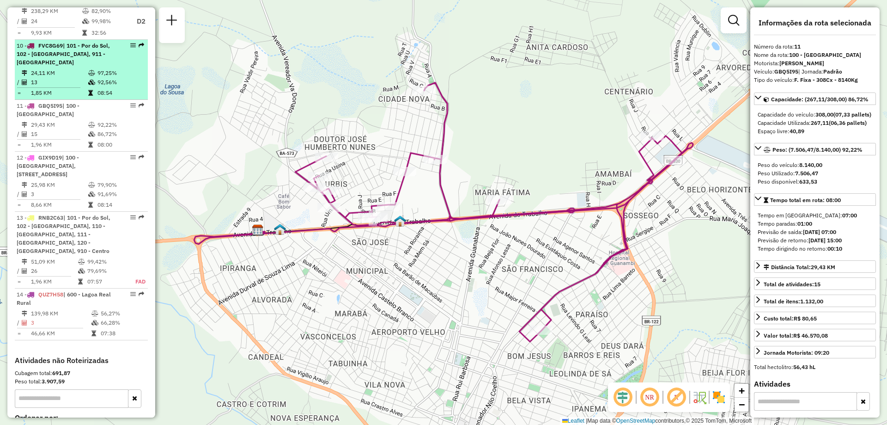
click at [98, 68] on td "97,25%" at bounding box center [120, 72] width 47 height 9
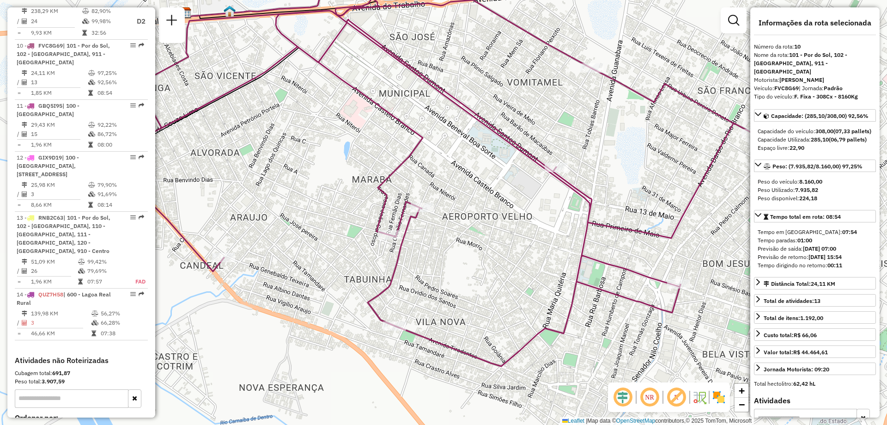
drag, startPoint x: 458, startPoint y: 349, endPoint x: 444, endPoint y: 299, distance: 52.2
click at [444, 299] on div "Janela de atendimento Grade de atendimento Capacidade Transportadoras Veículos …" at bounding box center [443, 212] width 887 height 425
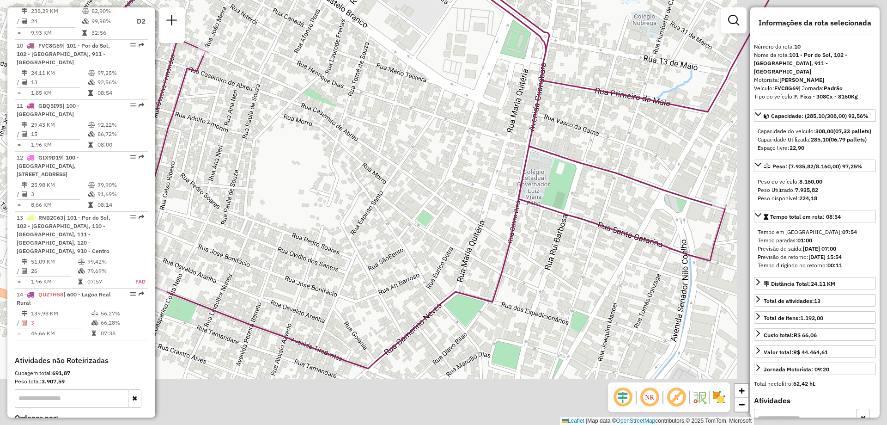
drag, startPoint x: 623, startPoint y: 310, endPoint x: 443, endPoint y: 226, distance: 198.9
click at [443, 226] on div "Janela de atendimento Grade de atendimento Capacidade Transportadoras Veículos …" at bounding box center [443, 212] width 887 height 425
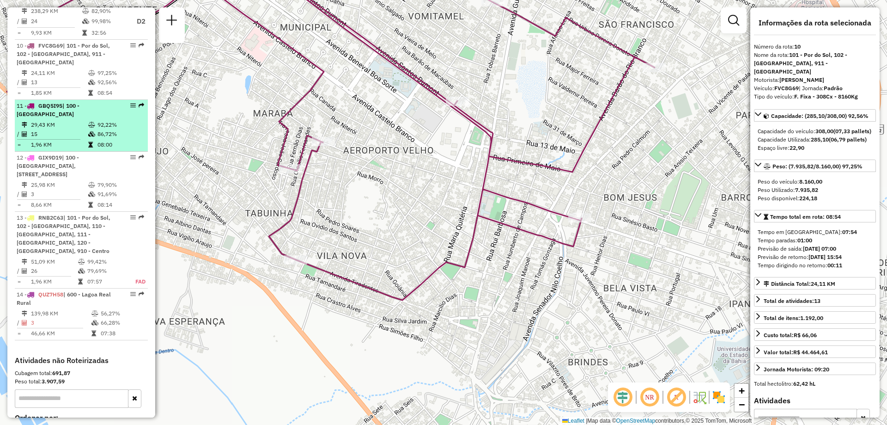
click at [98, 129] on td "86,72%" at bounding box center [120, 133] width 47 height 9
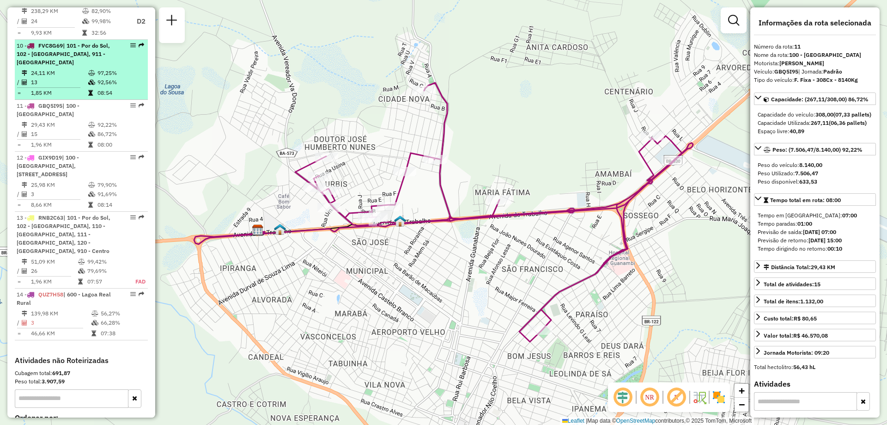
click at [78, 42] on div "10 - FVC8G69 | 101 - Por do Sol, 102 - Vomitamel, 911 - Monte Pascoal" at bounding box center [66, 54] width 98 height 25
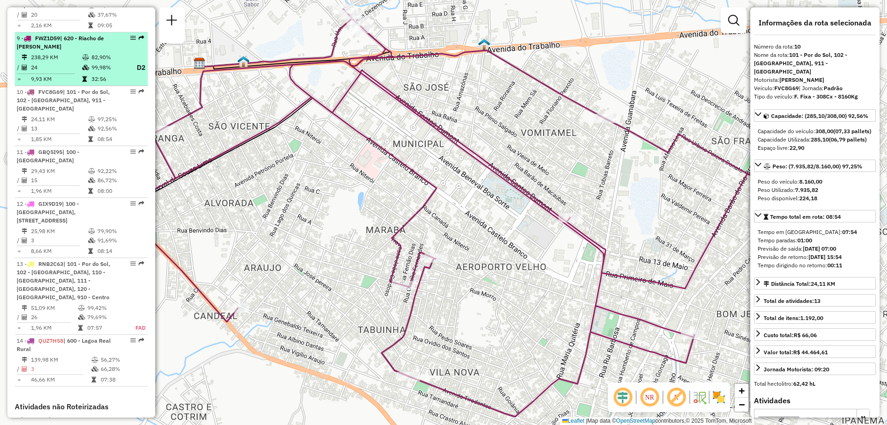
scroll to position [755, 0]
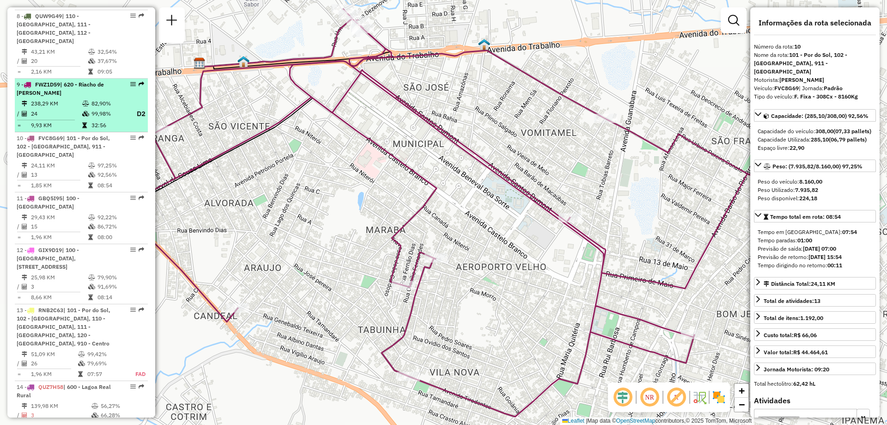
click at [98, 121] on td "32:56" at bounding box center [109, 125] width 37 height 9
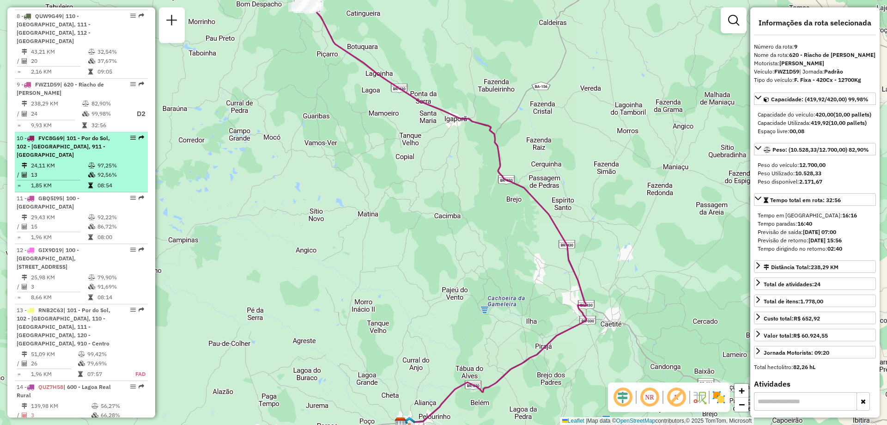
click at [98, 161] on td "97,25%" at bounding box center [120, 165] width 47 height 9
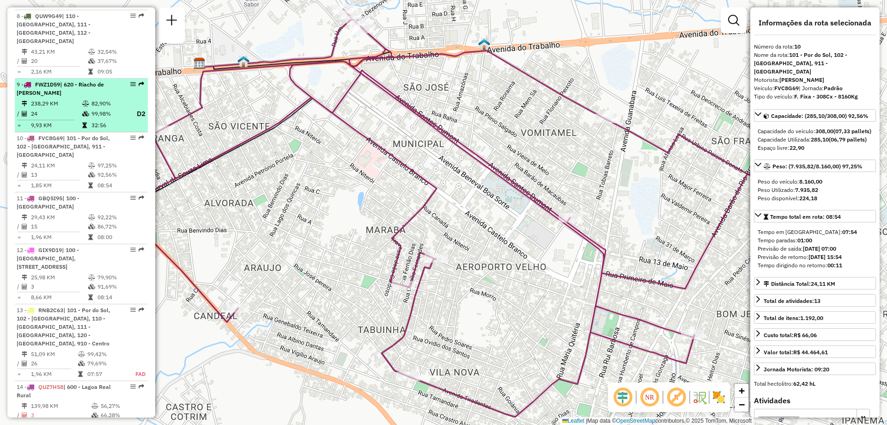
click at [87, 101] on icon at bounding box center [85, 104] width 7 height 6
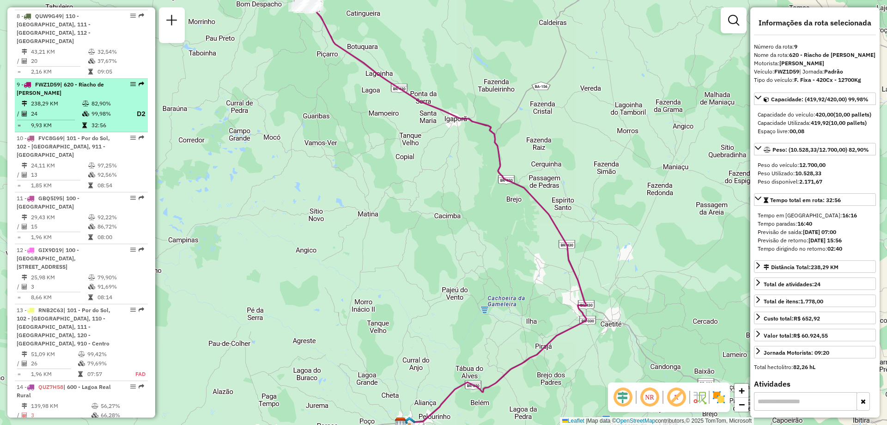
click at [94, 108] on td "99,98%" at bounding box center [109, 114] width 37 height 12
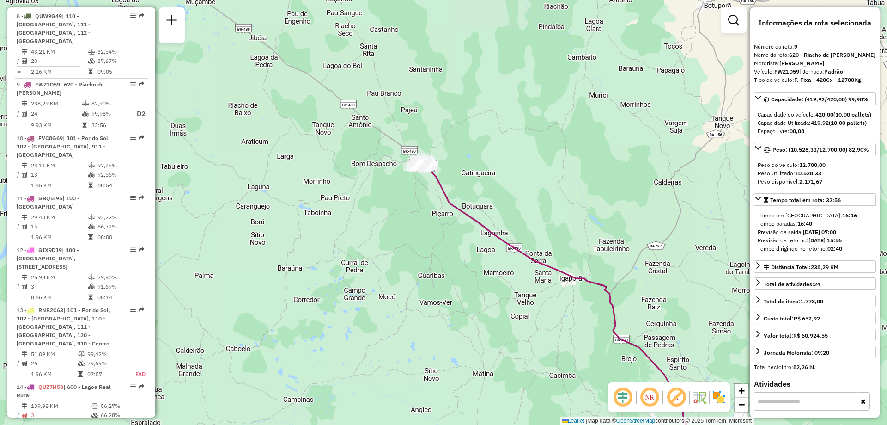
drag, startPoint x: 373, startPoint y: 107, endPoint x: 486, endPoint y: 265, distance: 194.3
click at [486, 265] on div "Janela de atendimento Grade de atendimento Capacidade Transportadoras Veículos …" at bounding box center [443, 212] width 887 height 425
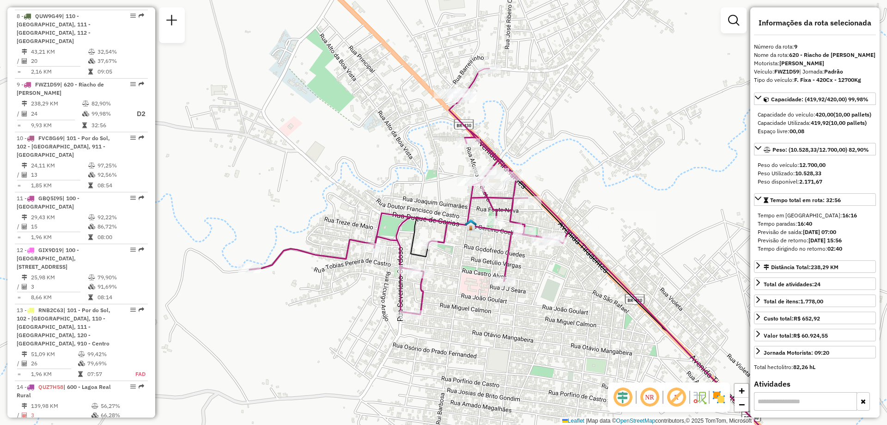
drag, startPoint x: 348, startPoint y: 147, endPoint x: 388, endPoint y: 155, distance: 41.1
click at [393, 160] on div "Janela de atendimento Grade de atendimento Capacidade Transportadoras Veículos …" at bounding box center [443, 212] width 887 height 425
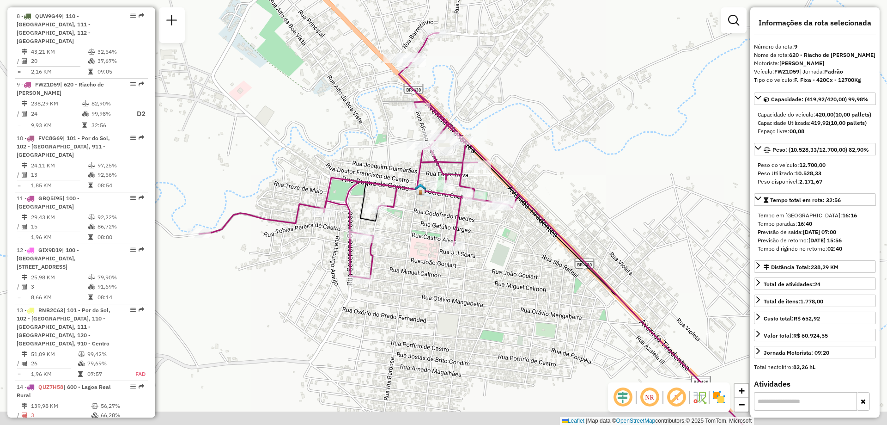
drag, startPoint x: 599, startPoint y: 284, endPoint x: 548, endPoint y: 248, distance: 62.7
click at [548, 248] on div "Janela de atendimento Grade de atendimento Capacidade Transportadoras Veículos …" at bounding box center [443, 212] width 887 height 425
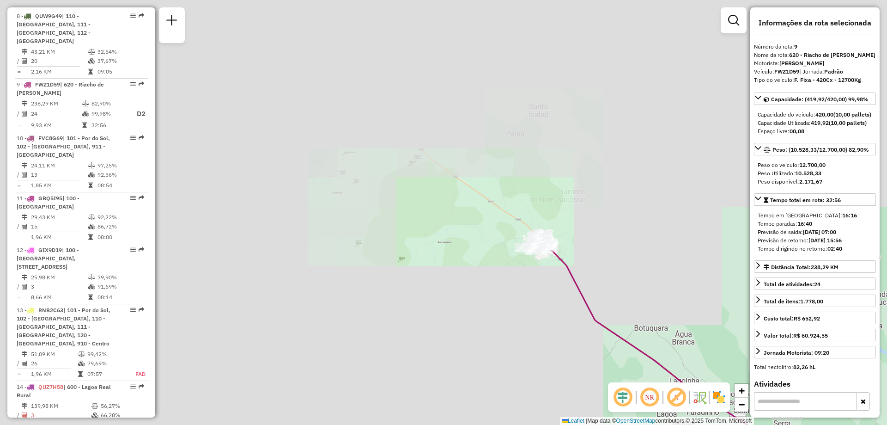
drag, startPoint x: 565, startPoint y: 360, endPoint x: 472, endPoint y: 136, distance: 242.9
click at [473, 140] on div "Janela de atendimento Grade de atendimento Capacidade Transportadoras Veículos …" at bounding box center [443, 212] width 887 height 425
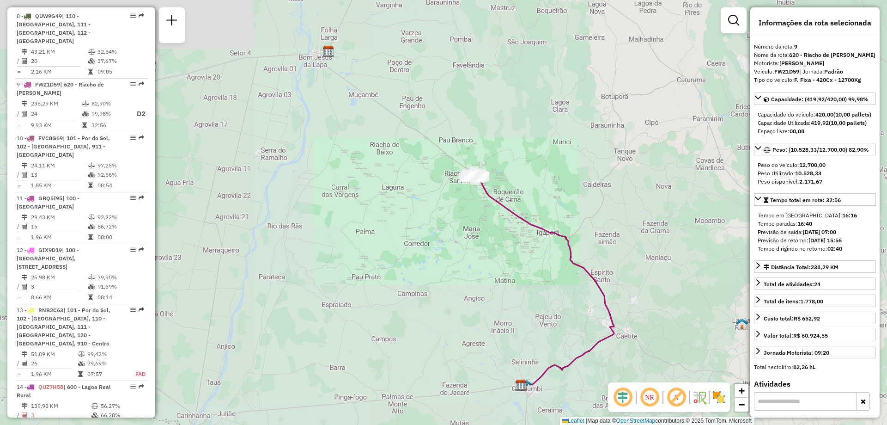
drag, startPoint x: 606, startPoint y: 313, endPoint x: 475, endPoint y: 119, distance: 233.9
click at [476, 177] on icon at bounding box center [545, 281] width 138 height 208
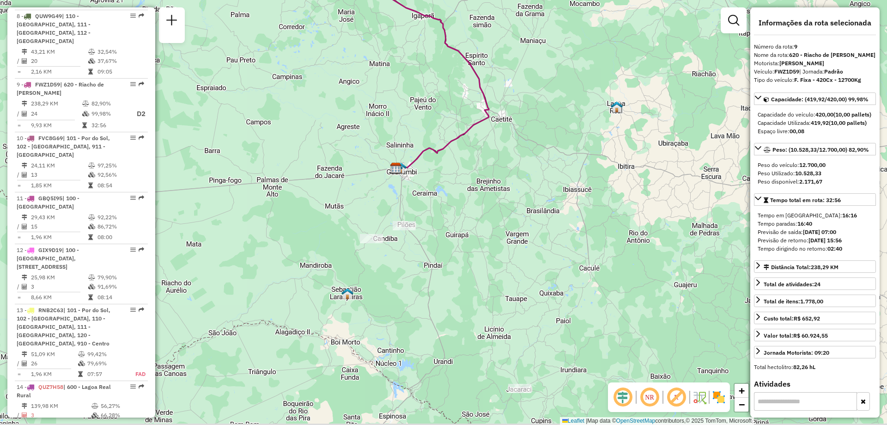
drag, startPoint x: 422, startPoint y: 254, endPoint x: 445, endPoint y: 230, distance: 33.0
click at [445, 230] on div "Janela de atendimento Grade de atendimento Capacidade Transportadoras Veículos …" at bounding box center [443, 212] width 887 height 425
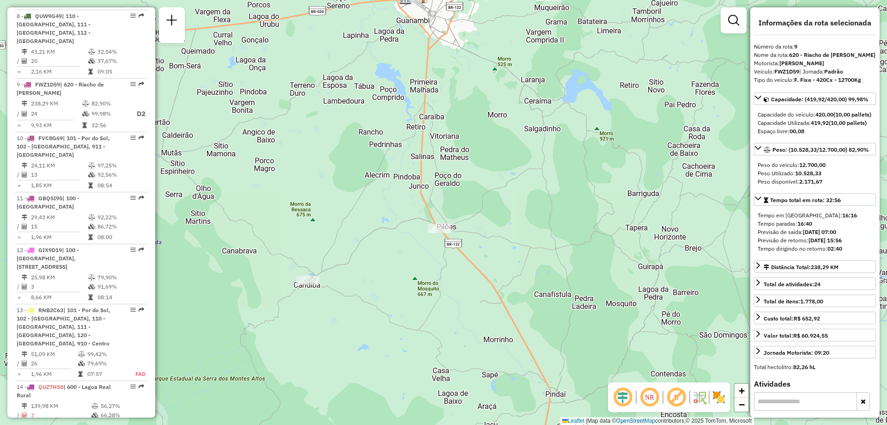
drag, startPoint x: 389, startPoint y: 139, endPoint x: 453, endPoint y: 248, distance: 126.6
click at [453, 248] on div "Janela de atendimento Grade de atendimento Capacidade Transportadoras Veículos …" at bounding box center [443, 212] width 887 height 425
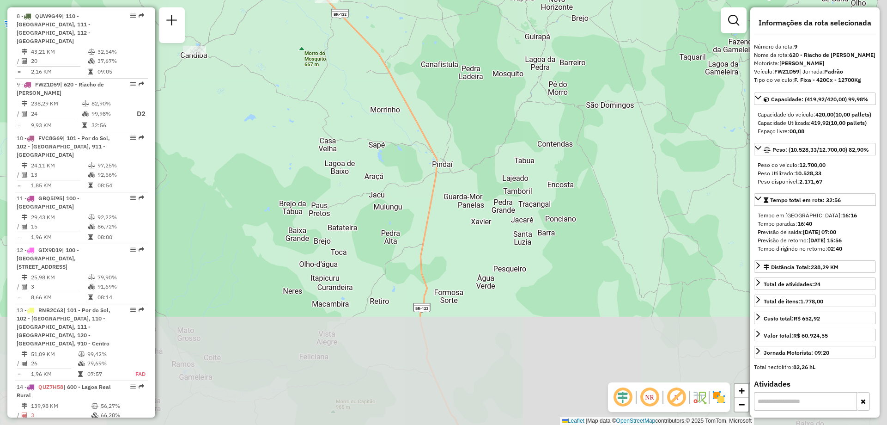
drag, startPoint x: 643, startPoint y: 337, endPoint x: 529, endPoint y: 102, distance: 261.5
click at [529, 102] on div "Janela de atendimento Grade de atendimento Capacidade Transportadoras Veículos …" at bounding box center [443, 212] width 887 height 425
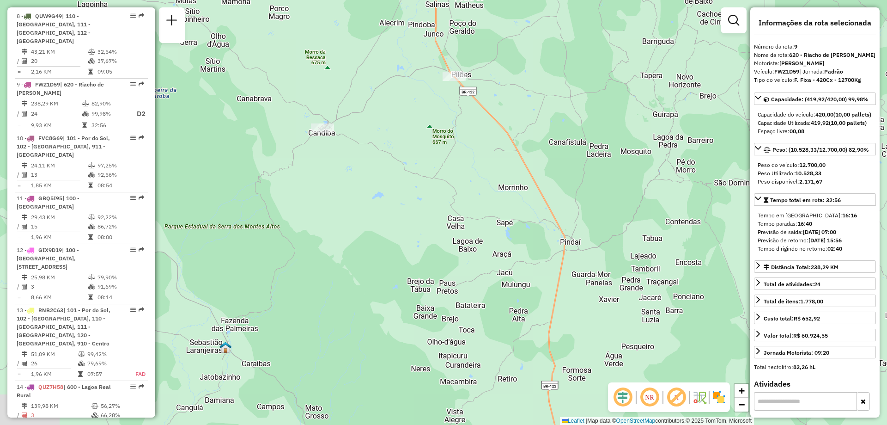
drag, startPoint x: 532, startPoint y: 110, endPoint x: 713, endPoint y: 213, distance: 208.0
click at [713, 213] on div "Janela de atendimento Grade de atendimento Capacidade Transportadoras Veículos …" at bounding box center [443, 212] width 887 height 425
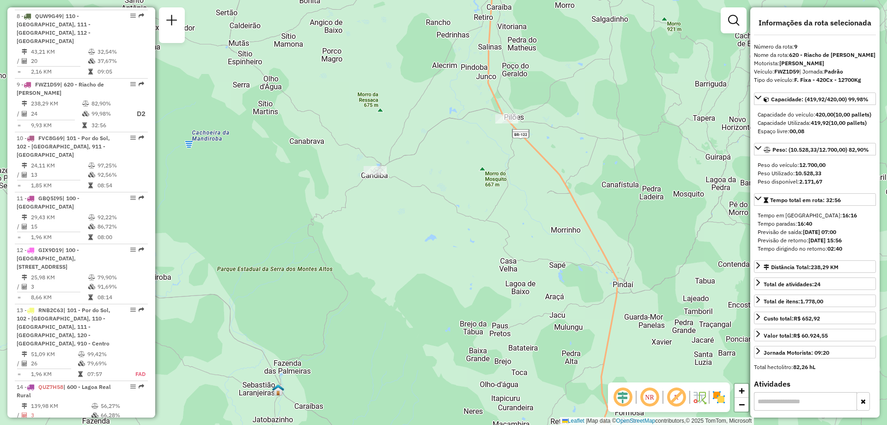
drag, startPoint x: 383, startPoint y: 104, endPoint x: 485, endPoint y: 343, distance: 259.2
click at [485, 342] on div "Janela de atendimento Grade de atendimento Capacidade Transportadoras Veículos …" at bounding box center [443, 212] width 887 height 425
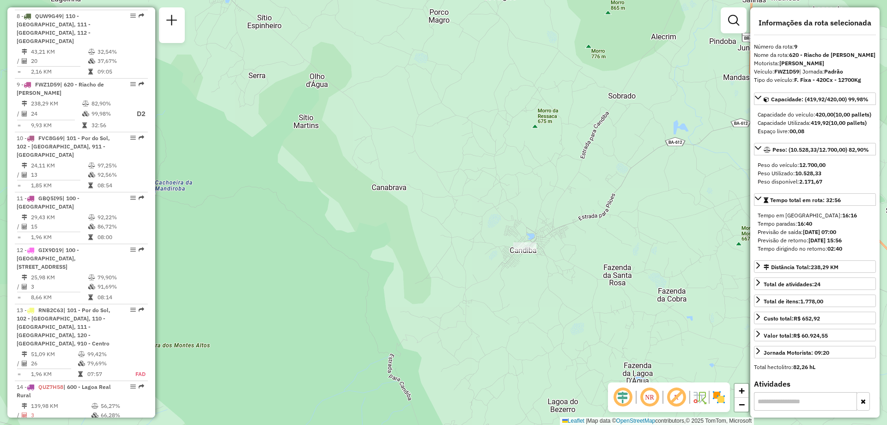
click at [524, 251] on div at bounding box center [524, 246] width 23 height 9
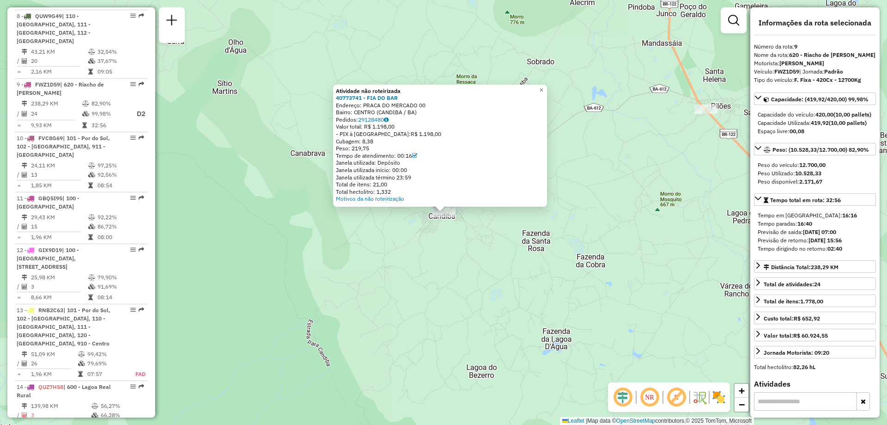
drag, startPoint x: 652, startPoint y: 145, endPoint x: 672, endPoint y: 132, distance: 24.1
click at [653, 145] on div "Atividade não roteirizada 40773741 - FIA DO BAR Endereço: PRACA DO MERCADO 00 B…" at bounding box center [443, 212] width 887 height 425
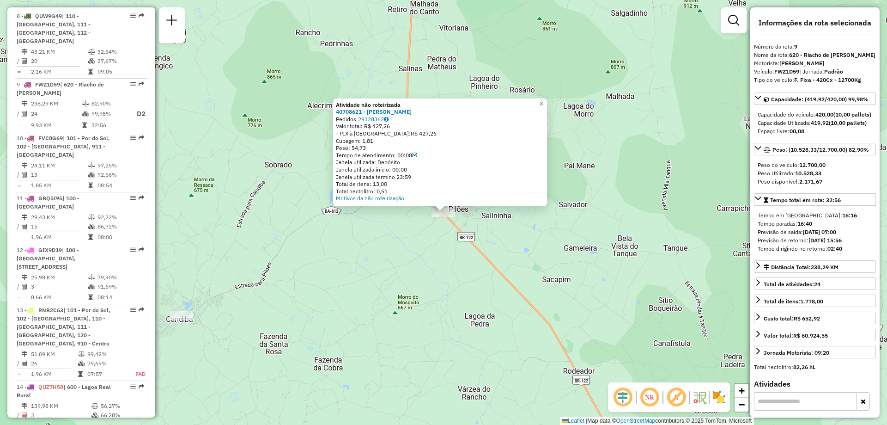
click at [601, 69] on div "Atividade não roteirizada 40708621 - NILZO DA SILVA VIANA Pedidos: 29128362 Val…" at bounding box center [443, 212] width 887 height 425
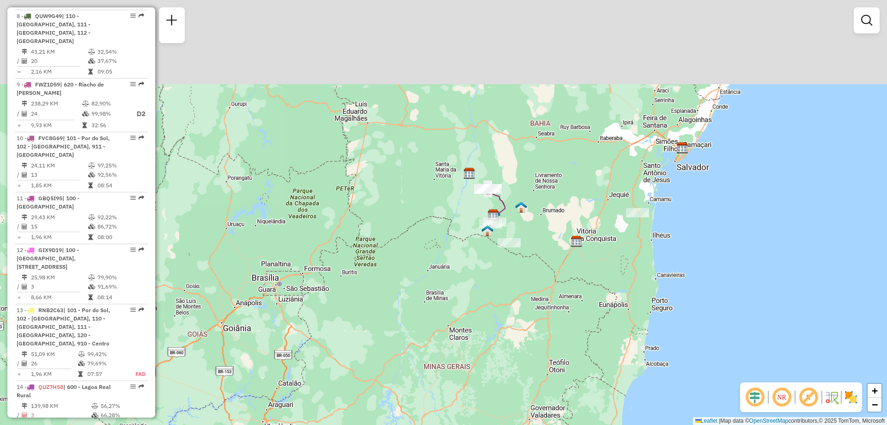
drag, startPoint x: 519, startPoint y: 96, endPoint x: 533, endPoint y: 186, distance: 91.6
click at [533, 186] on div "Janela de atendimento Grade de atendimento Capacidade Transportadoras Veículos …" at bounding box center [443, 212] width 887 height 425
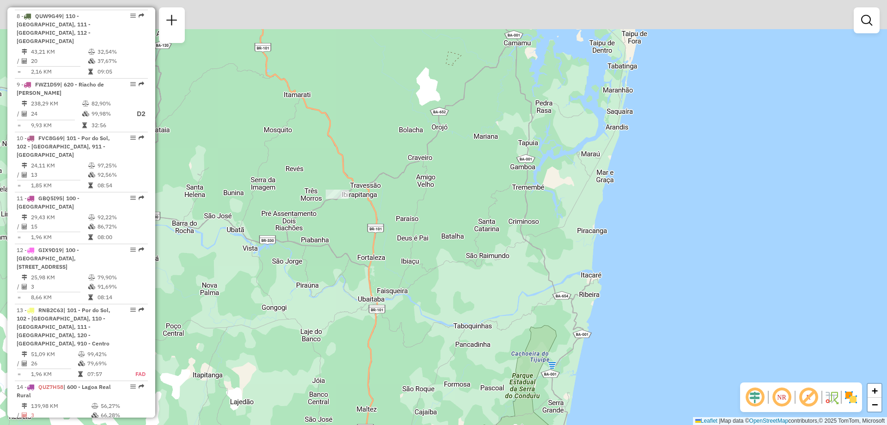
drag, startPoint x: 381, startPoint y: 195, endPoint x: 439, endPoint y: 268, distance: 93.4
click at [452, 275] on div "Janela de atendimento Grade de atendimento Capacidade Transportadoras Veículos …" at bounding box center [443, 212] width 887 height 425
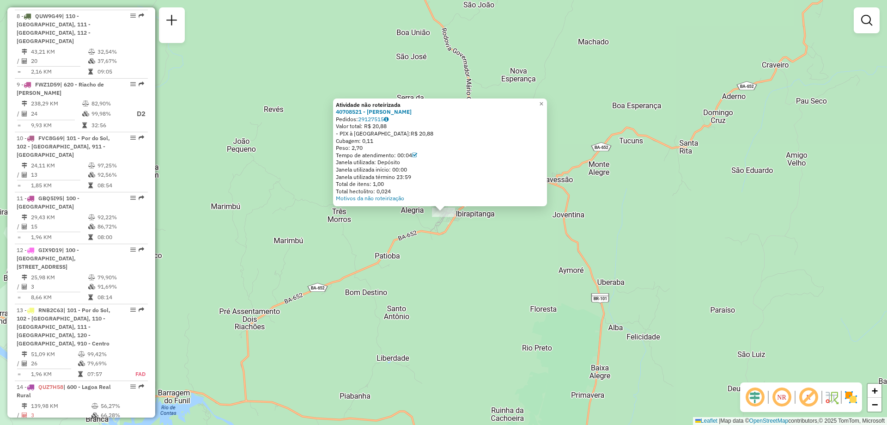
click at [446, 241] on div "Atividade não roteirizada 40708521 - EDILSON ARAUJO DA SILVA Pedidos: 29127515 …" at bounding box center [443, 212] width 887 height 425
click at [559, 241] on div "Atividade não roteirizada 40708521 - EDILSON ARAUJO DA SILVA Pedidos: 29127515 …" at bounding box center [443, 212] width 887 height 425
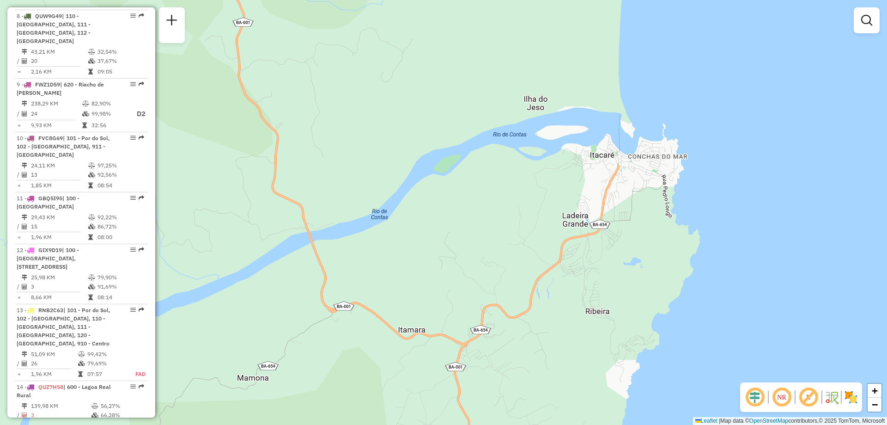
drag, startPoint x: 469, startPoint y: 267, endPoint x: 503, endPoint y: 221, distance: 57.1
click at [503, 221] on div "Janela de atendimento Grade de atendimento Capacidade Transportadoras Veículos …" at bounding box center [443, 212] width 887 height 425
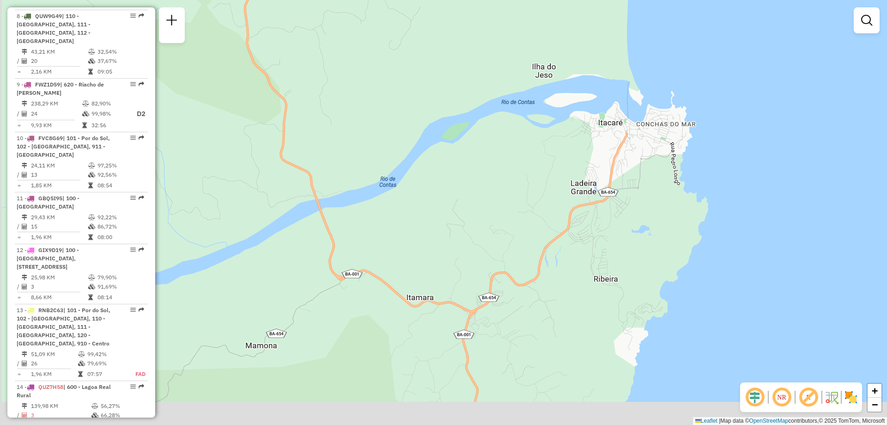
drag, startPoint x: 630, startPoint y: 278, endPoint x: 626, endPoint y: 239, distance: 39.0
click at [627, 241] on div "Janela de atendimento Grade de atendimento Capacidade Transportadoras Veículos …" at bounding box center [443, 212] width 887 height 425
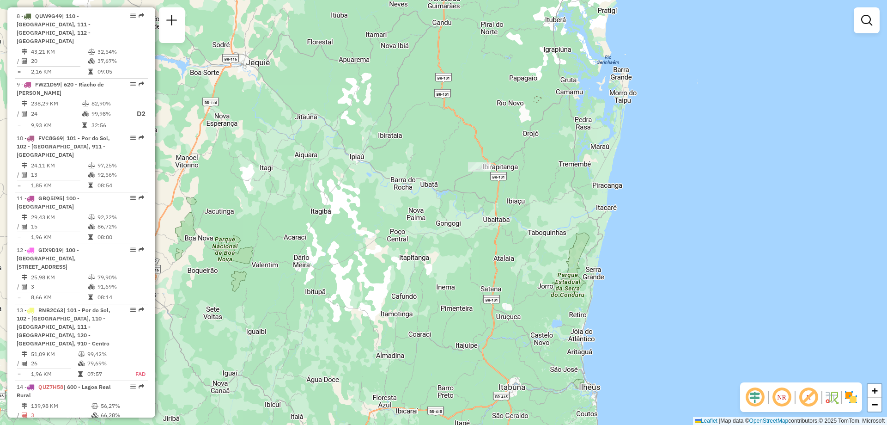
drag, startPoint x: 635, startPoint y: 255, endPoint x: 617, endPoint y: 233, distance: 29.2
click at [617, 233] on div "Janela de atendimento Grade de atendimento Capacidade Transportadoras Veículos …" at bounding box center [443, 212] width 887 height 425
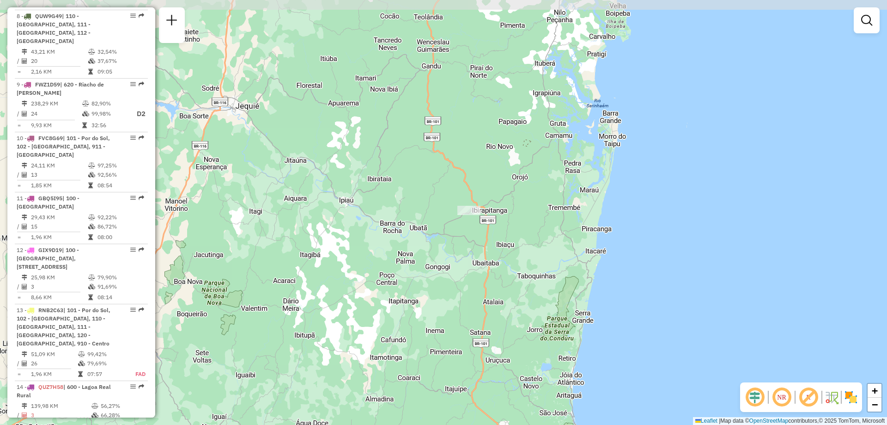
drag, startPoint x: 617, startPoint y: 105, endPoint x: 607, endPoint y: 148, distance: 44.7
click at [607, 148] on div "Janela de atendimento Grade de atendimento Capacidade Transportadoras Veículos …" at bounding box center [443, 212] width 887 height 425
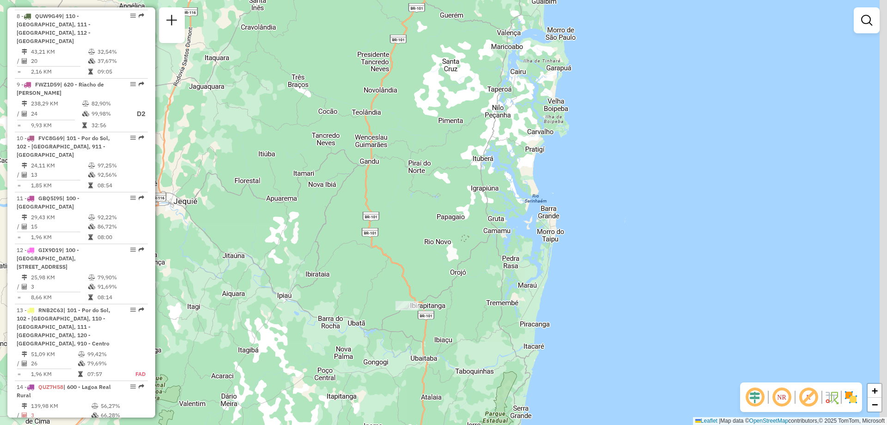
drag, startPoint x: 607, startPoint y: 148, endPoint x: 544, endPoint y: 245, distance: 115.4
click at [544, 245] on div "Janela de atendimento Grade de atendimento Capacidade Transportadoras Veículos …" at bounding box center [443, 212] width 887 height 425
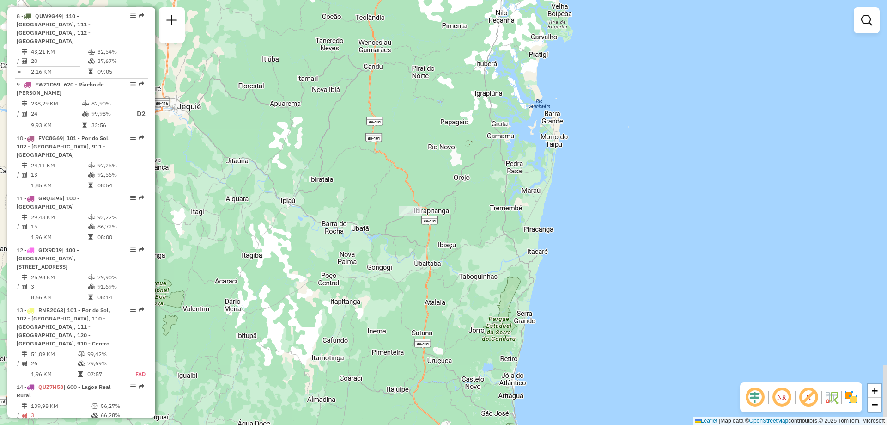
drag, startPoint x: 544, startPoint y: 253, endPoint x: 548, endPoint y: 156, distance: 96.7
click at [548, 156] on div "Janela de atendimento Grade de atendimento Capacidade Transportadoras Veículos …" at bounding box center [443, 212] width 887 height 425
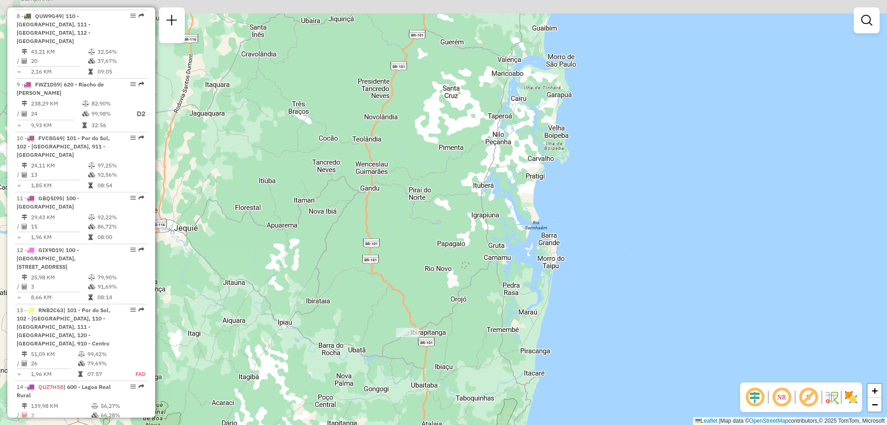
drag, startPoint x: 539, startPoint y: 174, endPoint x: 536, endPoint y: 294, distance: 120.2
click at [536, 294] on div "Janela de atendimento Grade de atendimento Capacidade Transportadoras Veículos …" at bounding box center [443, 212] width 887 height 425
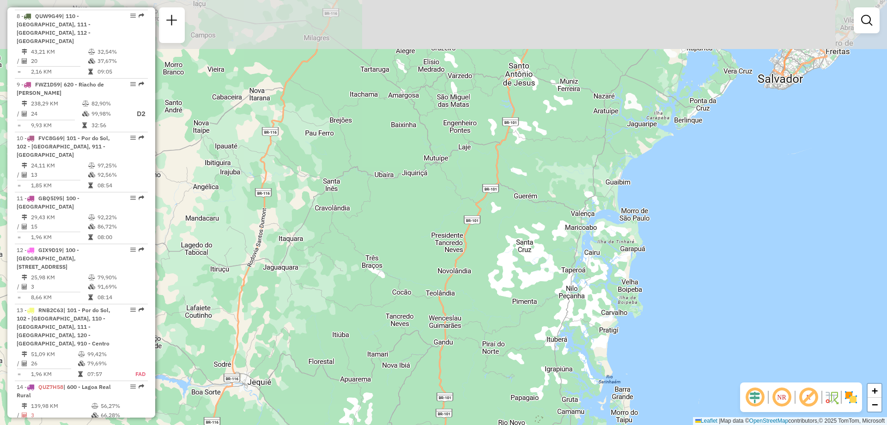
drag, startPoint x: 426, startPoint y: 145, endPoint x: 500, endPoint y: 293, distance: 165.6
click at [500, 293] on div "Janela de atendimento Grade de atendimento Capacidade Transportadoras Veículos …" at bounding box center [443, 212] width 887 height 425
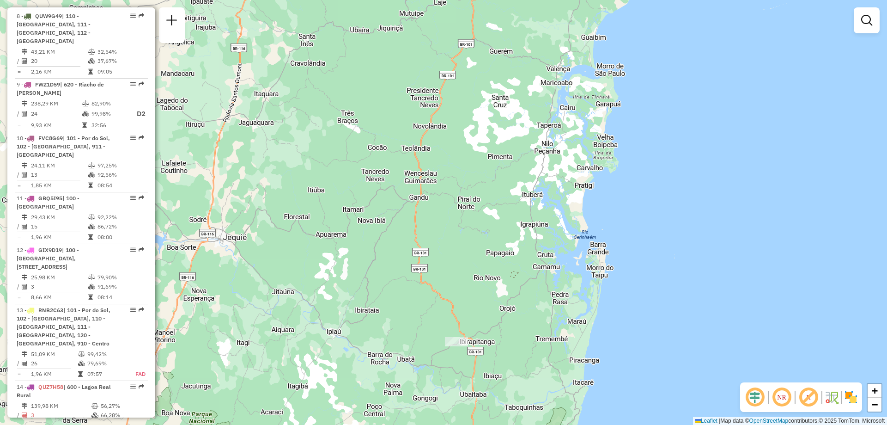
drag, startPoint x: 500, startPoint y: 293, endPoint x: 474, endPoint y: 135, distance: 160.2
click at [474, 135] on div "Janela de atendimento Grade de atendimento Capacidade Transportadoras Veículos …" at bounding box center [443, 212] width 887 height 425
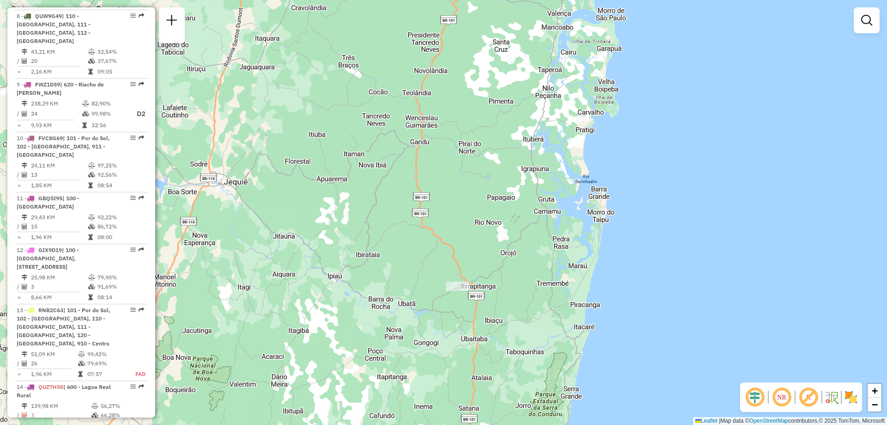
drag, startPoint x: 443, startPoint y: 134, endPoint x: 457, endPoint y: 57, distance: 77.5
click at [456, 61] on div "Janela de atendimento Grade de atendimento Capacidade Transportadoras Veículos …" at bounding box center [443, 212] width 887 height 425
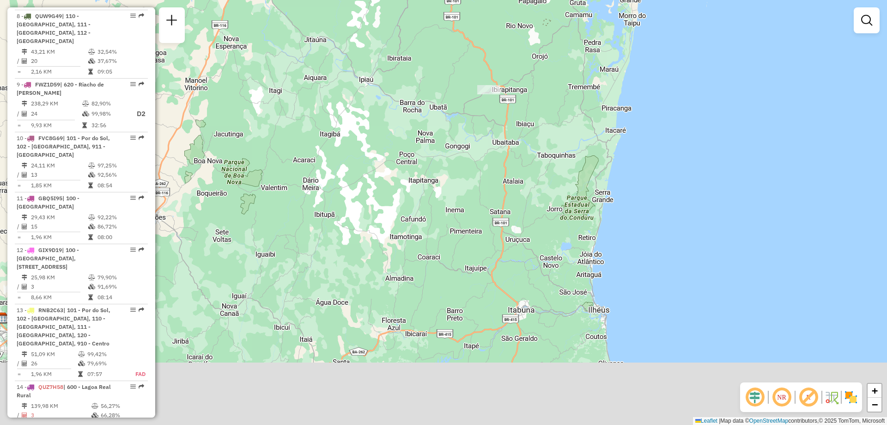
drag, startPoint x: 458, startPoint y: 266, endPoint x: 475, endPoint y: 158, distance: 109.9
click at [475, 158] on div "Janela de atendimento Grade de atendimento Capacidade Transportadoras Veículos …" at bounding box center [443, 212] width 887 height 425
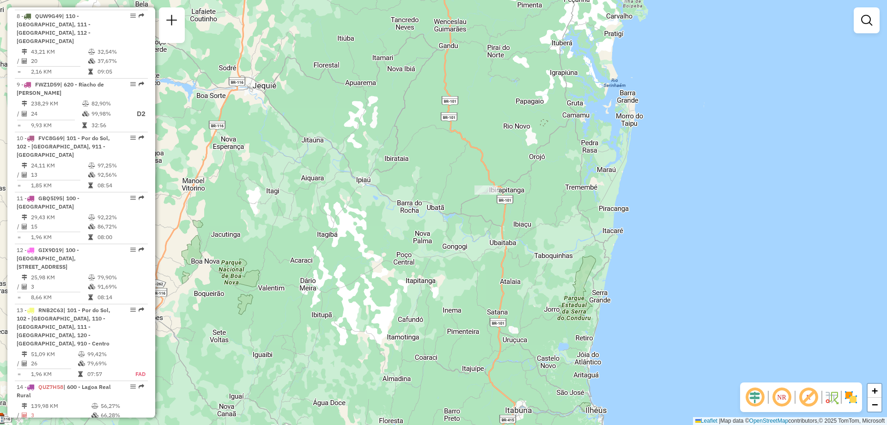
drag, startPoint x: 471, startPoint y: 177, endPoint x: 468, endPoint y: 278, distance: 101.3
click at [468, 278] on div "Janela de atendimento Grade de atendimento Capacidade Transportadoras Veículos …" at bounding box center [443, 212] width 887 height 425
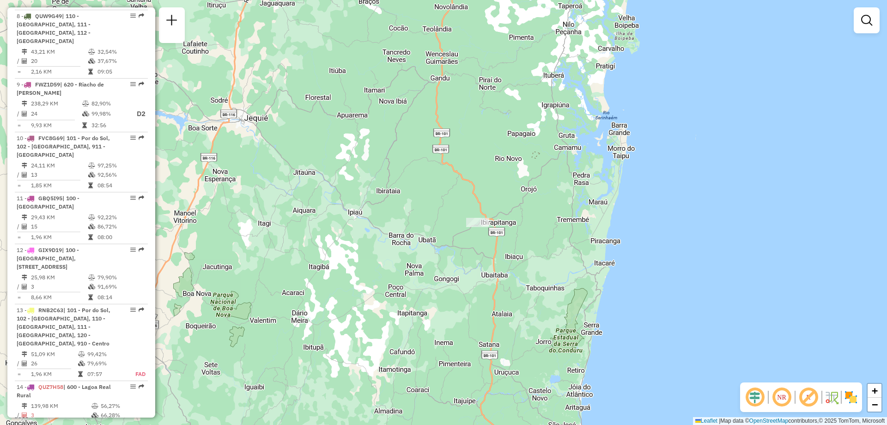
drag, startPoint x: 464, startPoint y: 215, endPoint x: 459, endPoint y: 220, distance: 6.9
click at [459, 220] on div "Janela de atendimento Grade de atendimento Capacidade Transportadoras Veículos …" at bounding box center [443, 212] width 887 height 425
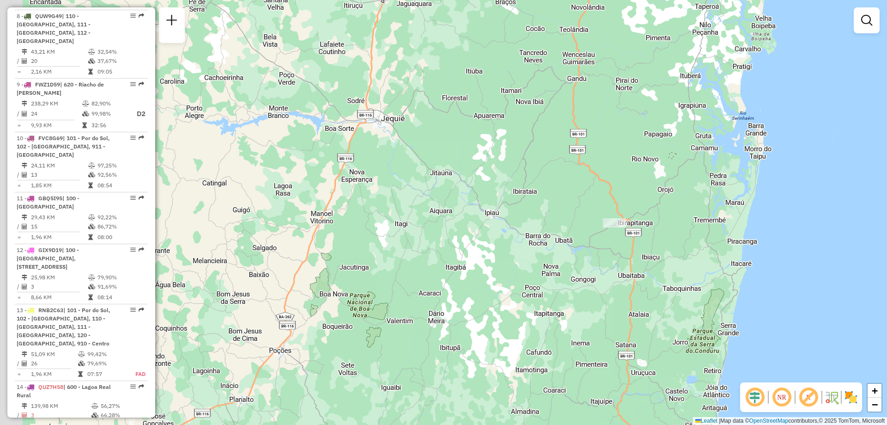
drag, startPoint x: 350, startPoint y: 126, endPoint x: 489, endPoint y: 127, distance: 138.2
click at [489, 127] on div "Janela de atendimento Grade de atendimento Capacidade Transportadoras Veículos …" at bounding box center [443, 212] width 887 height 425
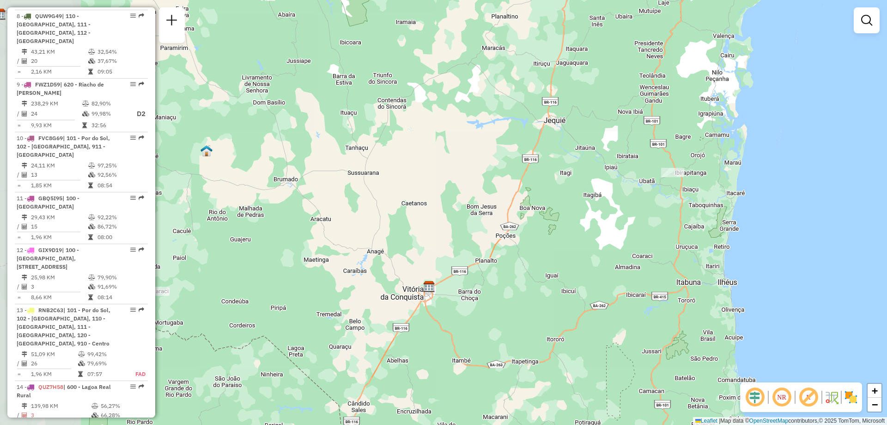
drag, startPoint x: 354, startPoint y: 188, endPoint x: 476, endPoint y: 181, distance: 123.1
click at [476, 181] on div "Janela de atendimento Grade de atendimento Capacidade Transportadoras Veículos …" at bounding box center [443, 212] width 887 height 425
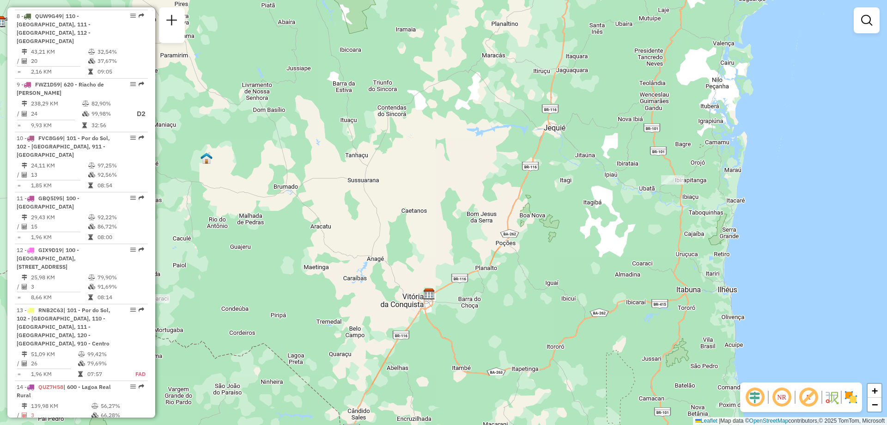
drag, startPoint x: 469, startPoint y: 153, endPoint x: 462, endPoint y: 158, distance: 8.6
click at [462, 158] on div "Janela de atendimento Grade de atendimento Capacidade Transportadoras Veículos …" at bounding box center [443, 212] width 887 height 425
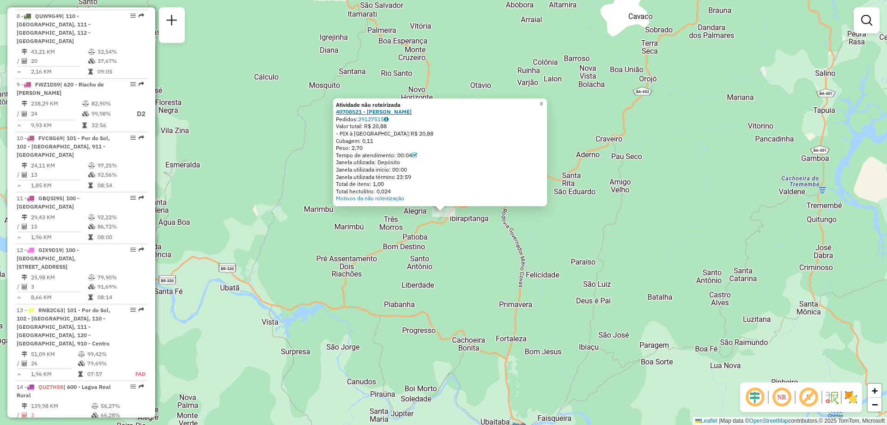
click at [354, 109] on strong "40708521 - EDILSON ARAUJO DA SILVA" at bounding box center [374, 111] width 76 height 7
click at [350, 217] on div "Atividade não roteirizada 40708521 - EDILSON ARAUJO DA SILVA Pedidos: 29127515 …" at bounding box center [443, 212] width 887 height 425
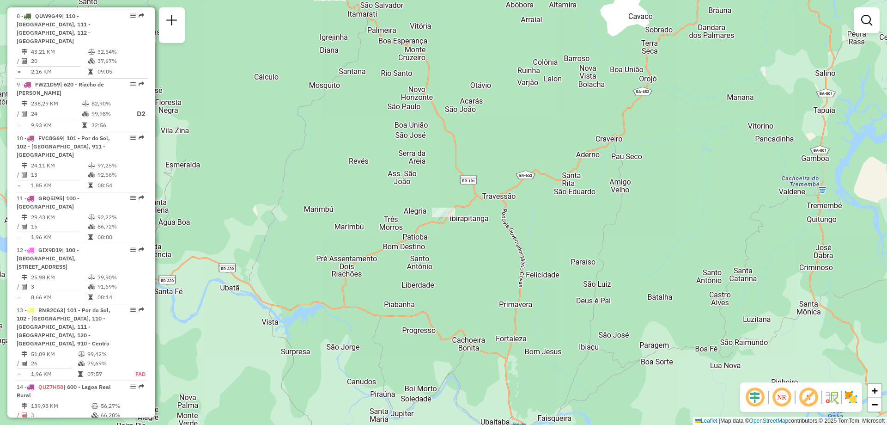
drag, startPoint x: 260, startPoint y: 210, endPoint x: 403, endPoint y: 198, distance: 144.2
click at [402, 197] on div "Janela de atendimento Grade de atendimento Capacidade Transportadoras Veículos …" at bounding box center [443, 212] width 887 height 425
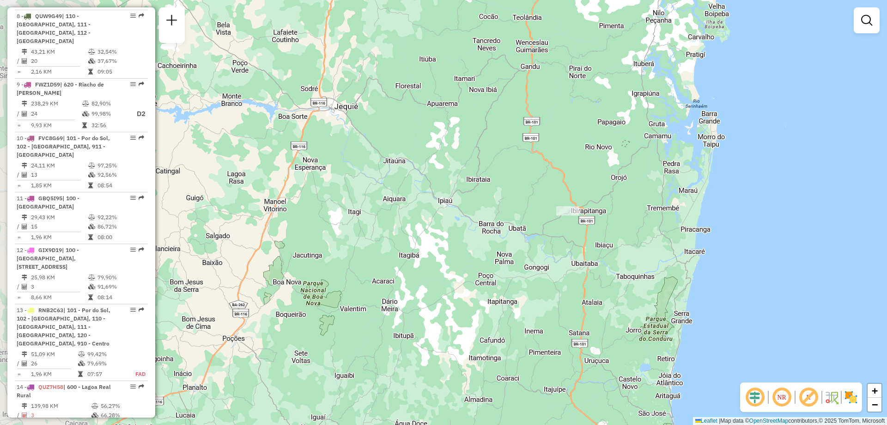
drag, startPoint x: 351, startPoint y: 198, endPoint x: 468, endPoint y: 211, distance: 117.6
click at [468, 211] on div "Janela de atendimento Grade de atendimento Capacidade Transportadoras Veículos …" at bounding box center [443, 212] width 887 height 425
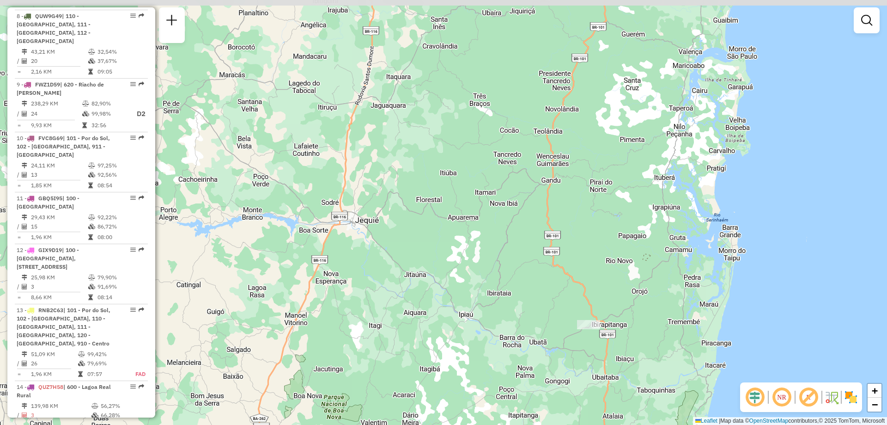
drag, startPoint x: 388, startPoint y: 110, endPoint x: 409, endPoint y: 223, distance: 115.5
click at [409, 223] on div "Janela de atendimento Grade de atendimento Capacidade Transportadoras Veículos …" at bounding box center [443, 212] width 887 height 425
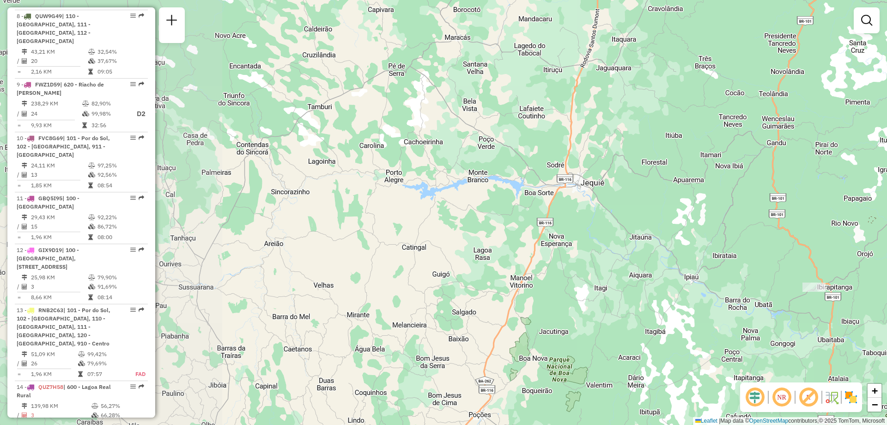
drag, startPoint x: 235, startPoint y: 189, endPoint x: 472, endPoint y: 150, distance: 240.3
click at [467, 150] on div "Janela de atendimento Grade de atendimento Capacidade Transportadoras Veículos …" at bounding box center [443, 212] width 887 height 425
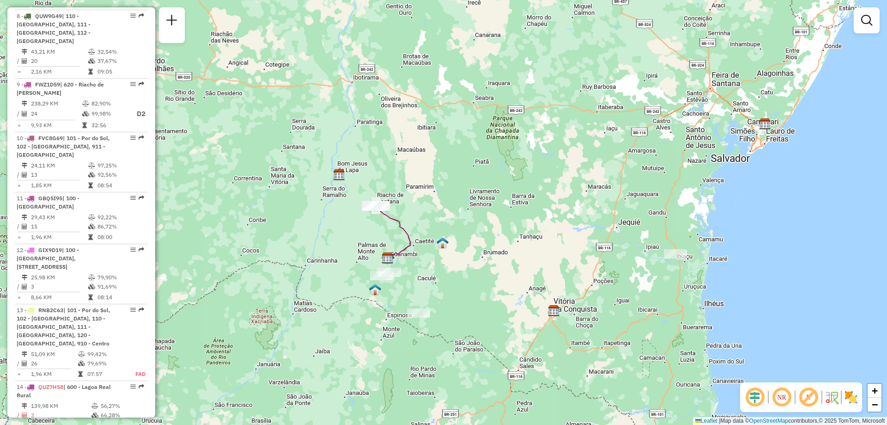
drag, startPoint x: 407, startPoint y: 253, endPoint x: 486, endPoint y: 254, distance: 79.0
click at [486, 254] on div "Janela de atendimento Grade de atendimento Capacidade Transportadoras Veículos …" at bounding box center [443, 212] width 887 height 425
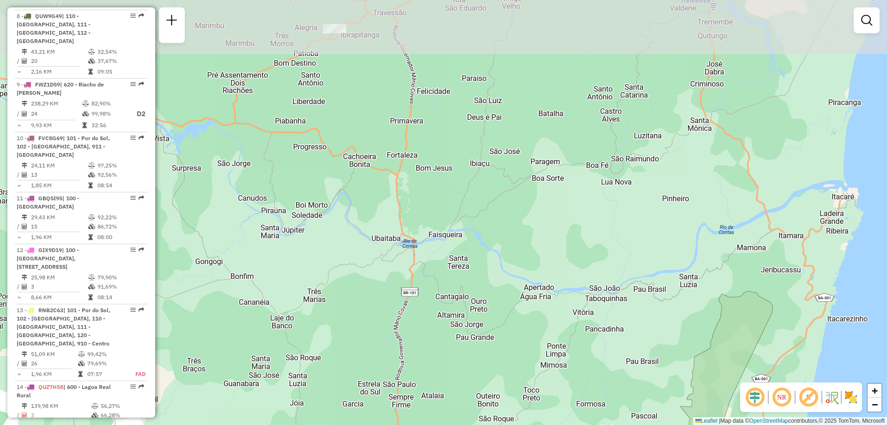
drag, startPoint x: 658, startPoint y: 173, endPoint x: 662, endPoint y: 253, distance: 80.1
click at [662, 253] on div "Janela de atendimento Grade de atendimento Capacidade Transportadoras Veículos …" at bounding box center [443, 212] width 887 height 425
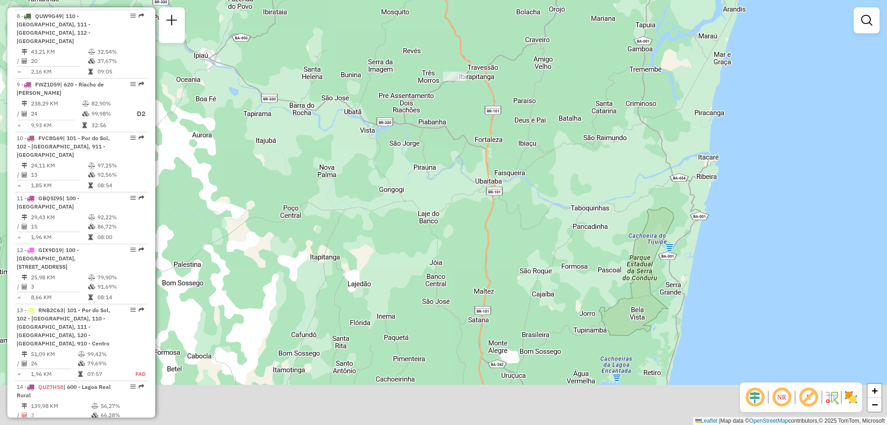
drag, startPoint x: 644, startPoint y: 256, endPoint x: 594, endPoint y: 178, distance: 92.7
click at [594, 178] on div "Janela de atendimento Grade de atendimento Capacidade Transportadoras Veículos …" at bounding box center [443, 212] width 887 height 425
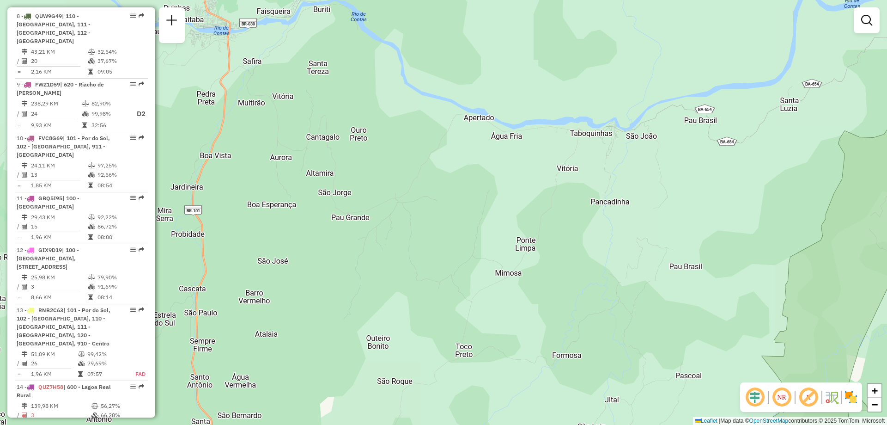
drag, startPoint x: 482, startPoint y: 59, endPoint x: 271, endPoint y: 112, distance: 217.8
click at [272, 112] on div "Janela de atendimento Grade de atendimento Capacidade Transportadoras Veículos …" at bounding box center [443, 212] width 887 height 425
